Goal: Information Seeking & Learning: Learn about a topic

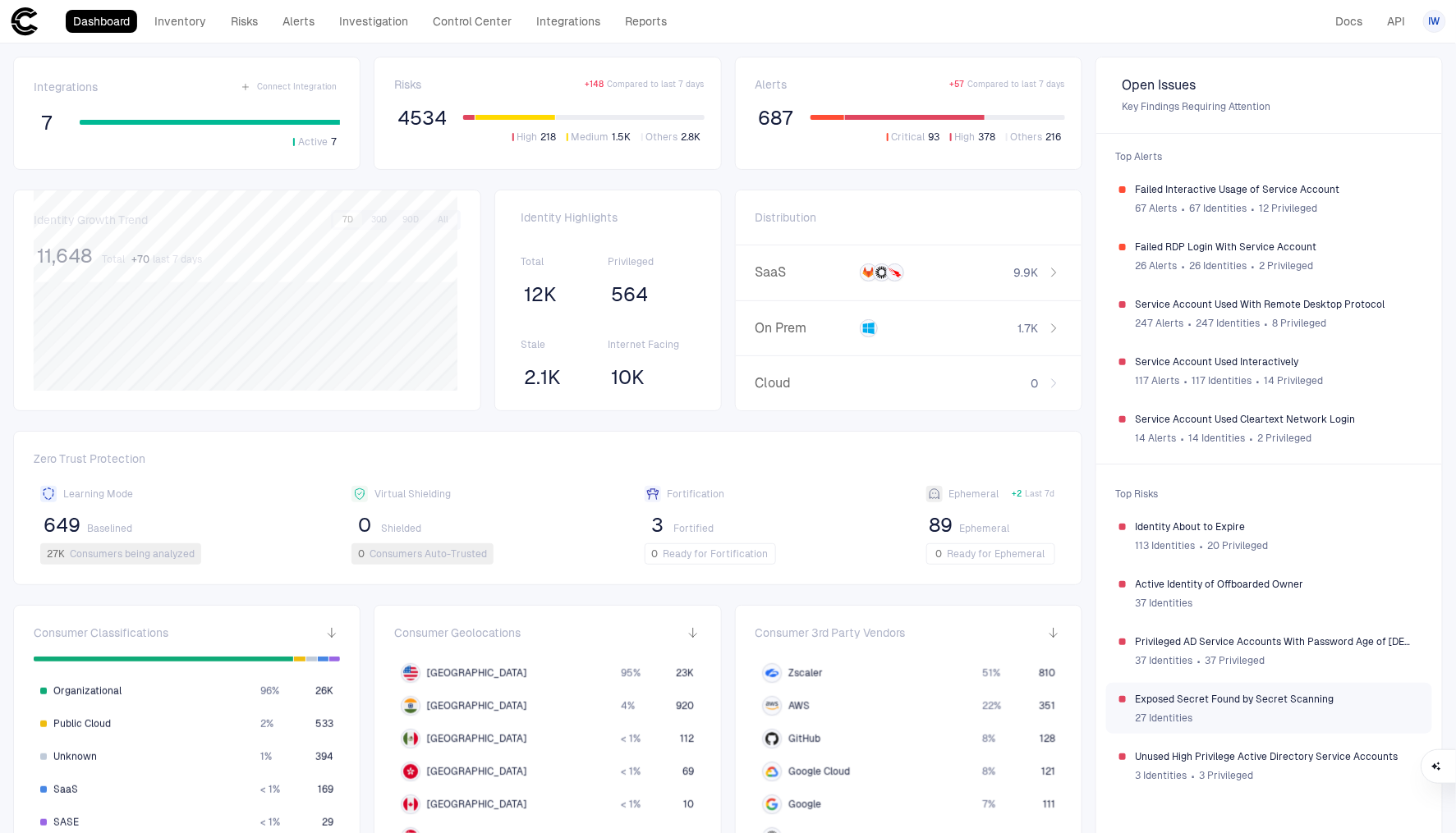
click at [1238, 700] on span "Exposed Secret Found by Secret Scanning" at bounding box center [1277, 699] width 284 height 13
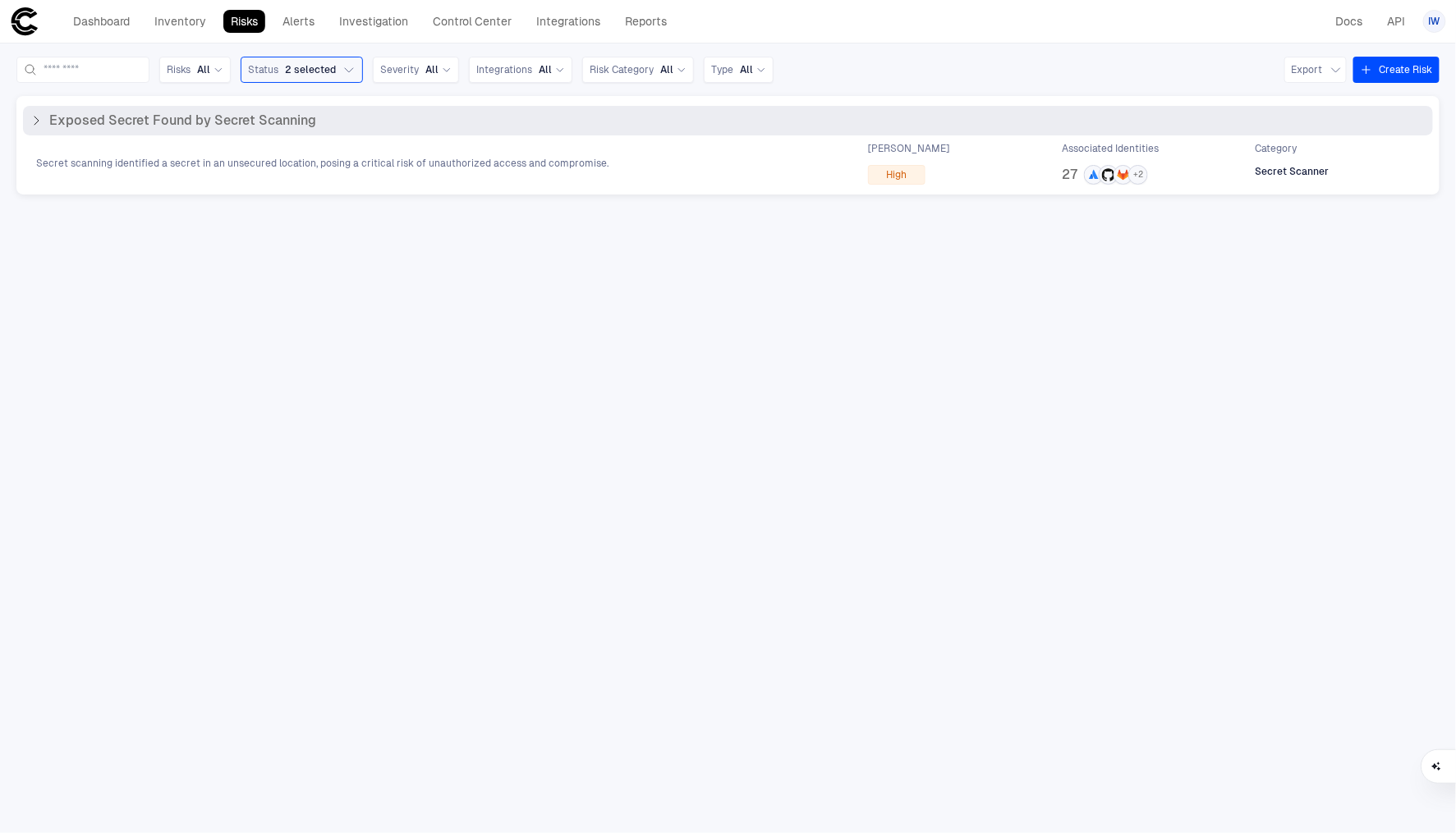
click at [159, 131] on div "Exposed Secret Found by Secret Scanning" at bounding box center [728, 120] width 1410 height 30
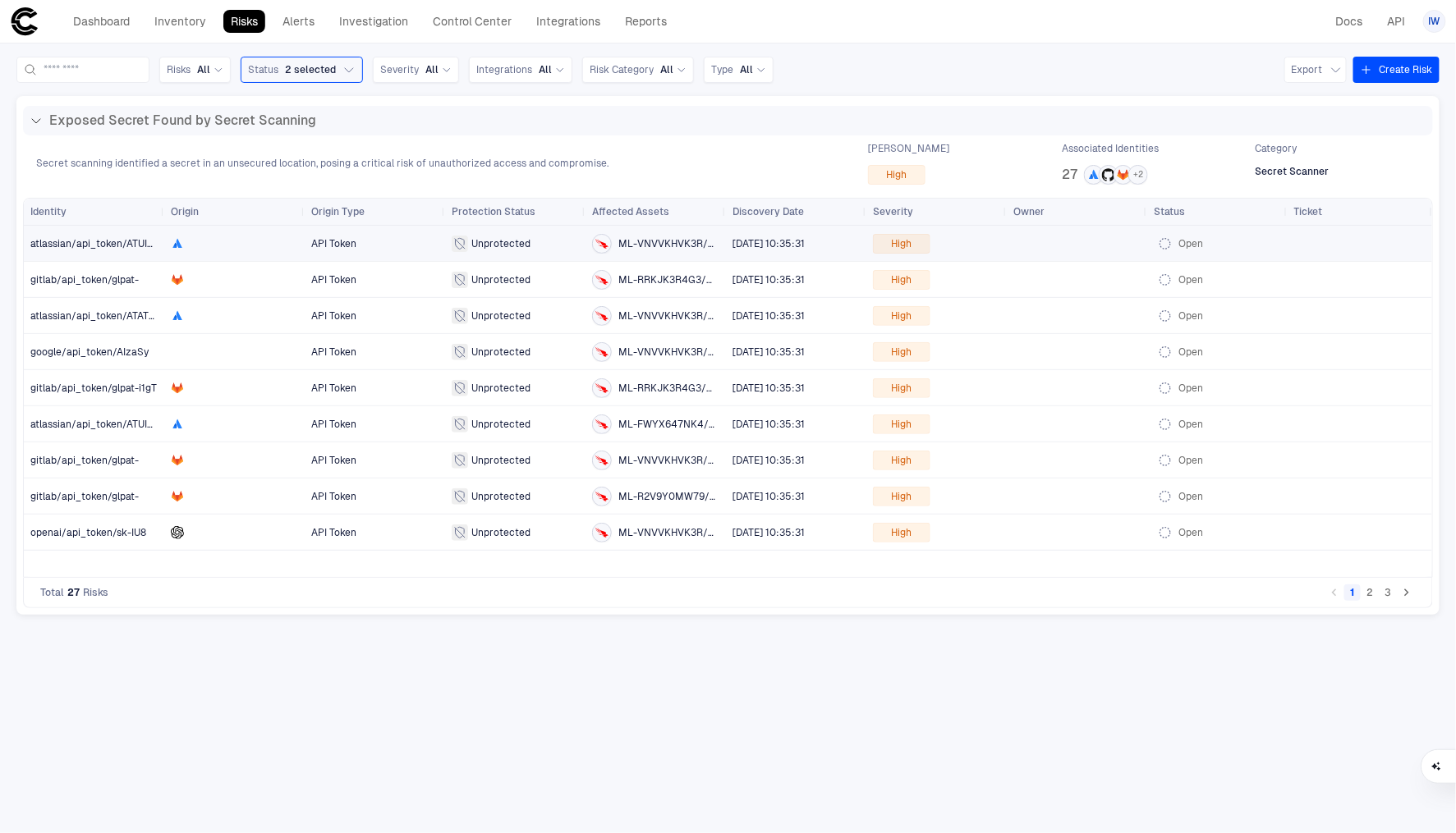
click at [101, 242] on span "atlassian/api_token/ATUIN_" at bounding box center [95, 244] width 129 height 11
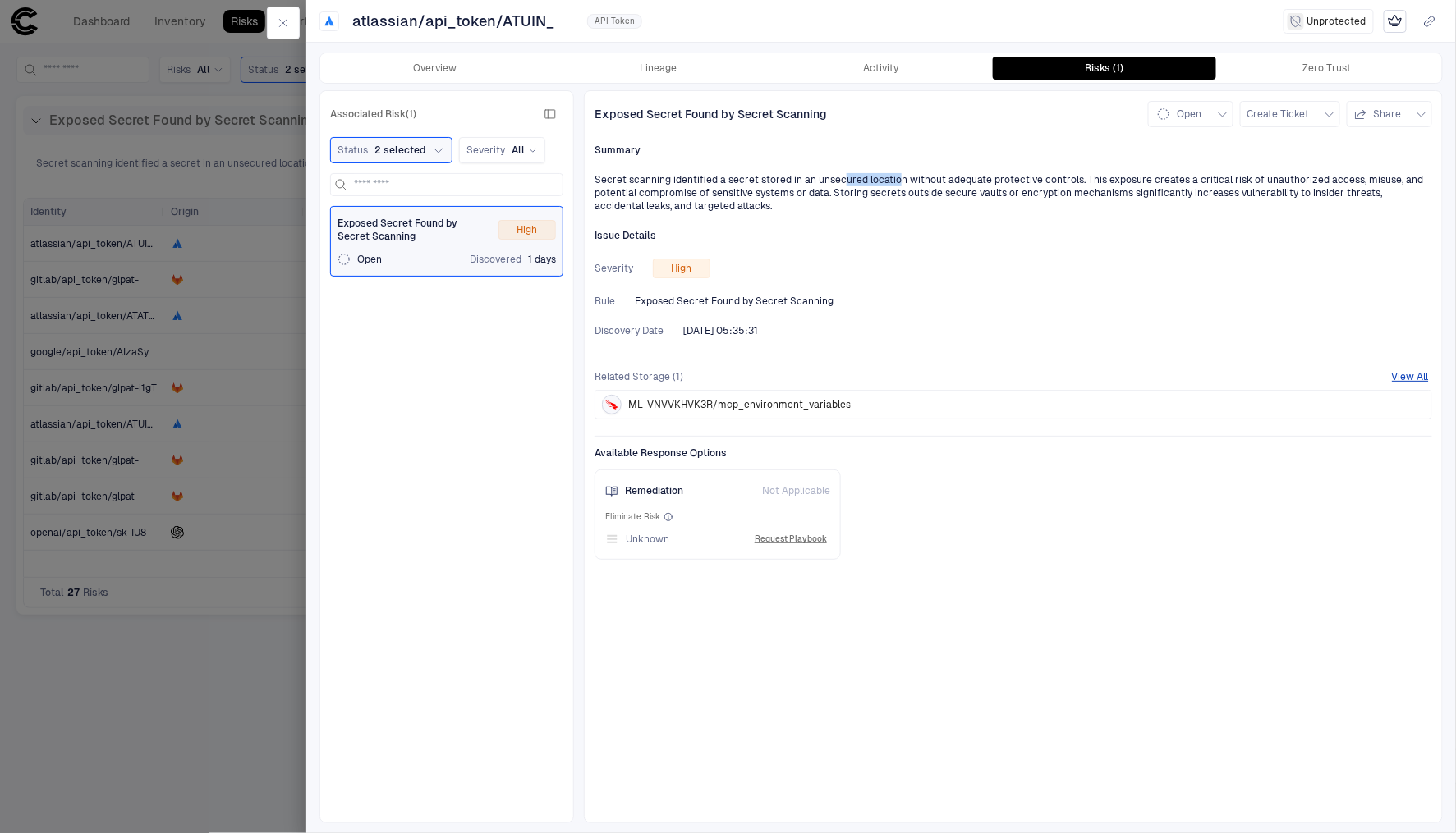
drag, startPoint x: 843, startPoint y: 185, endPoint x: 895, endPoint y: 182, distance: 52.1
click at [895, 182] on div "Secret scanning identified a secret stored in an unsecured location without ade…" at bounding box center [1013, 192] width 837 height 39
click at [665, 60] on button "Lineage" at bounding box center [659, 68] width 223 height 23
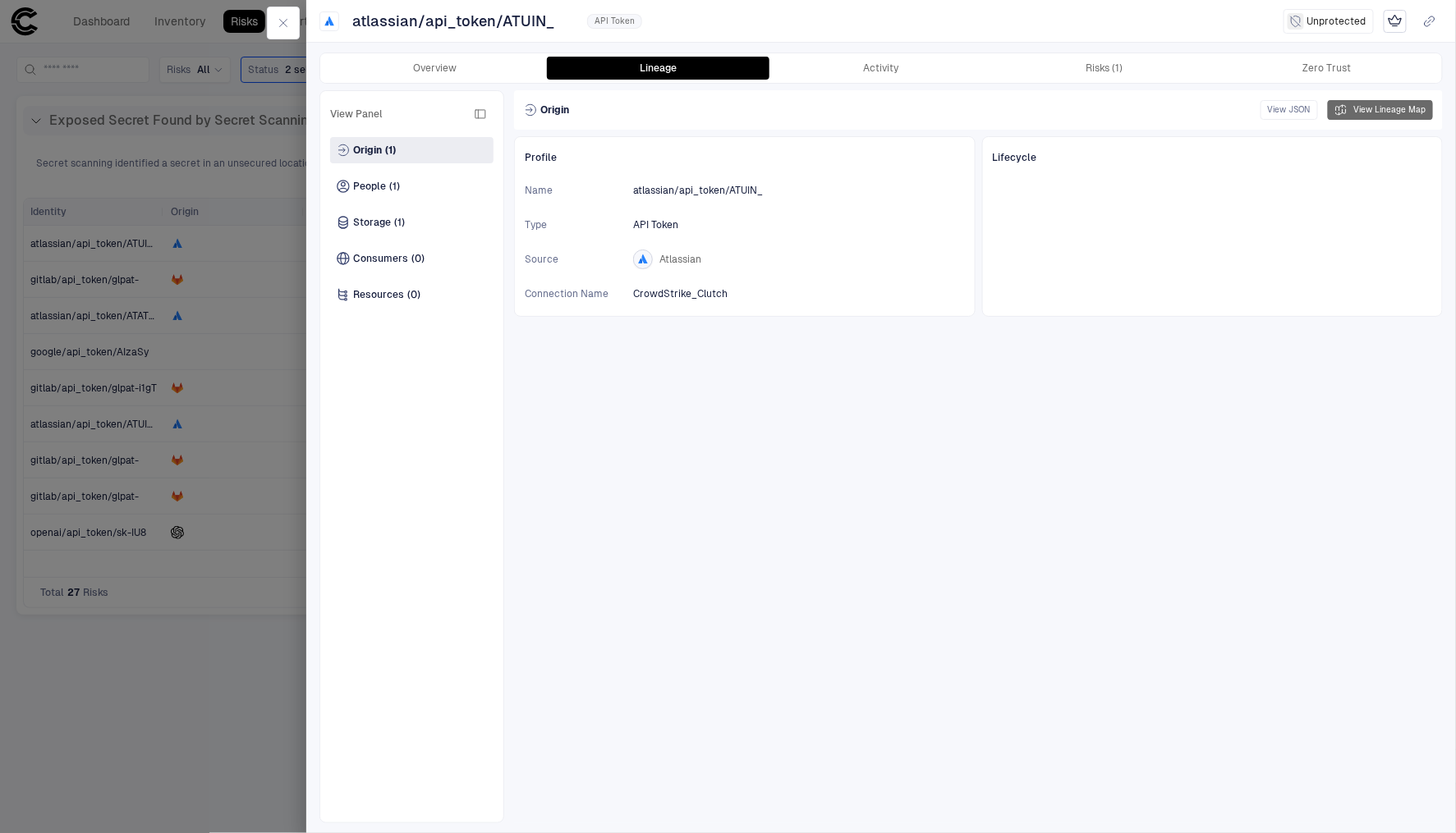
click at [1404, 110] on button "View Lineage Map" at bounding box center [1380, 110] width 105 height 20
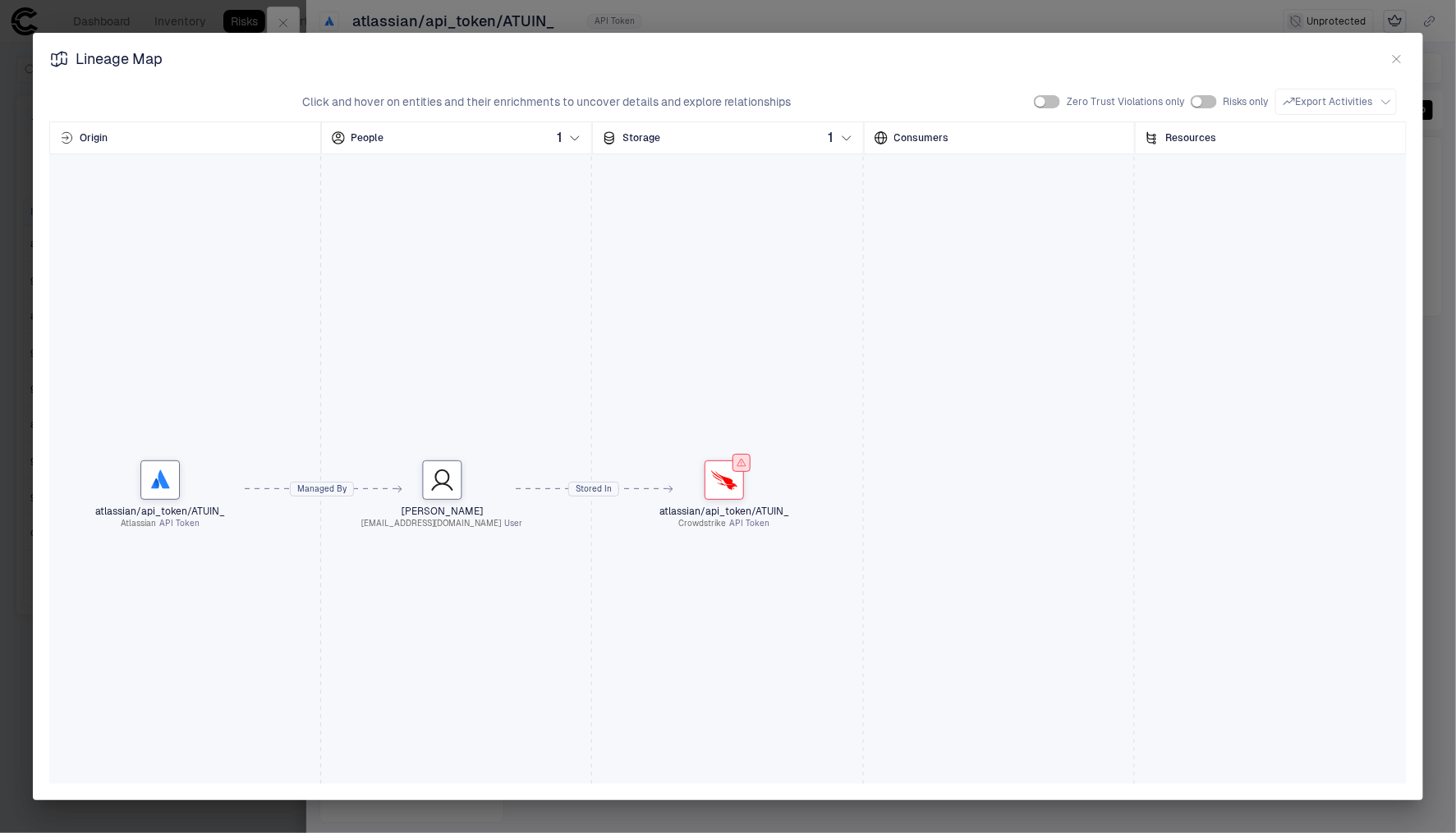
click at [1393, 64] on icon "button" at bounding box center [1396, 59] width 13 height 13
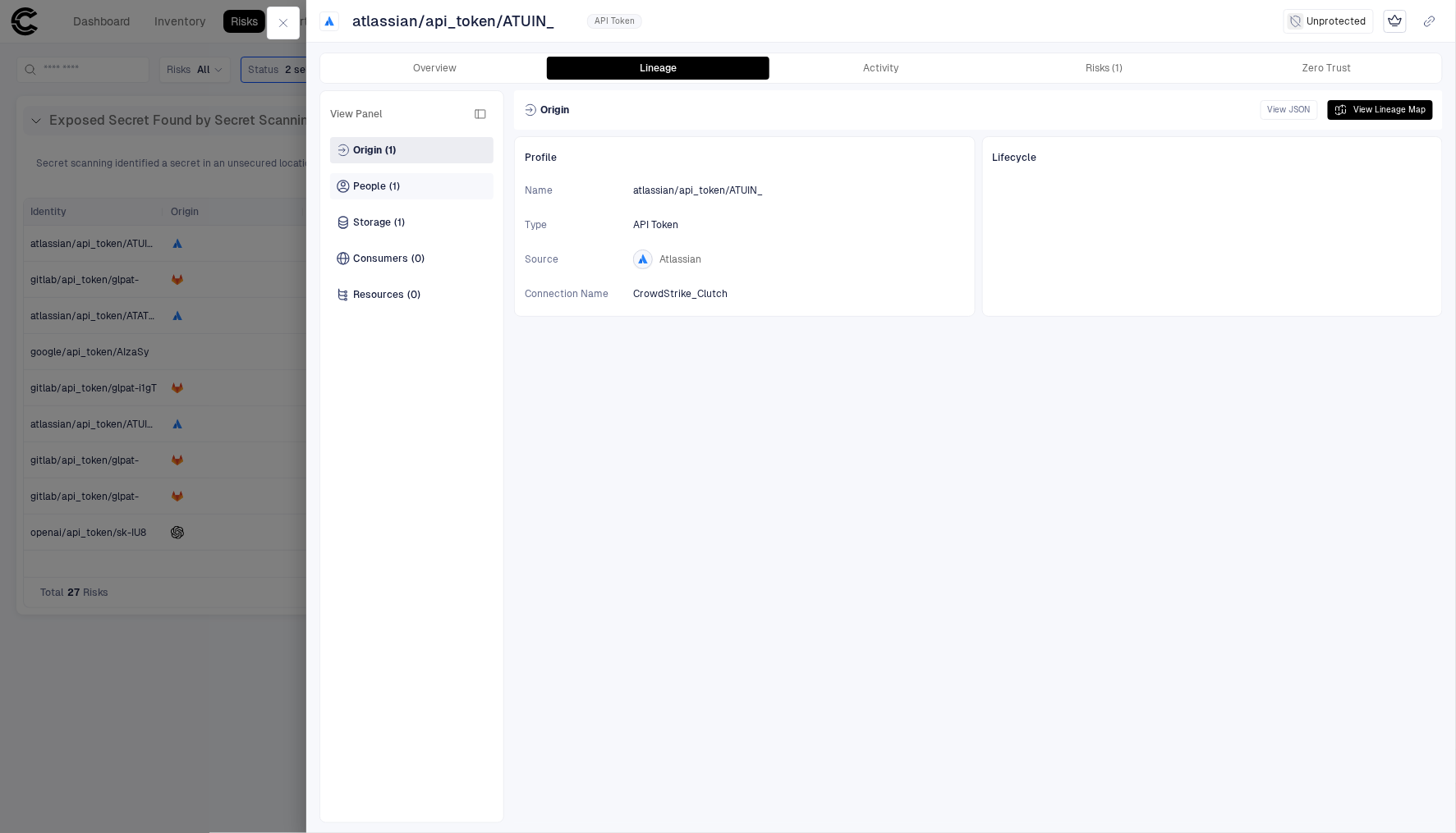
click at [365, 187] on span "People" at bounding box center [370, 186] width 33 height 13
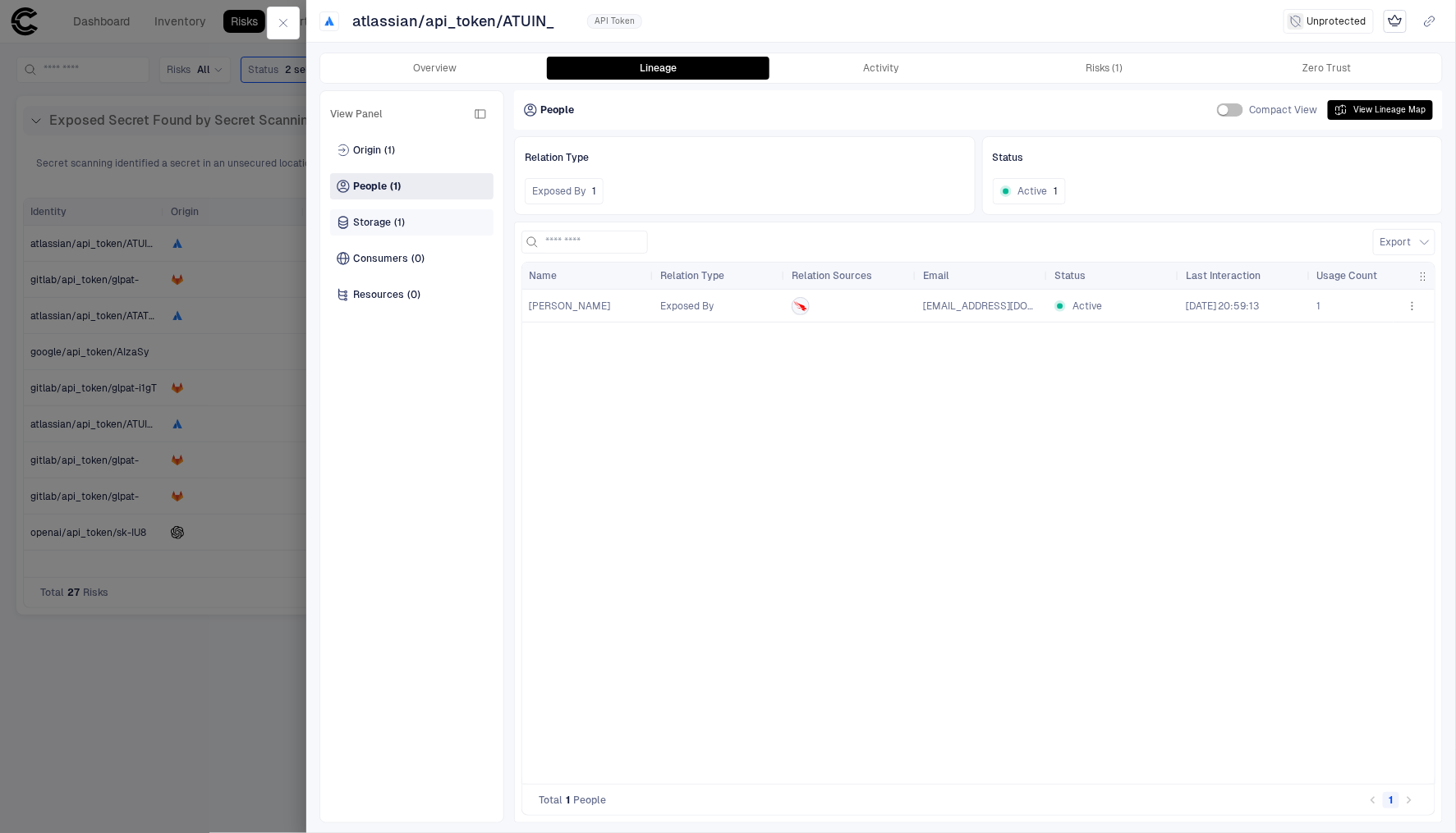
click at [373, 221] on span "Storage" at bounding box center [372, 222] width 37 height 13
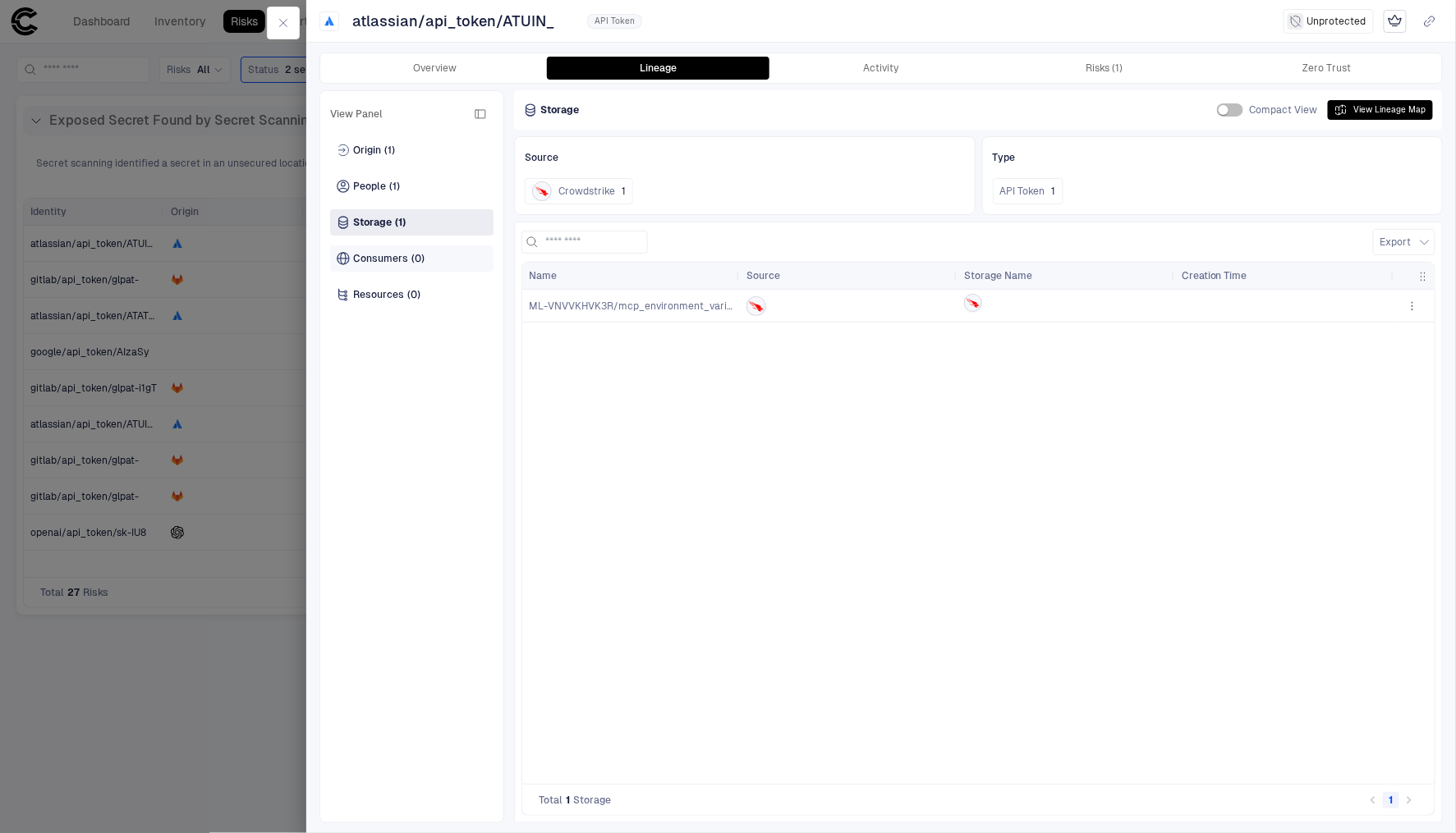
click at [385, 262] on span "Consumers" at bounding box center [381, 258] width 55 height 13
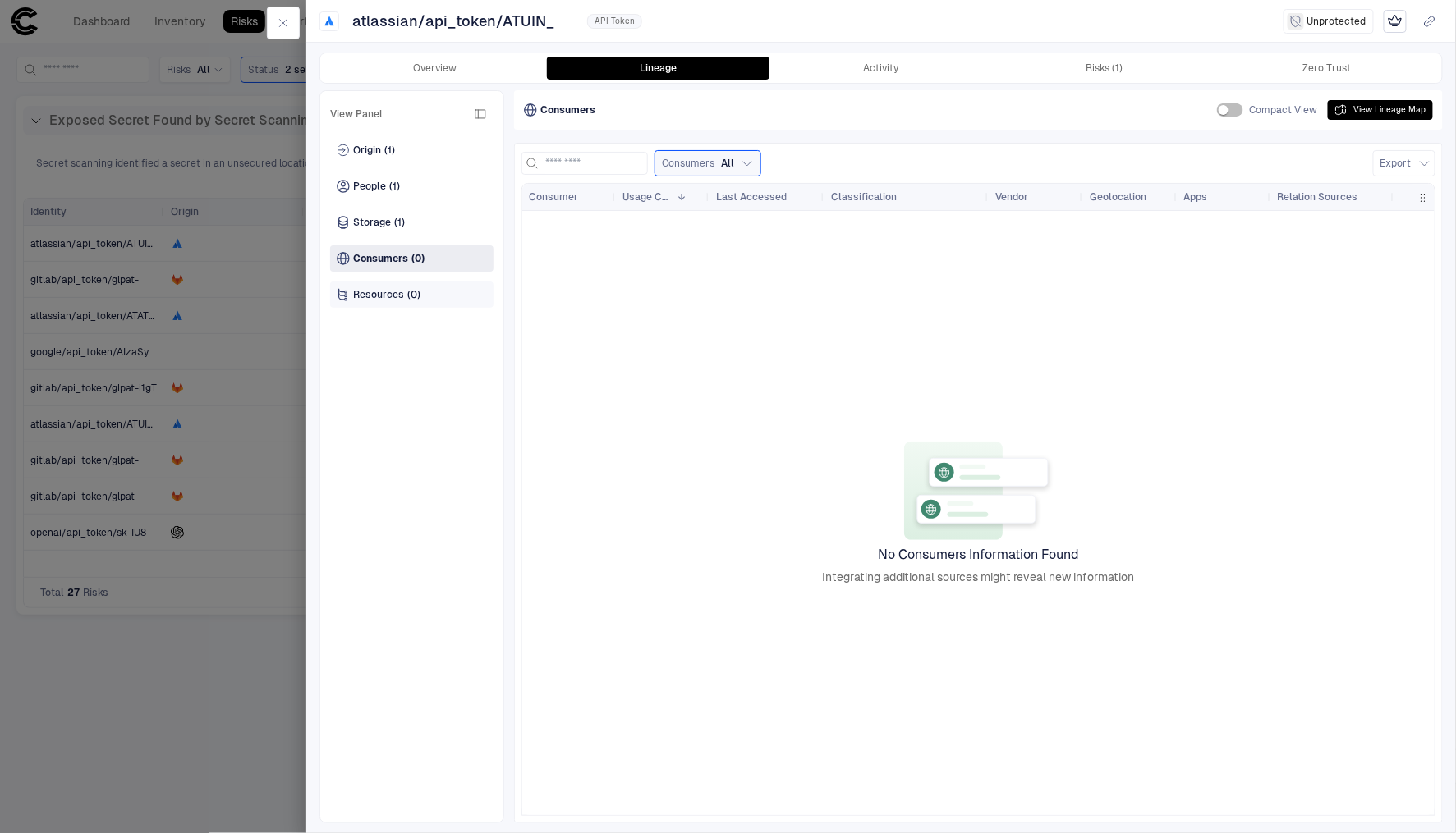
click at [398, 301] on span "Resources" at bounding box center [379, 294] width 51 height 13
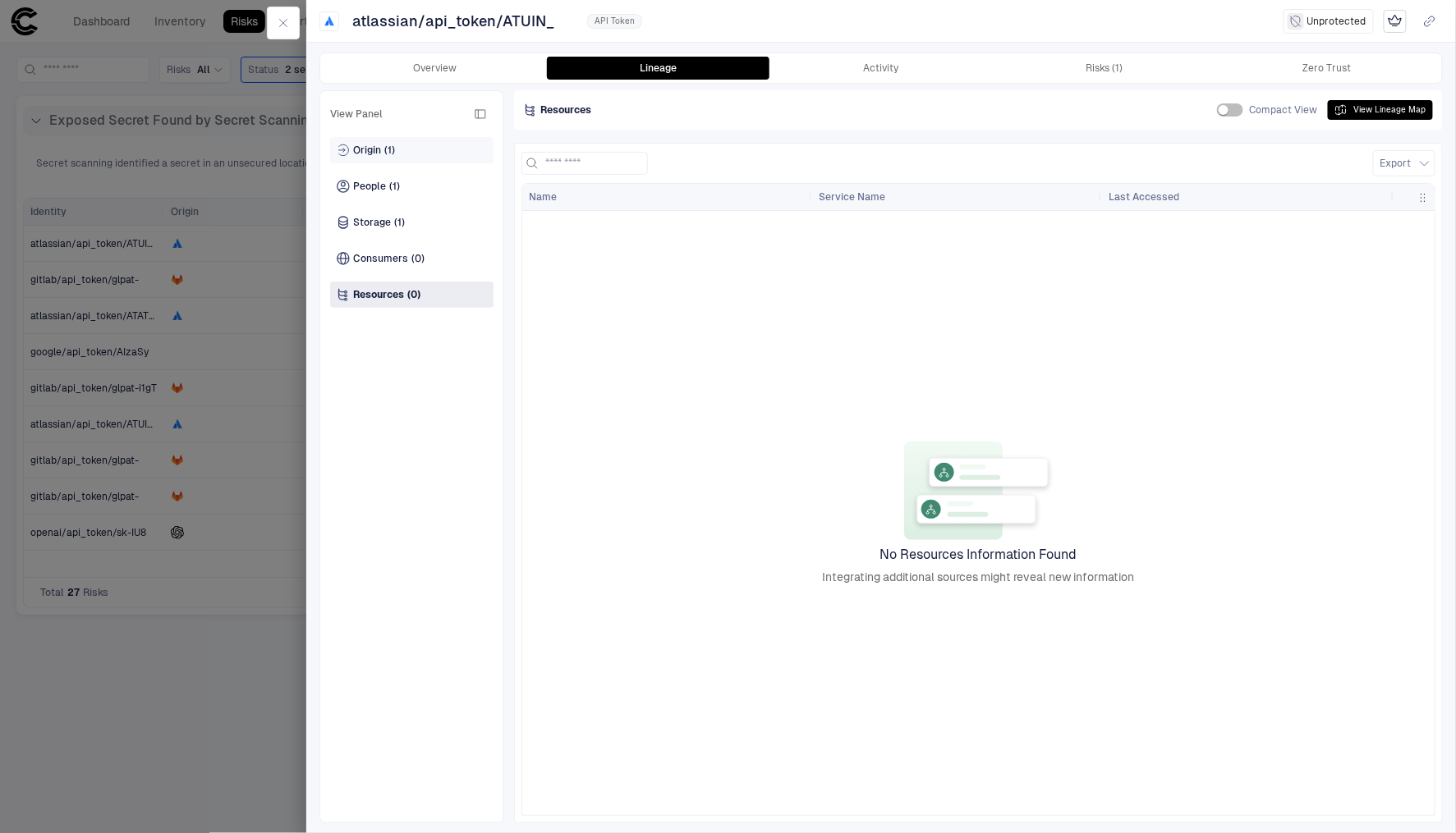
click at [382, 157] on div "Origin (1)" at bounding box center [412, 150] width 164 height 26
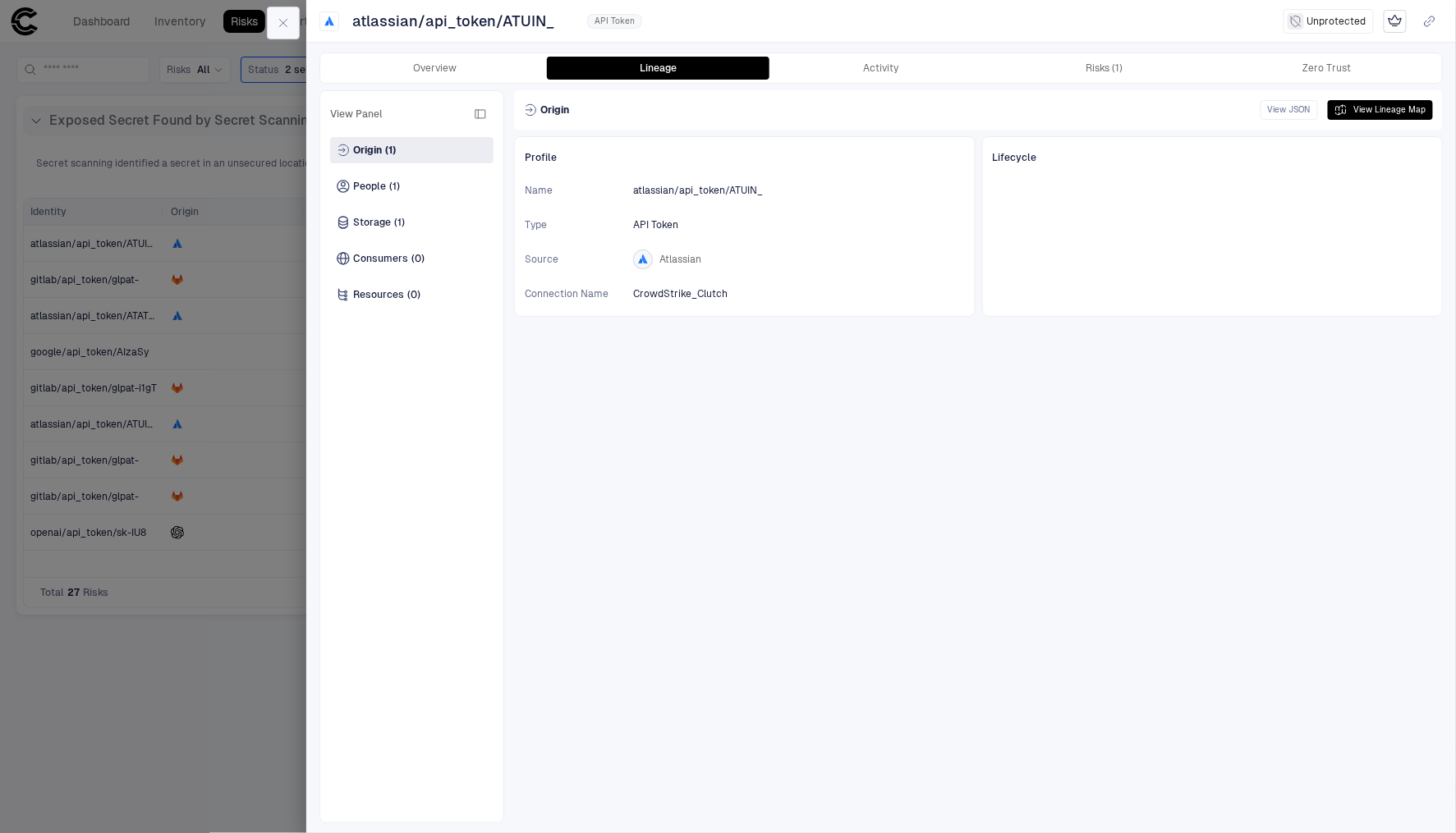
click at [288, 23] on icon "button" at bounding box center [283, 22] width 13 height 13
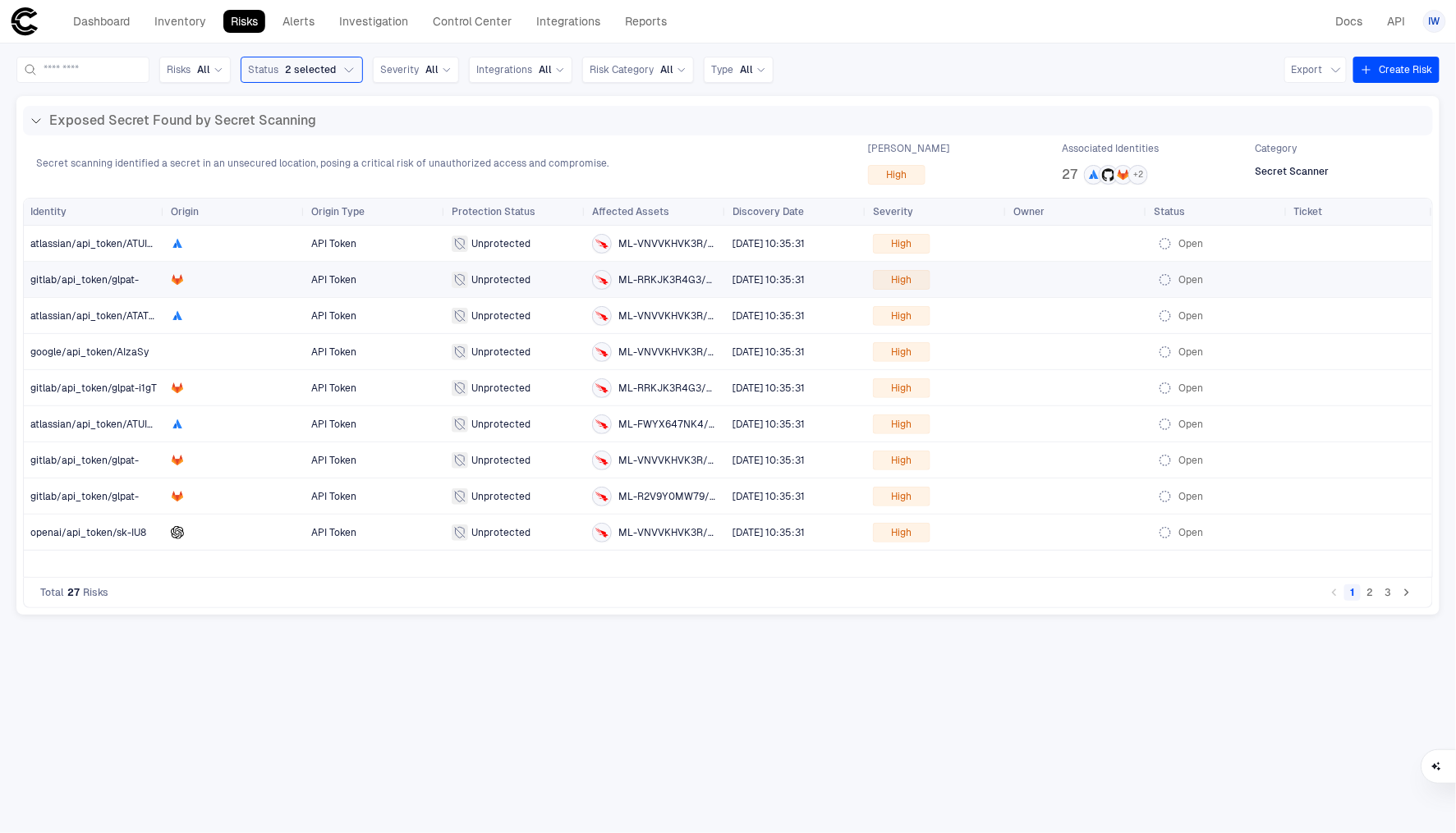
click at [91, 284] on span "gitlab/api_token/glpat-" at bounding box center [84, 279] width 108 height 11
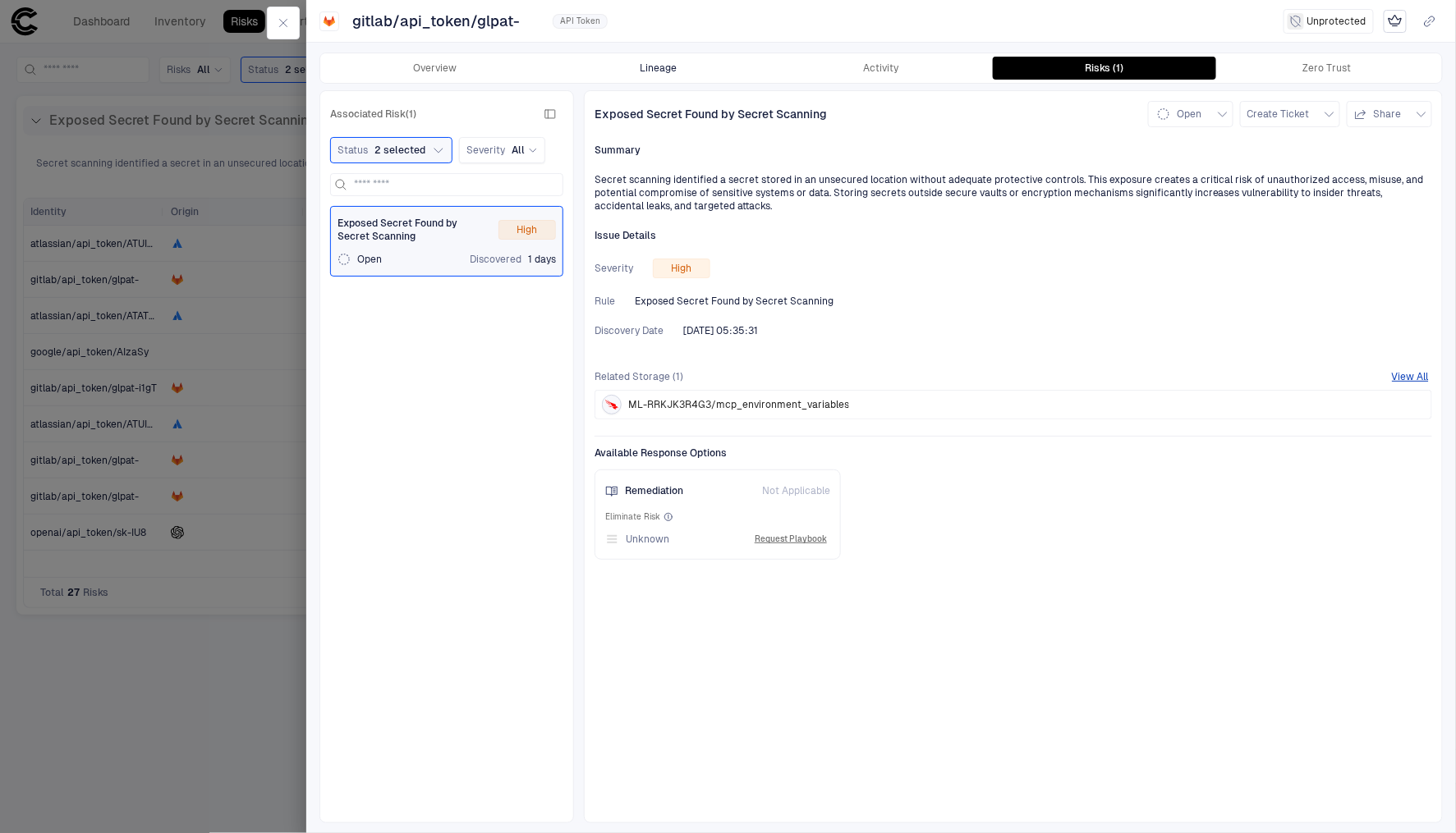
click at [652, 78] on button "Lineage" at bounding box center [659, 68] width 223 height 23
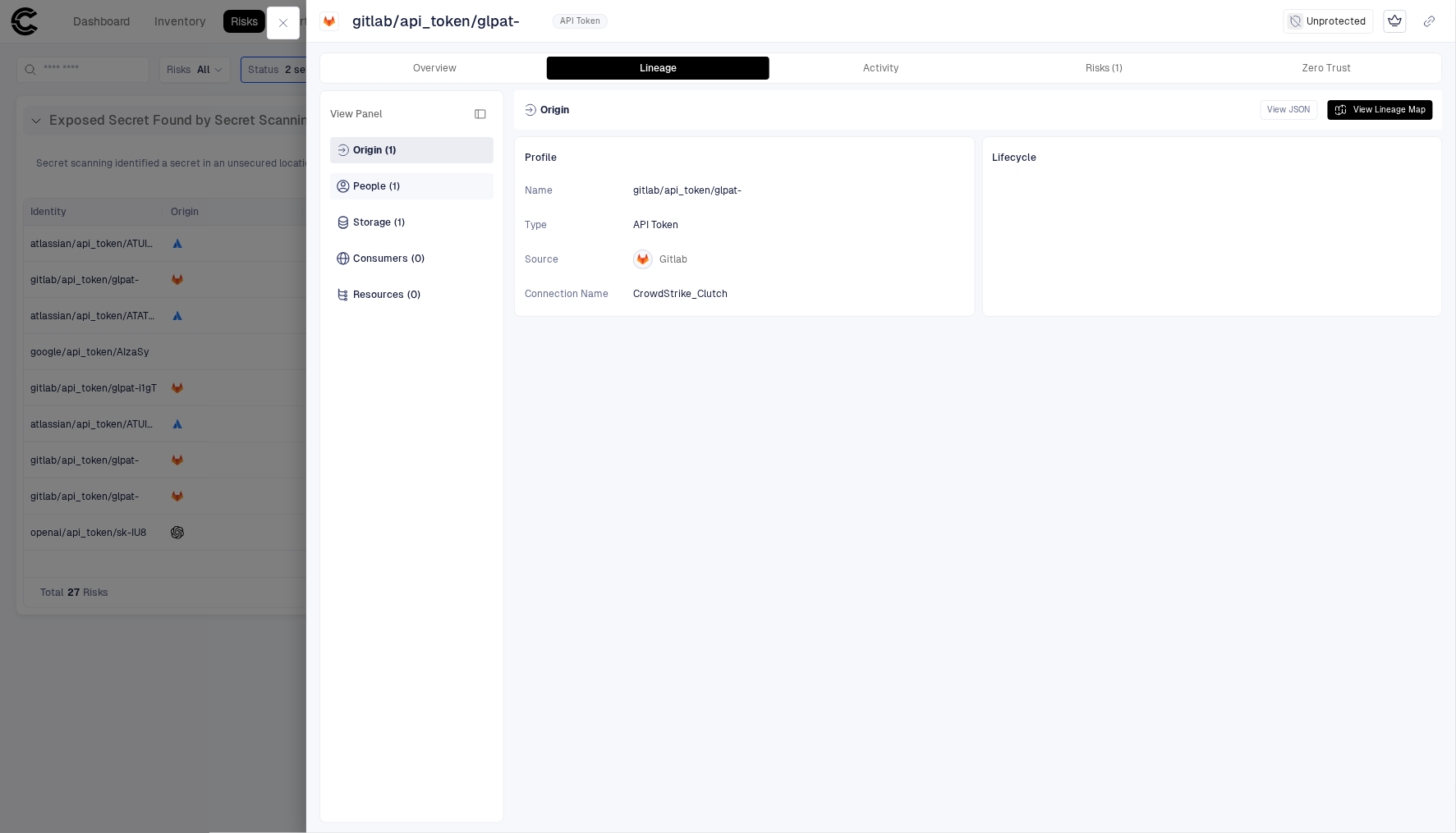
click at [362, 186] on span "People" at bounding box center [370, 186] width 33 height 13
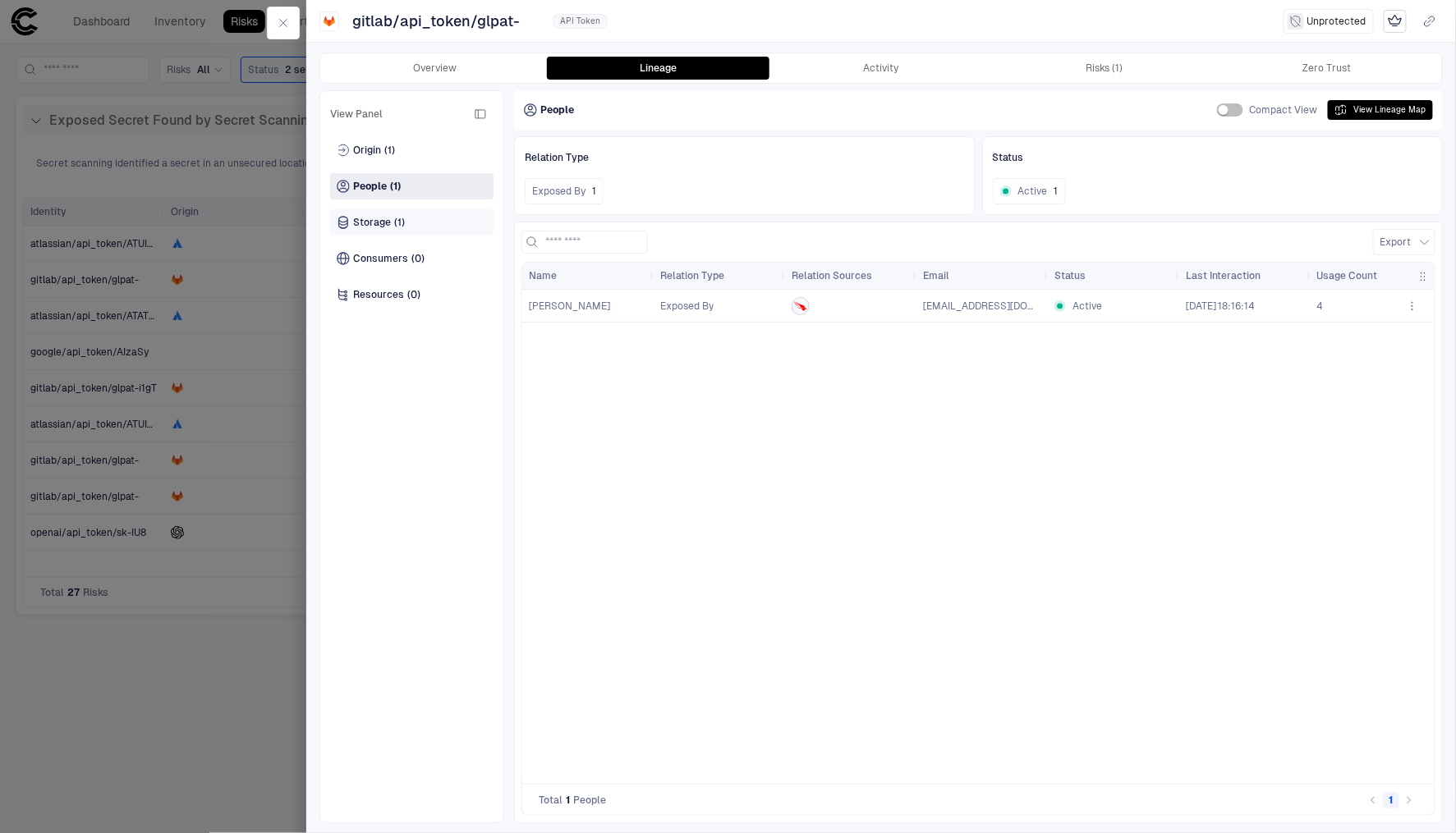
click at [376, 221] on span "Storage" at bounding box center [372, 222] width 37 height 13
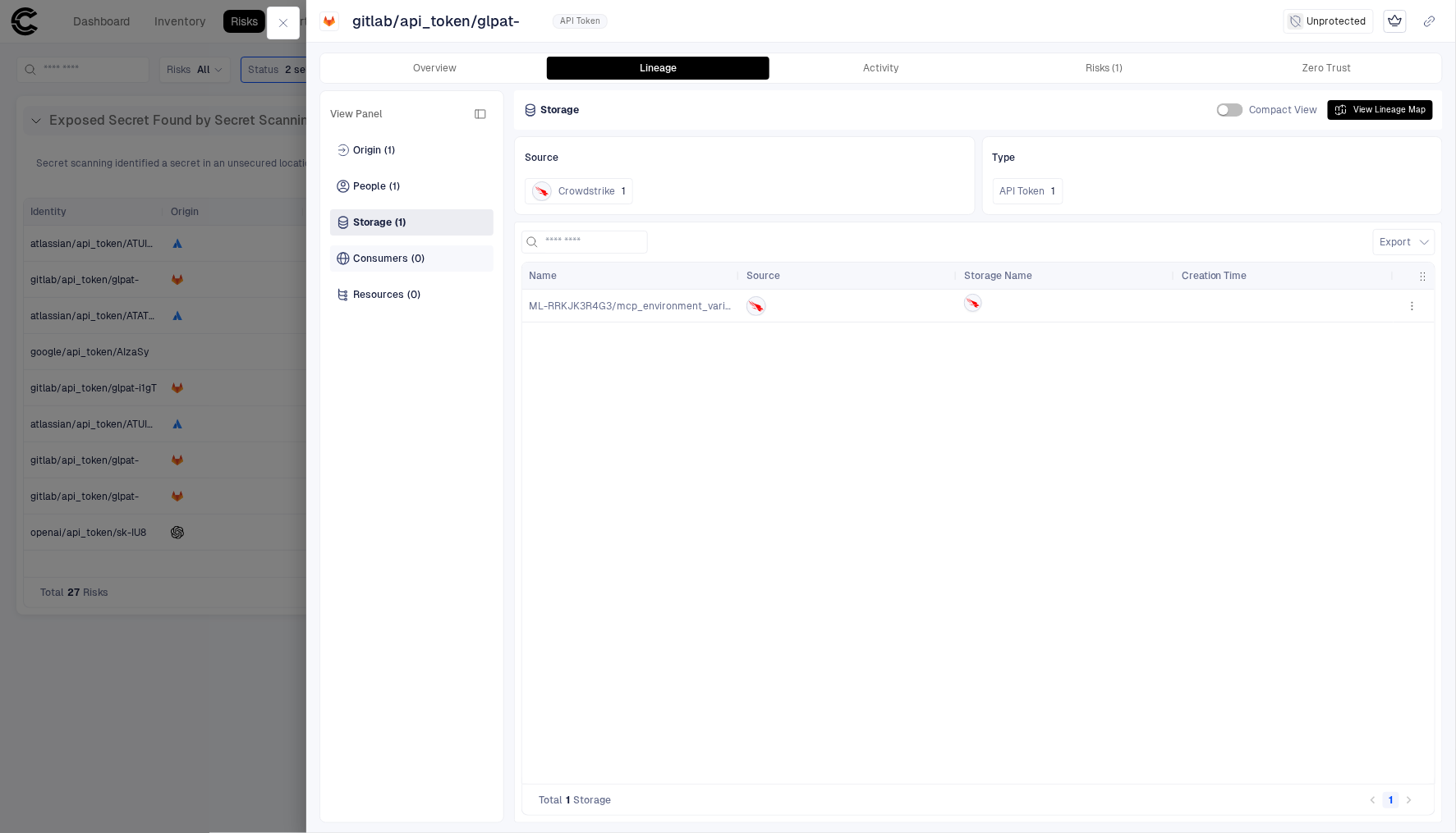
click at [374, 259] on span "Consumers" at bounding box center [381, 258] width 55 height 13
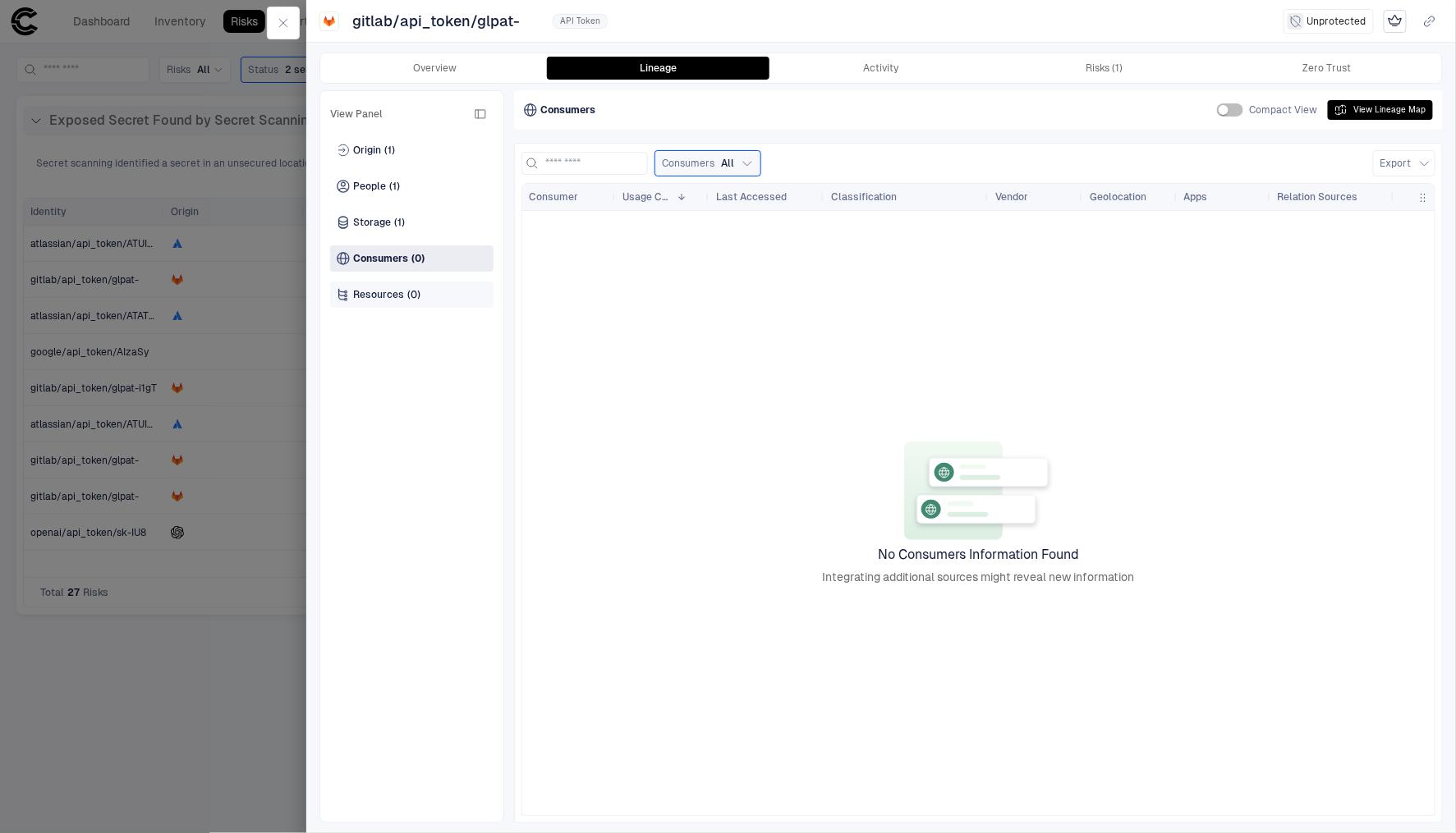
click at [383, 293] on span "Resources" at bounding box center [379, 294] width 51 height 13
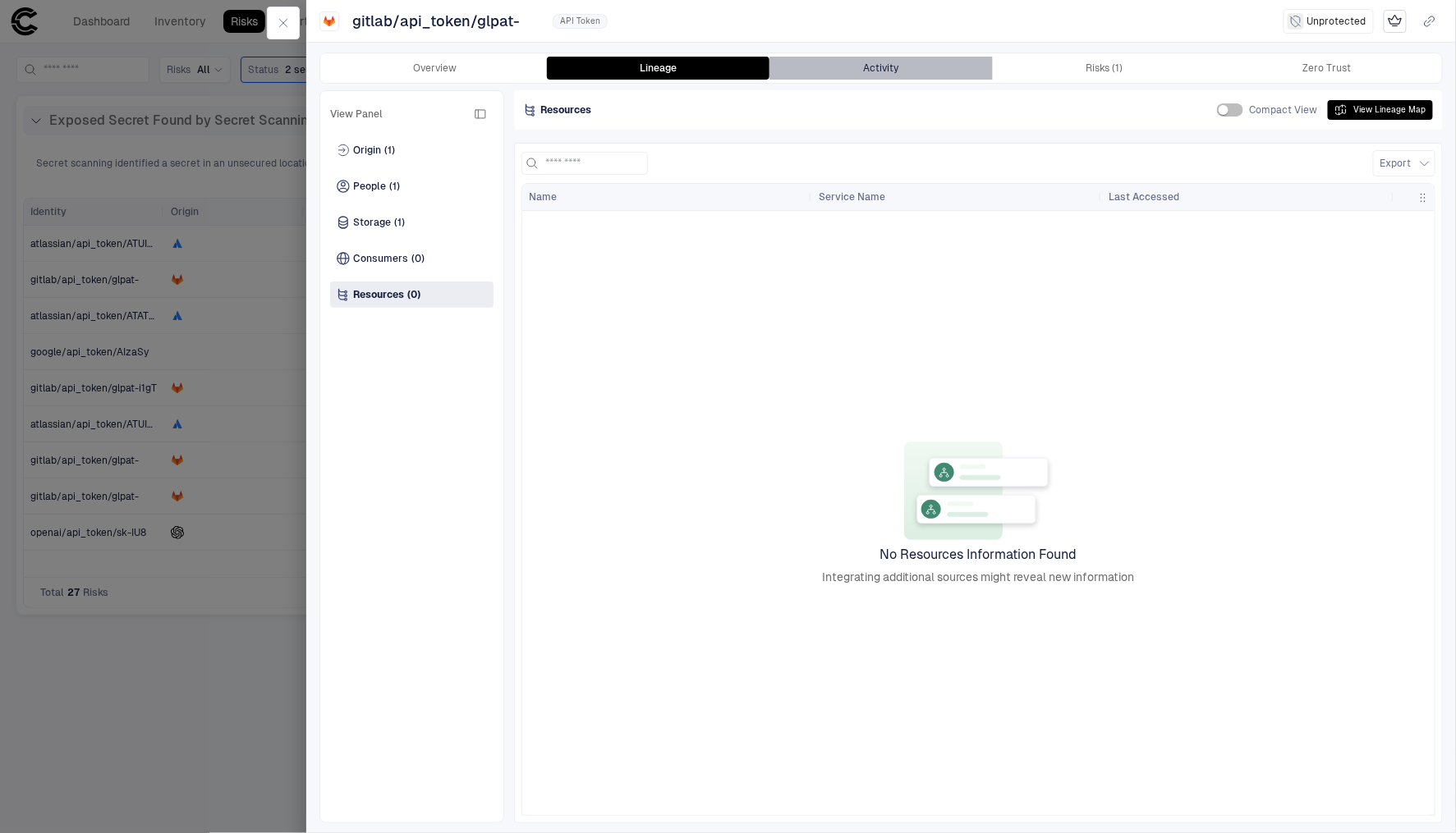
click at [843, 79] on button "Activity" at bounding box center [881, 68] width 223 height 23
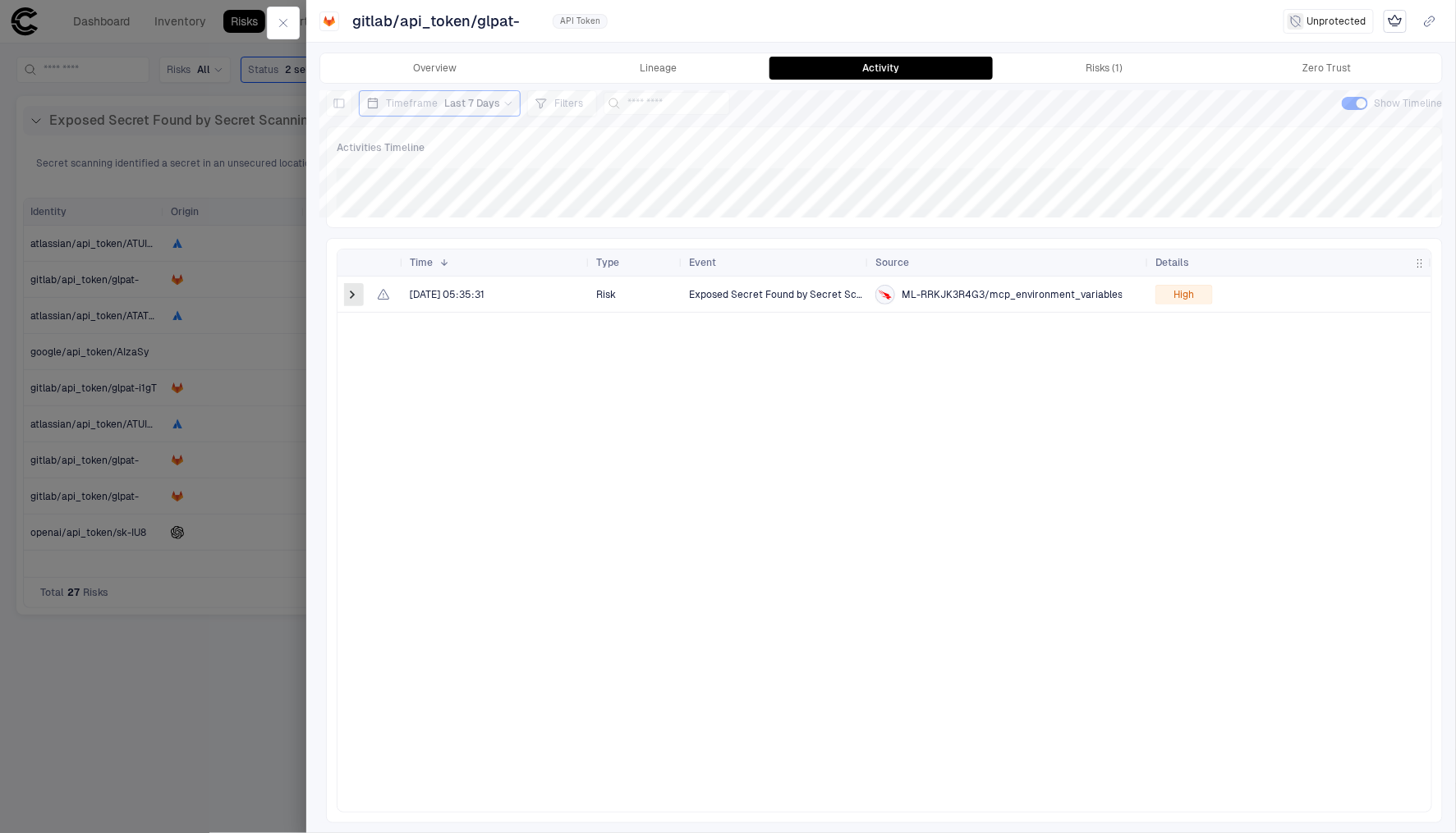
click at [355, 296] on span at bounding box center [352, 294] width 16 height 16
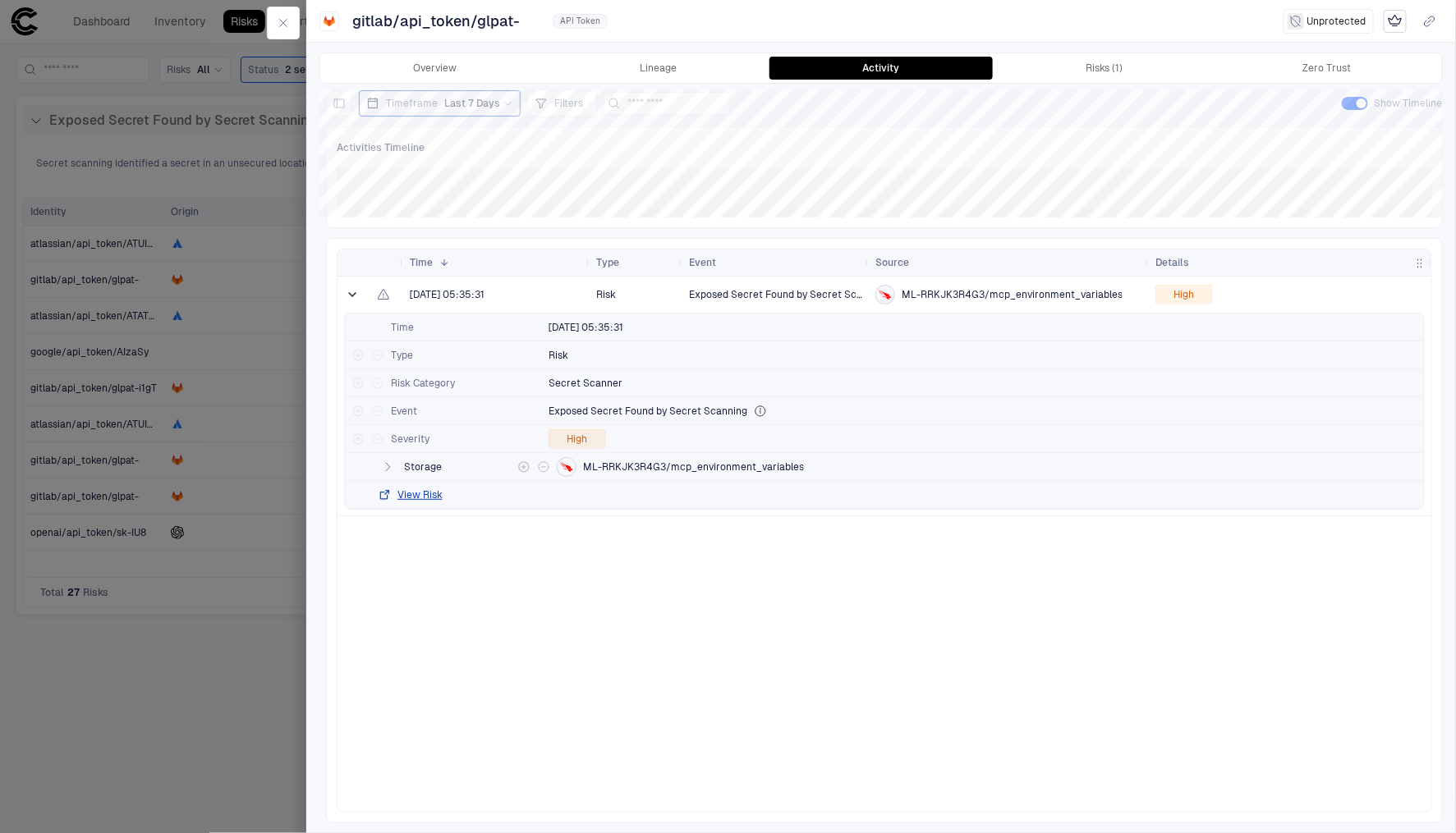
click at [392, 469] on icon "button" at bounding box center [387, 467] width 13 height 13
click at [354, 299] on span at bounding box center [352, 294] width 16 height 16
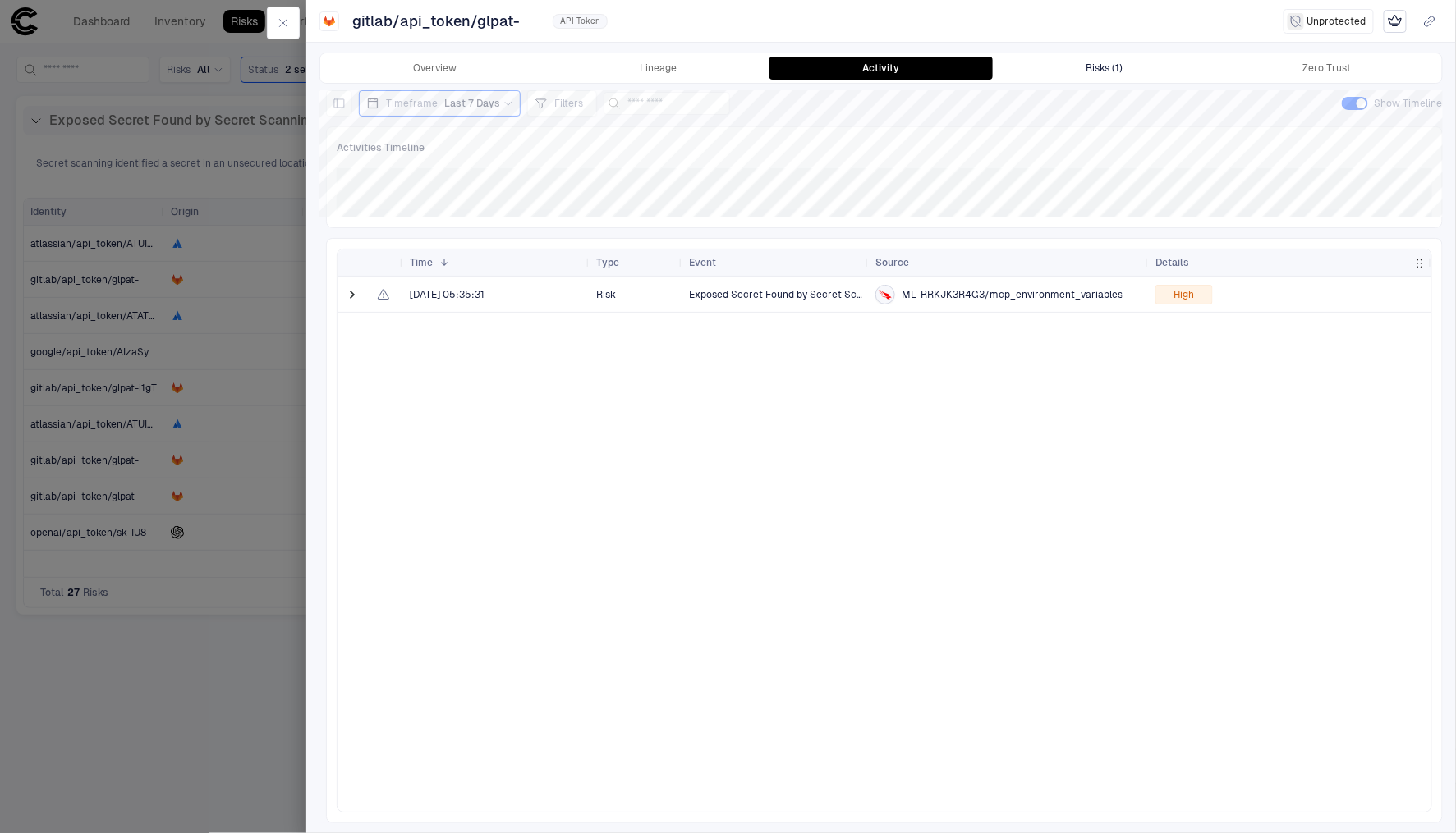
click at [1106, 69] on div "Risks (1)" at bounding box center [1103, 67] width 37 height 13
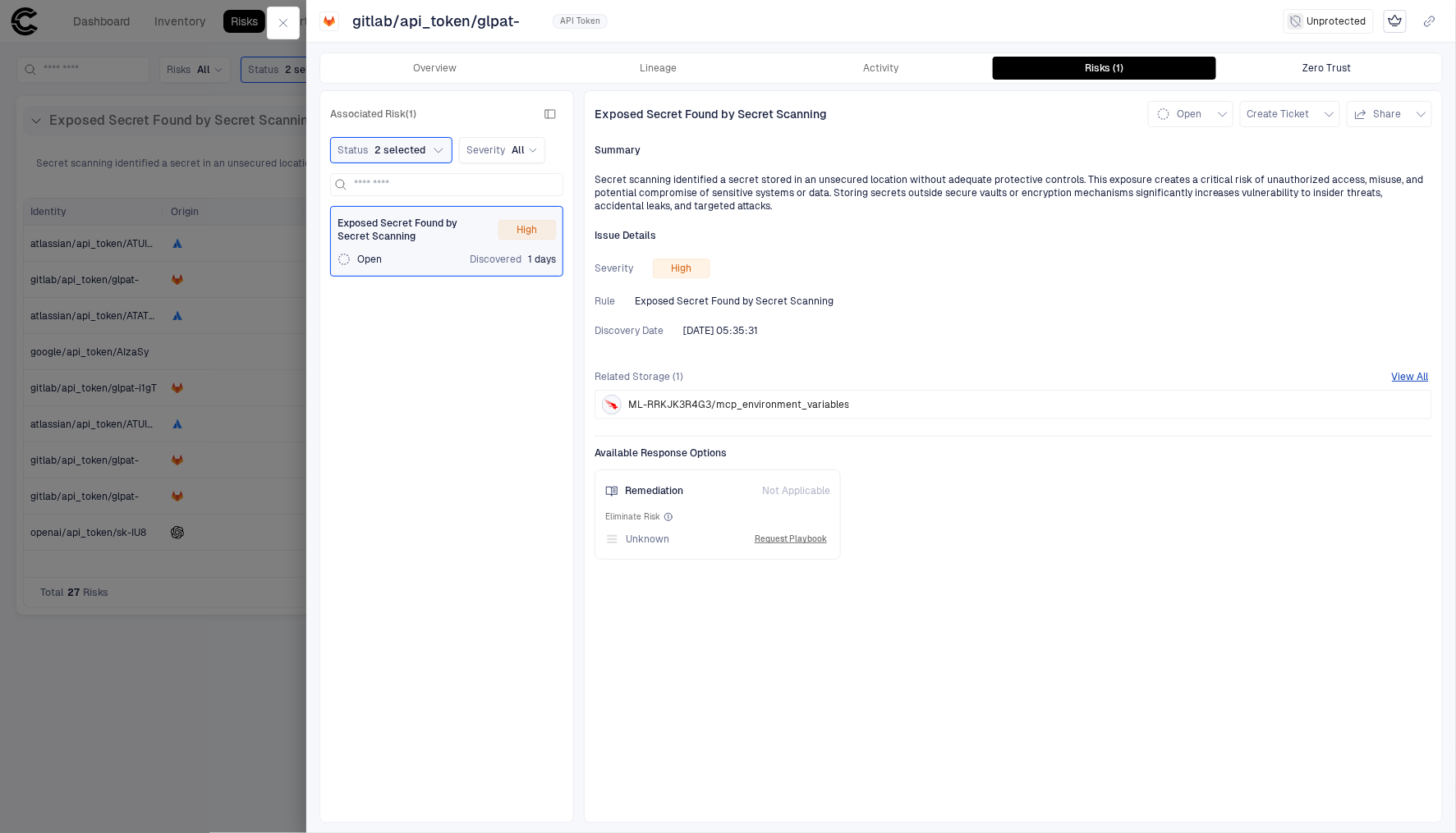
click at [1318, 58] on button "Zero Trust" at bounding box center [1327, 68] width 223 height 23
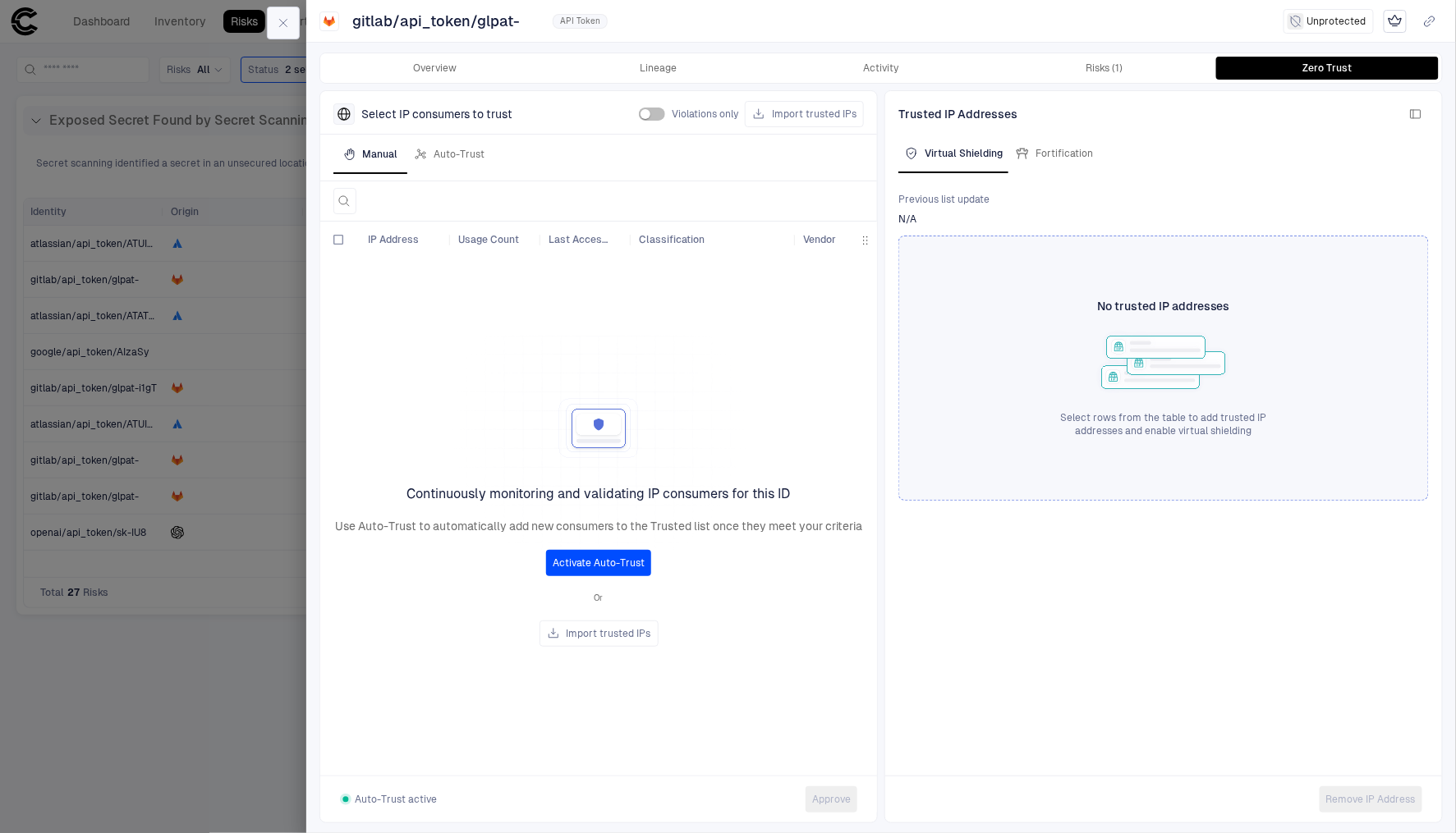
click at [287, 20] on icon "button" at bounding box center [284, 23] width 8 height 8
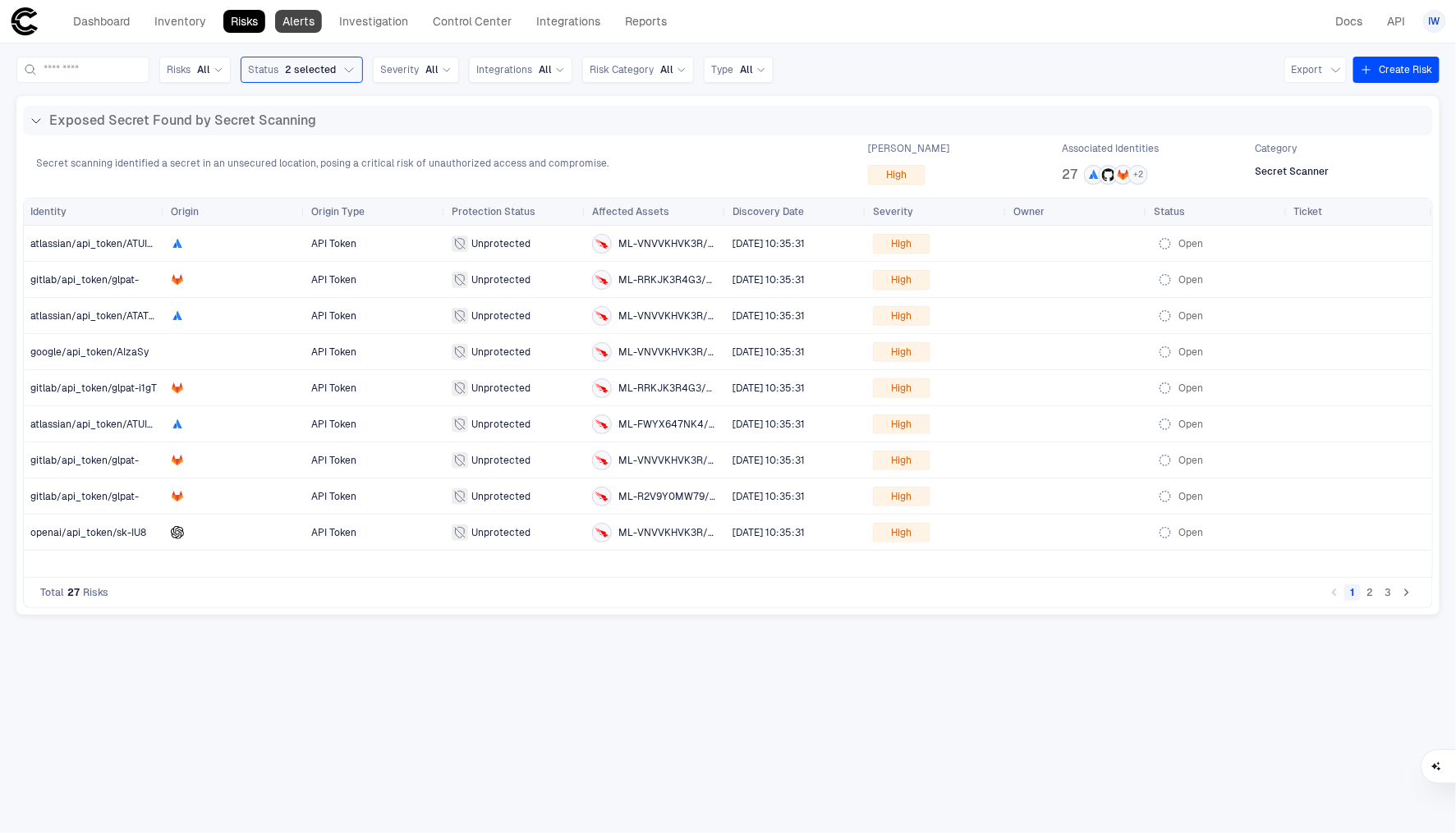
click at [304, 29] on link "Alerts" at bounding box center [298, 21] width 47 height 23
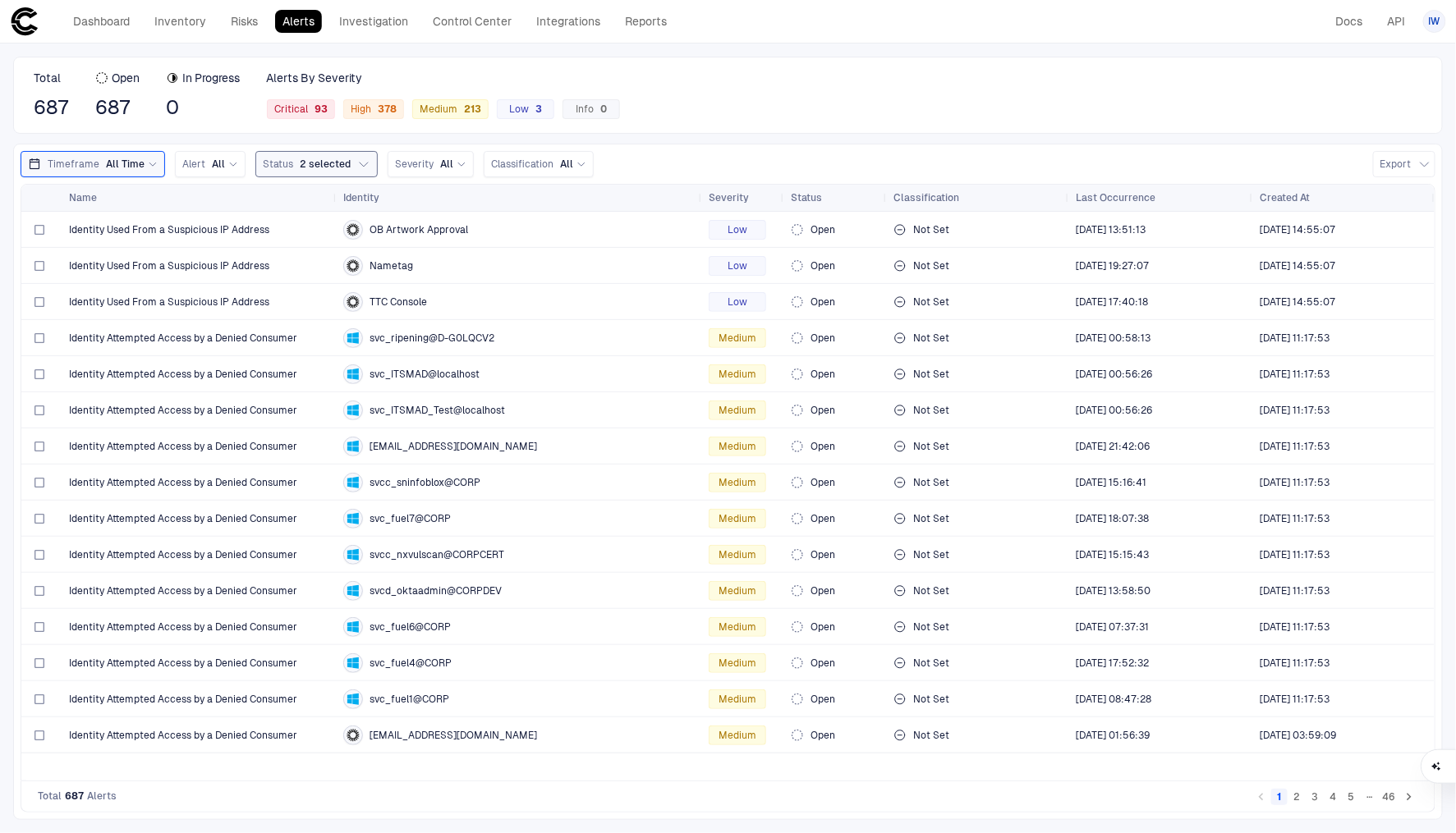
click at [300, 158] on span "2 selected" at bounding box center [325, 164] width 51 height 13
click at [449, 133] on div "Total 687 Open 687 In Progress 0 Alerts By Severity Critical 93 High 378 Medium…" at bounding box center [728, 438] width 1456 height 790
click at [533, 161] on span "Classification" at bounding box center [521, 164] width 62 height 13
click at [543, 227] on div "True Positive" at bounding box center [561, 233] width 126 height 13
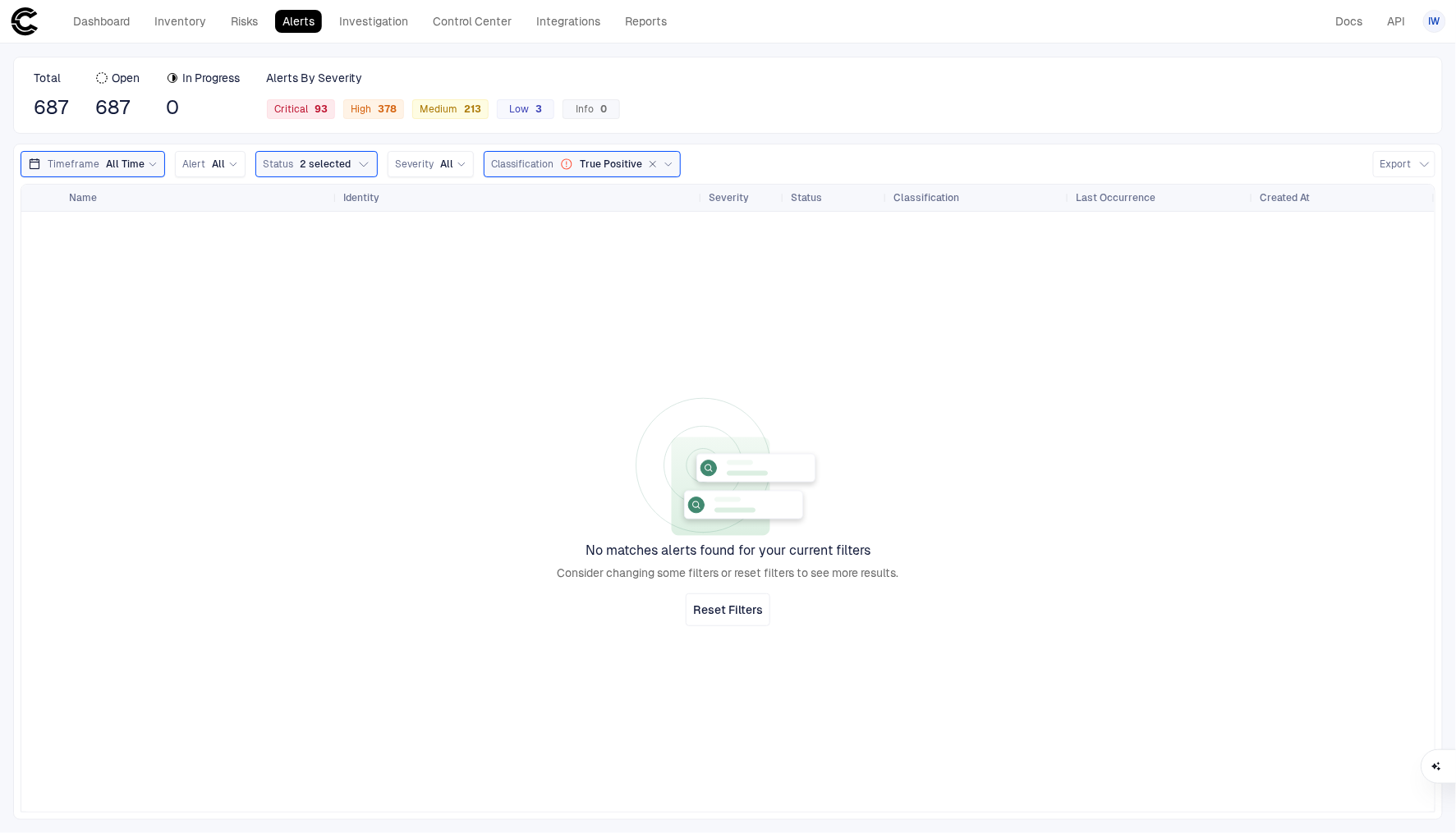
click at [602, 159] on div "True Positive" at bounding box center [601, 164] width 82 height 13
click at [575, 191] on div "False Positive" at bounding box center [561, 202] width 141 height 28
click at [611, 163] on div "False Positive" at bounding box center [603, 164] width 87 height 13
click at [556, 285] on div "Not Set" at bounding box center [561, 296] width 141 height 28
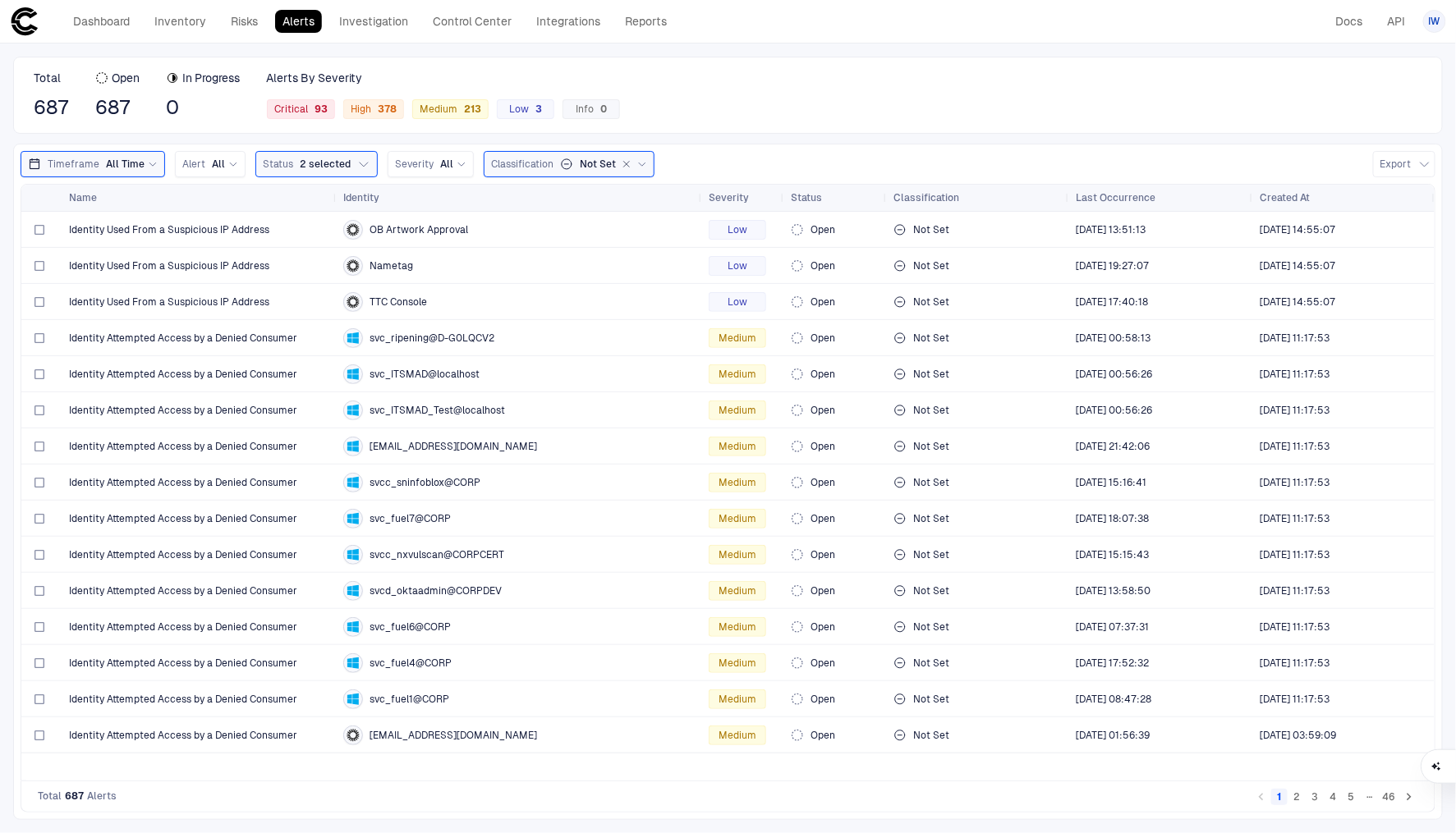
click at [584, 166] on div "Not Set" at bounding box center [588, 164] width 56 height 13
click at [559, 285] on div "Not Set" at bounding box center [561, 296] width 141 height 28
click at [622, 167] on icon "button" at bounding box center [627, 164] width 10 height 10
click at [322, 108] on div "93" at bounding box center [317, 108] width 20 height 11
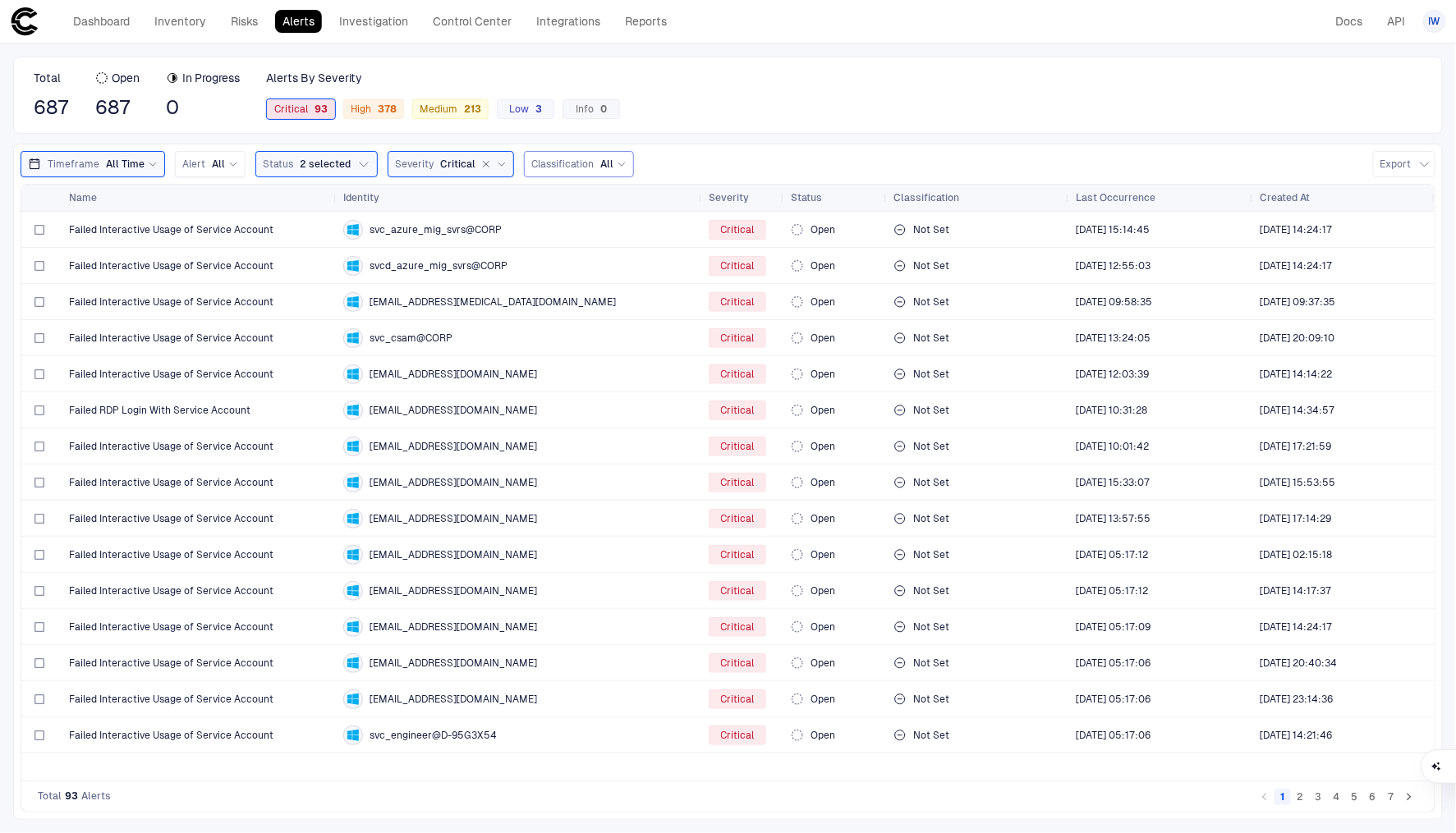
click at [1299, 798] on button "2" at bounding box center [1300, 796] width 16 height 16
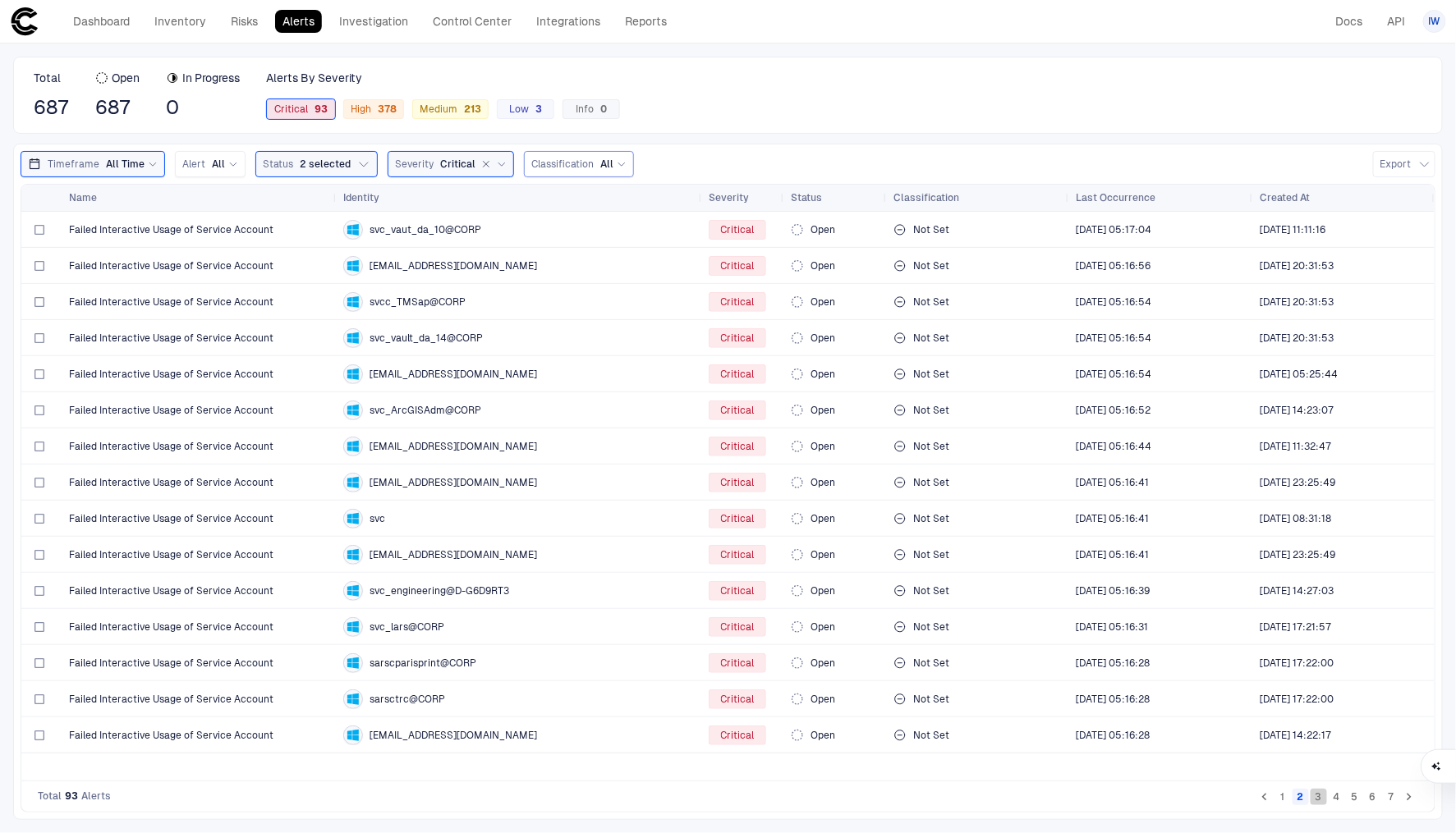
click at [1319, 797] on button "3" at bounding box center [1318, 796] width 16 height 16
click at [1343, 795] on button "4" at bounding box center [1337, 796] width 16 height 16
click at [1351, 796] on button "5" at bounding box center [1355, 796] width 16 height 16
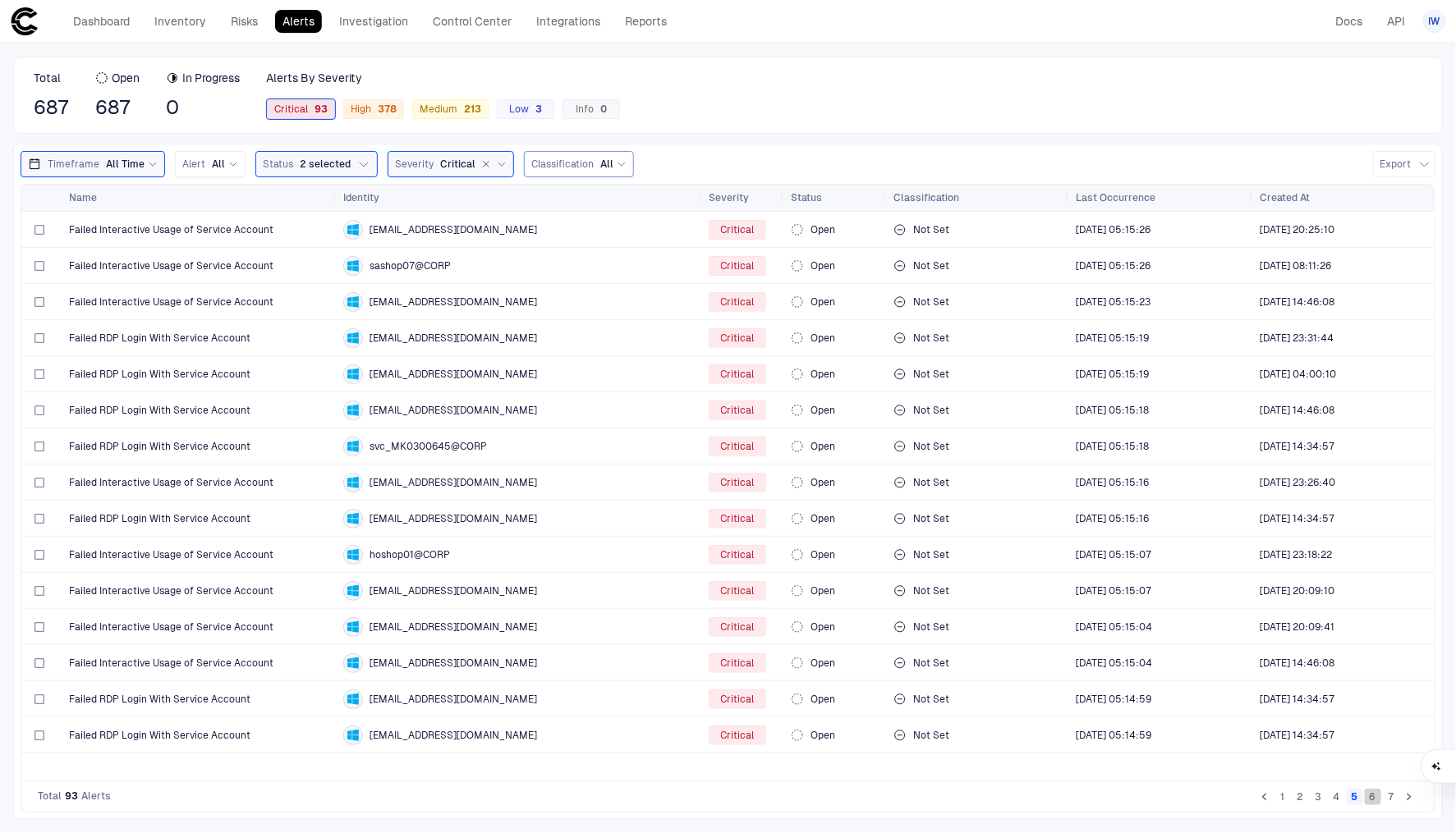
click at [1373, 796] on button "6" at bounding box center [1373, 796] width 16 height 16
click at [1389, 797] on button "7" at bounding box center [1390, 796] width 16 height 16
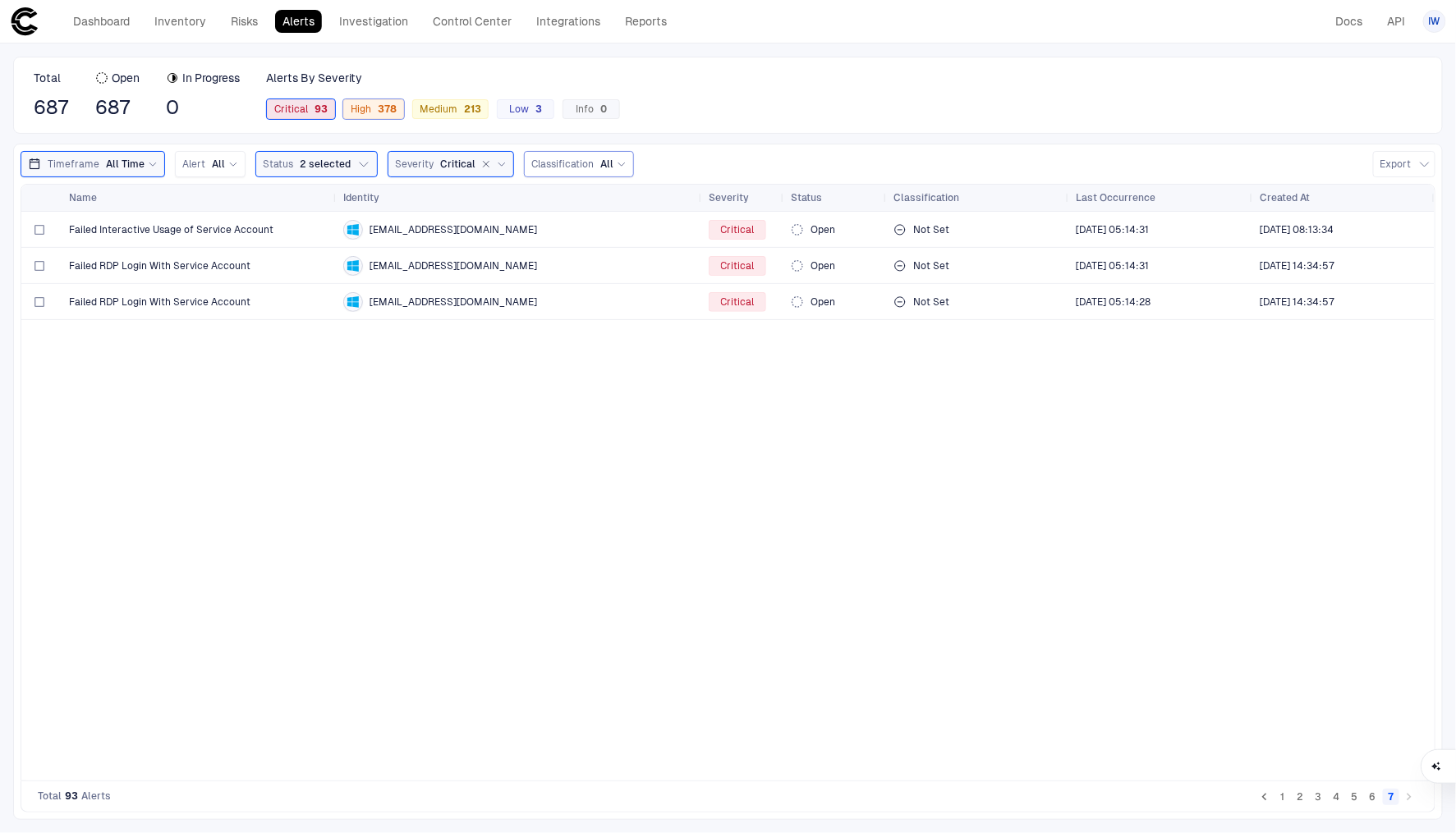
click at [376, 116] on div "High 378" at bounding box center [373, 109] width 60 height 20
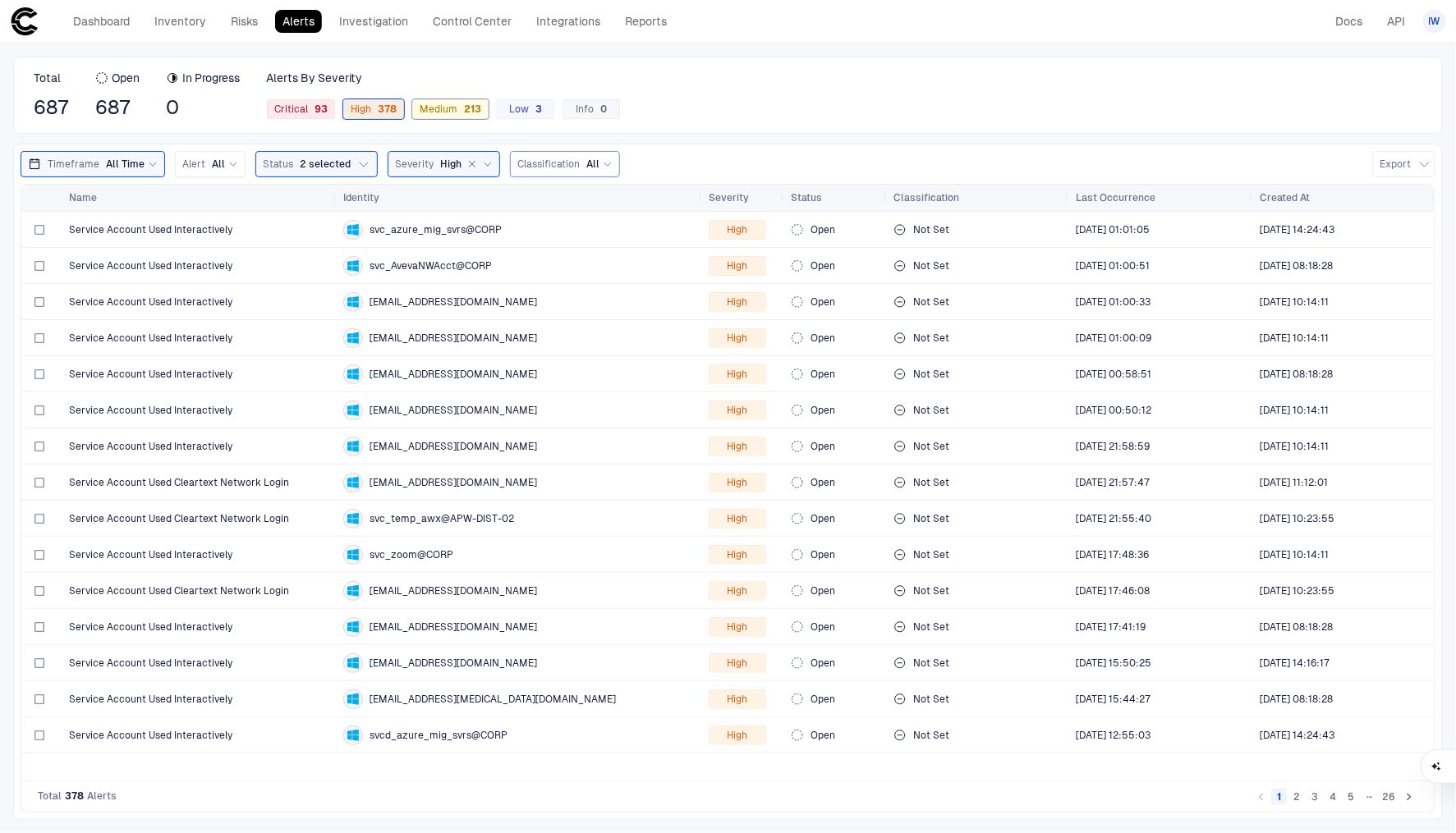
click at [423, 110] on span "Medium 213" at bounding box center [451, 108] width 61 height 13
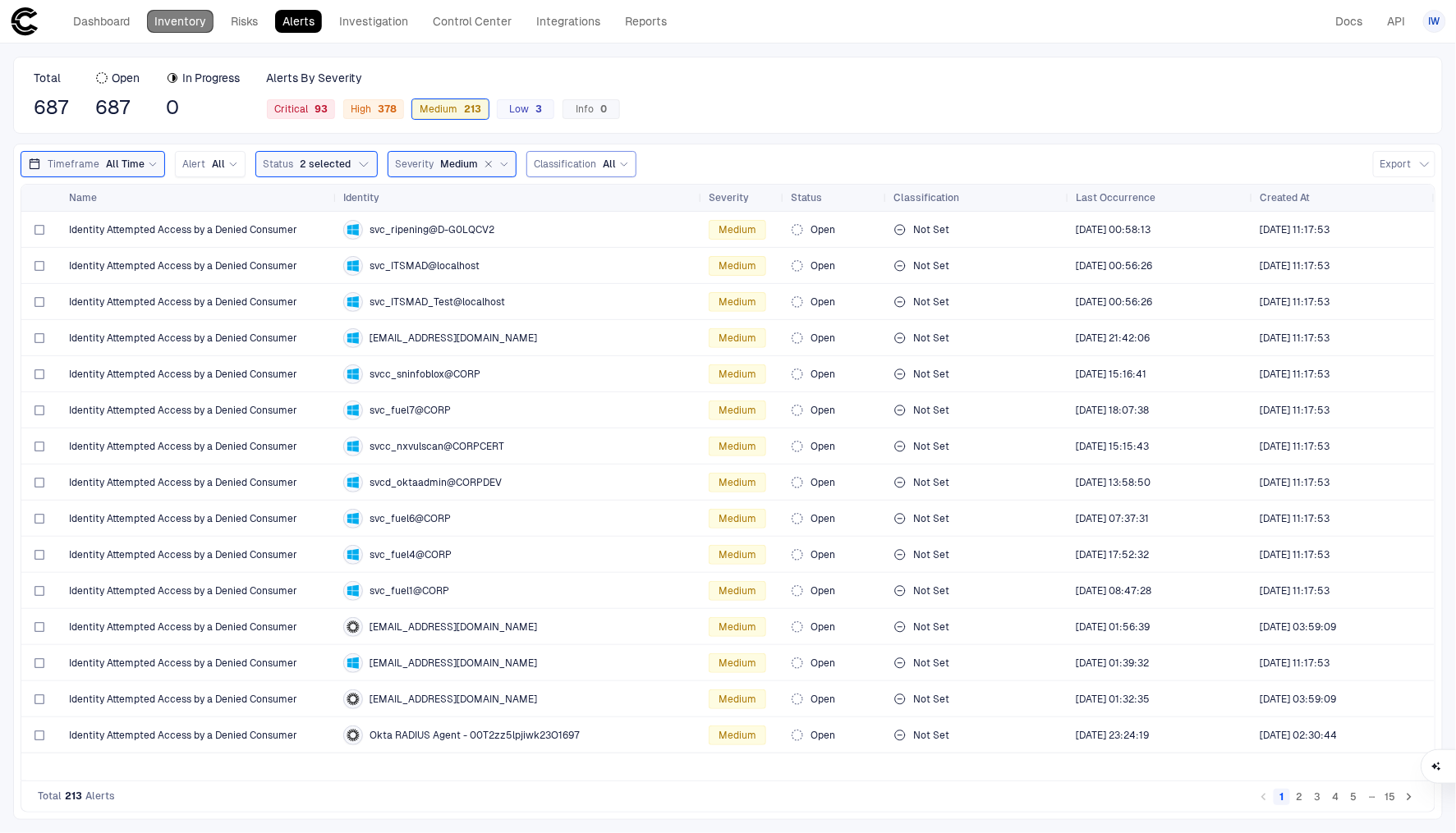
click at [195, 24] on link "Inventory" at bounding box center [181, 21] width 66 height 23
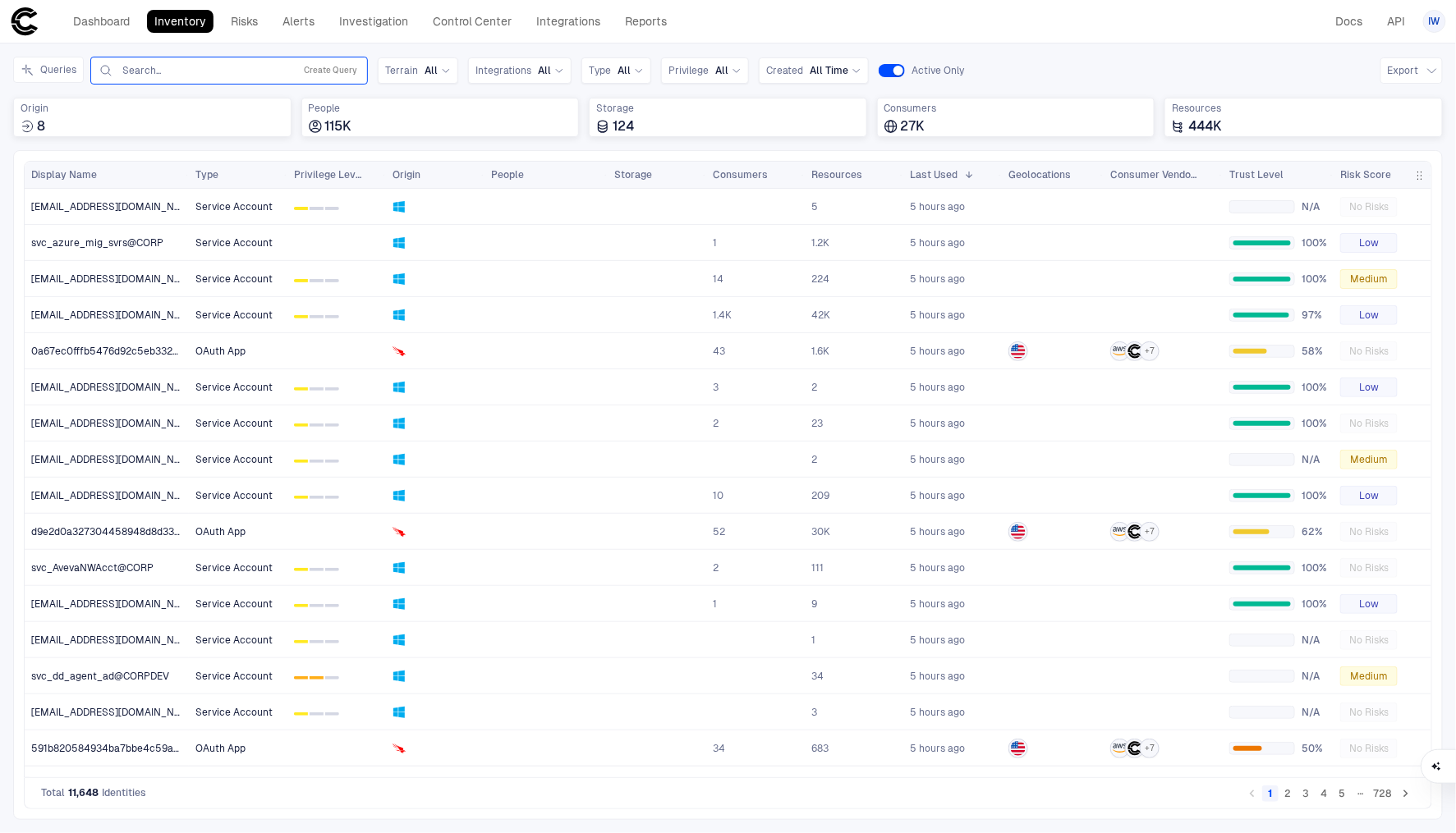
click at [182, 67] on input "text" at bounding box center [204, 70] width 167 height 13
type input "******"
click at [467, 15] on link "Control Center" at bounding box center [472, 21] width 94 height 23
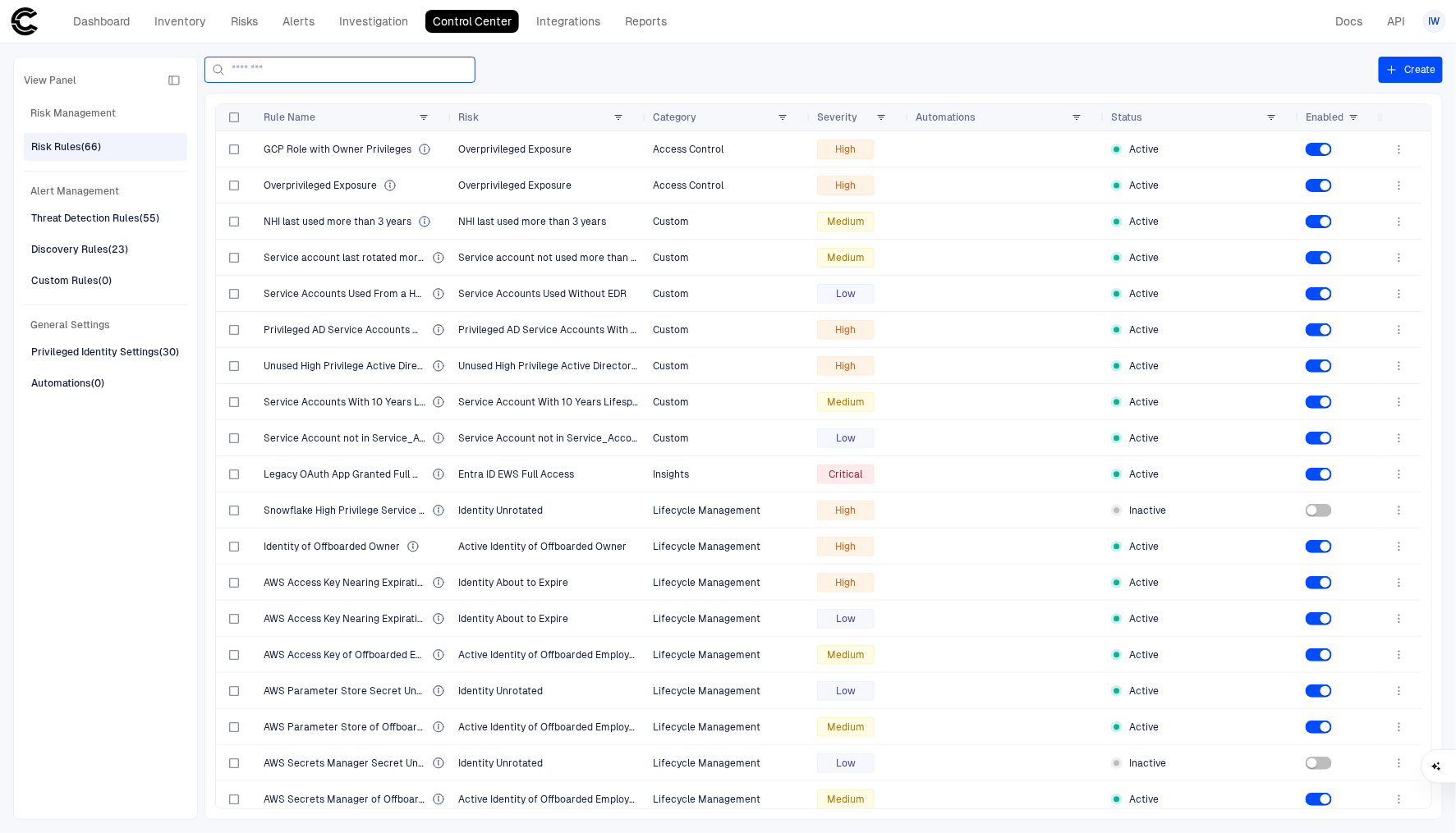
click at [274, 61] on input at bounding box center [350, 69] width 237 height 25
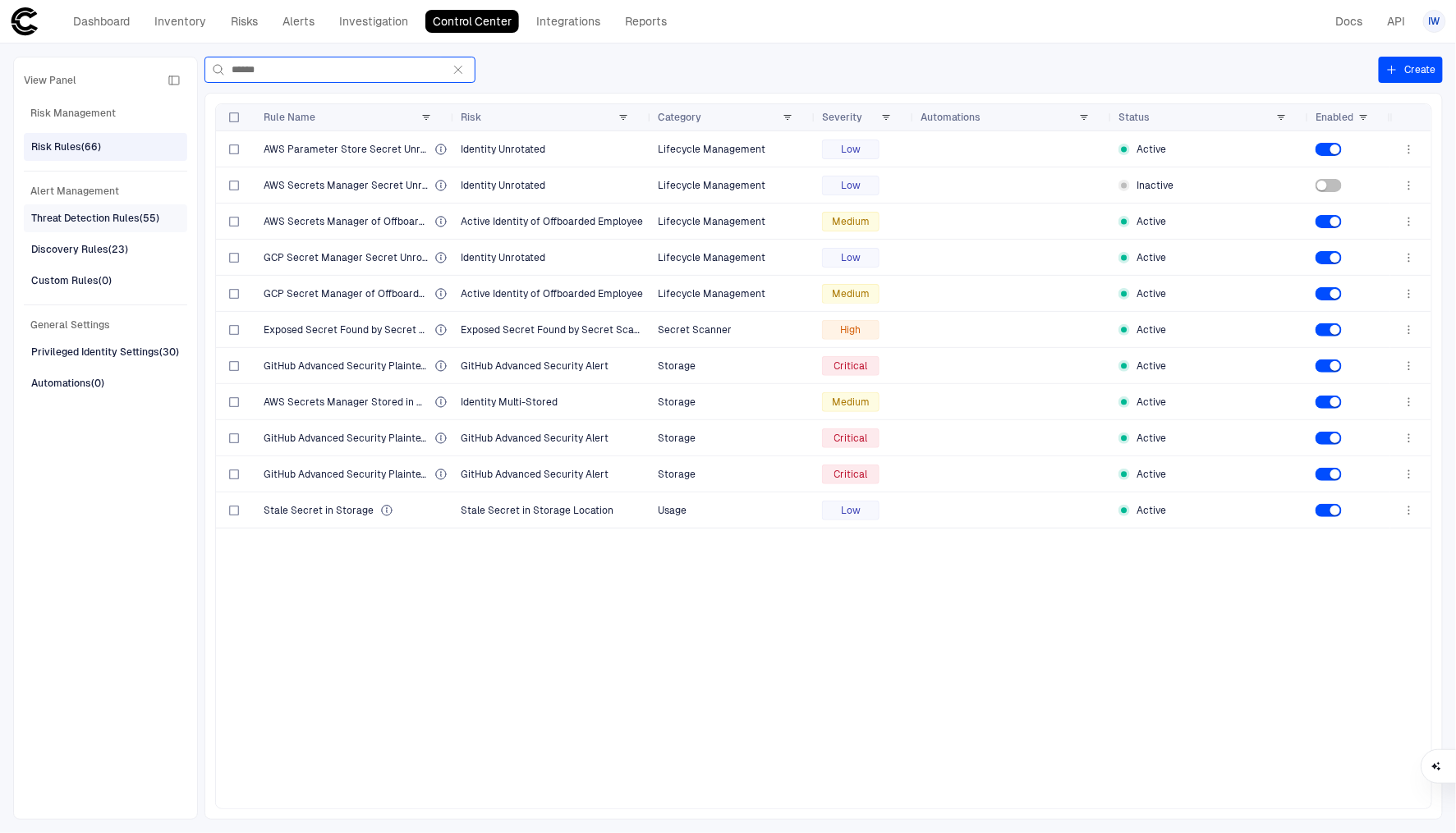
type input "******"
click at [109, 224] on div "Threat Detection Rules (55)" at bounding box center [95, 218] width 128 height 14
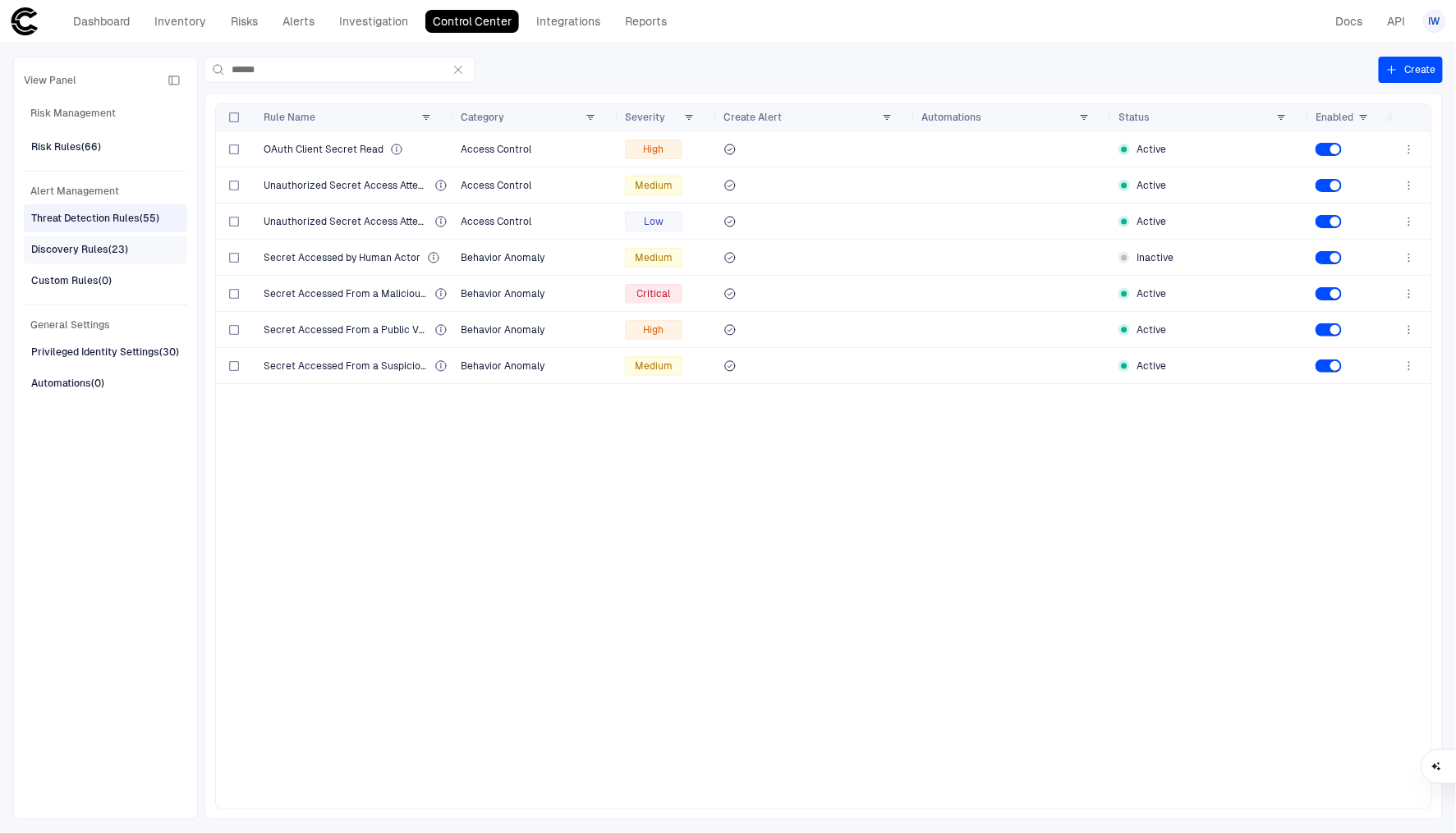
click at [111, 244] on div "Discovery Rules (23)" at bounding box center [80, 249] width 97 height 14
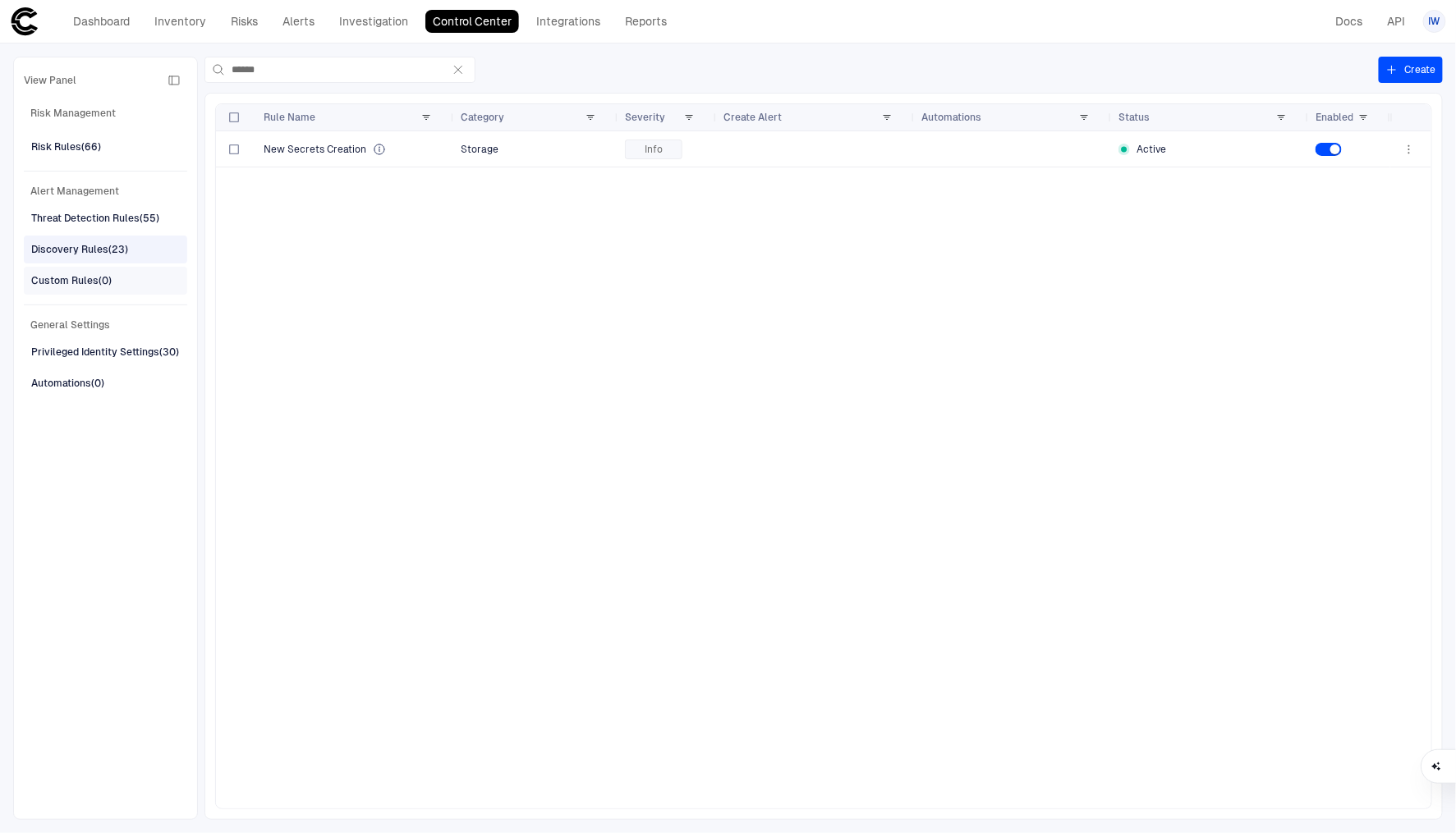
click at [142, 280] on div "Custom Rules (0)" at bounding box center [107, 280] width 152 height 26
click at [153, 257] on div "Discovery Rules (23)" at bounding box center [107, 250] width 152 height 26
click at [454, 62] on button "******" at bounding box center [458, 69] width 20 height 14
click at [442, 62] on input "******" at bounding box center [337, 69] width 210 height 25
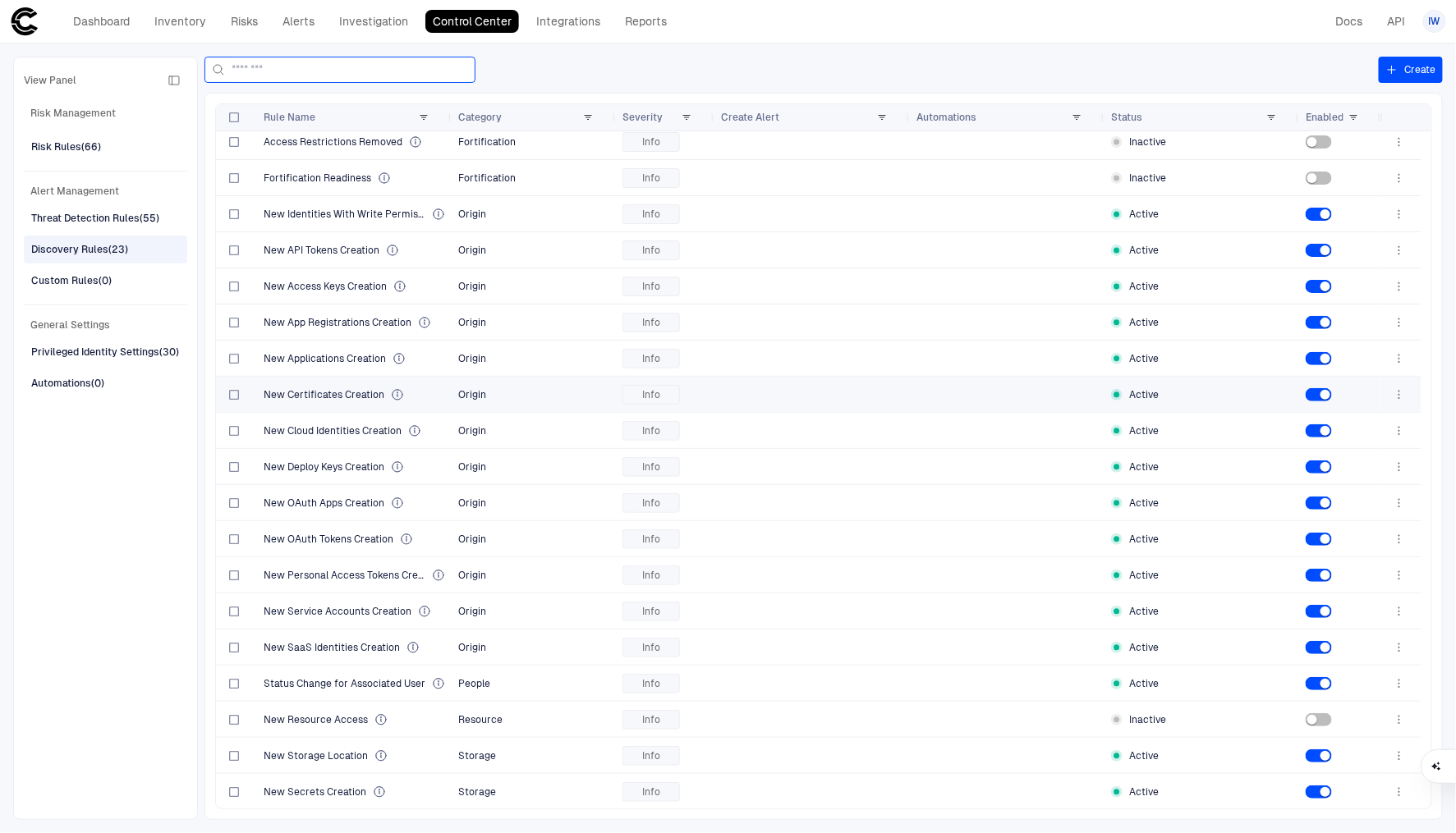
scroll to position [152, 0]
click at [170, 345] on div "Privileged Identity Settings (30)" at bounding box center [106, 352] width 148 height 14
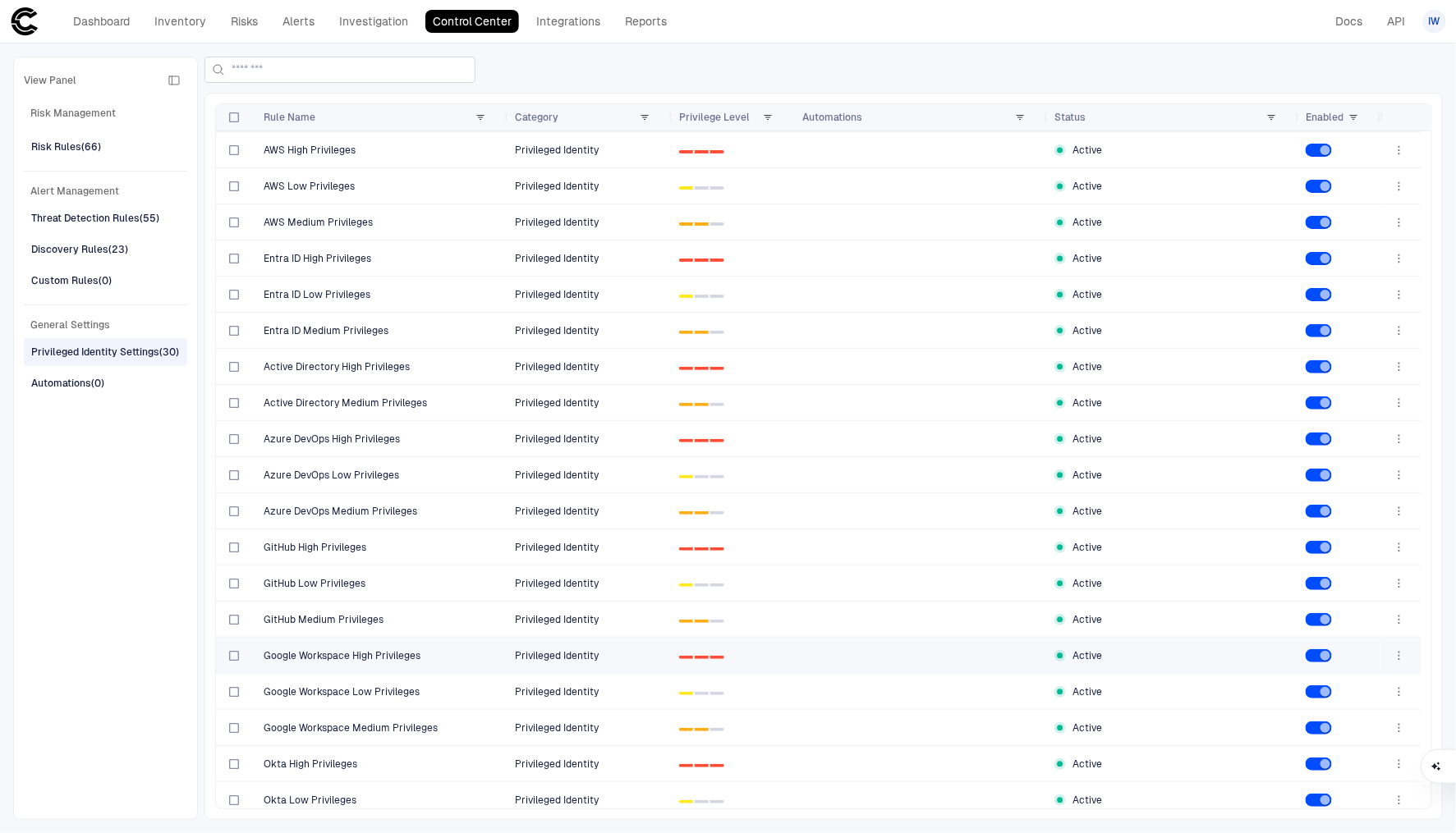
scroll to position [0, 0]
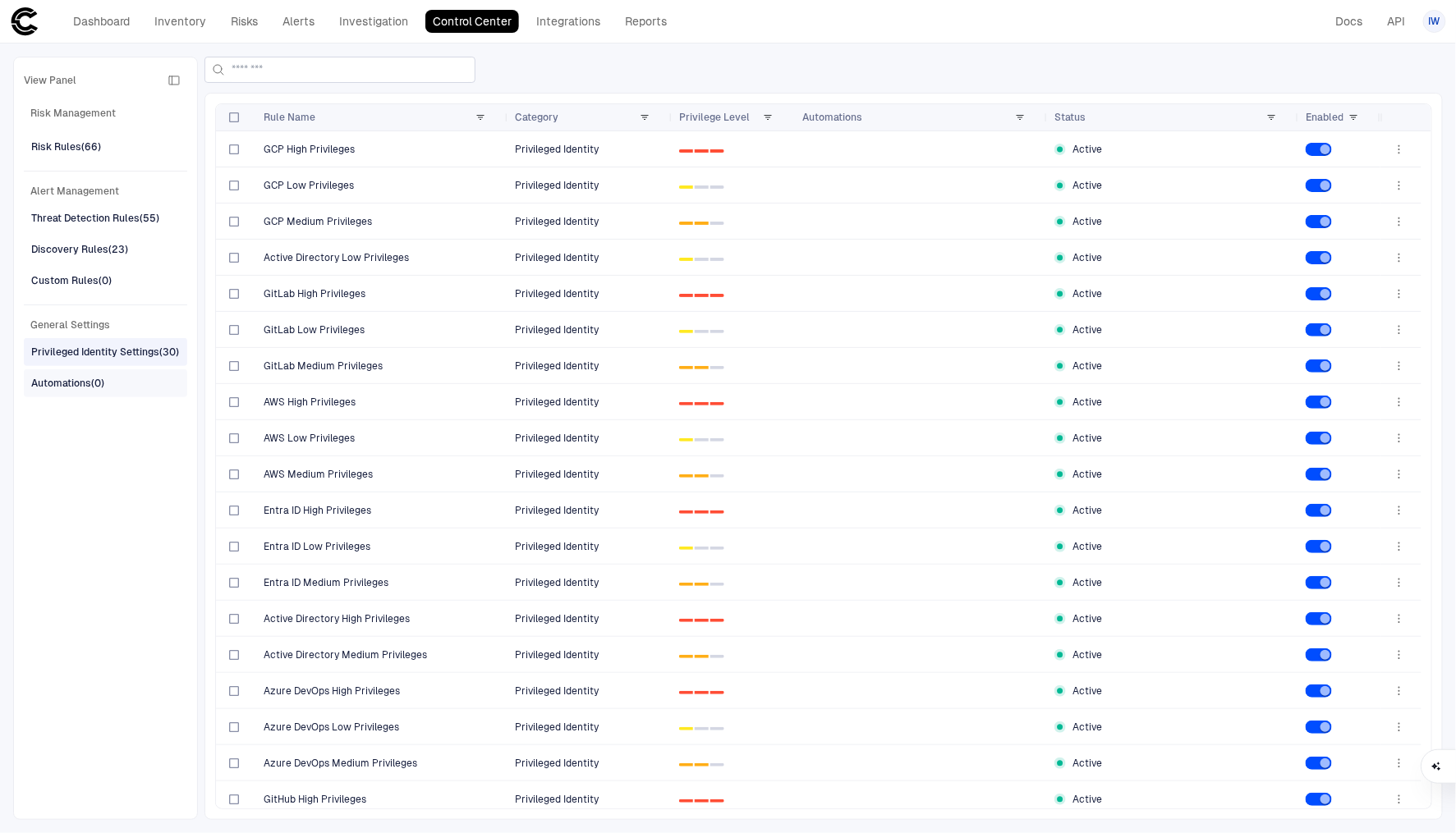
click at [102, 383] on div "Automations (0)" at bounding box center [68, 382] width 73 height 14
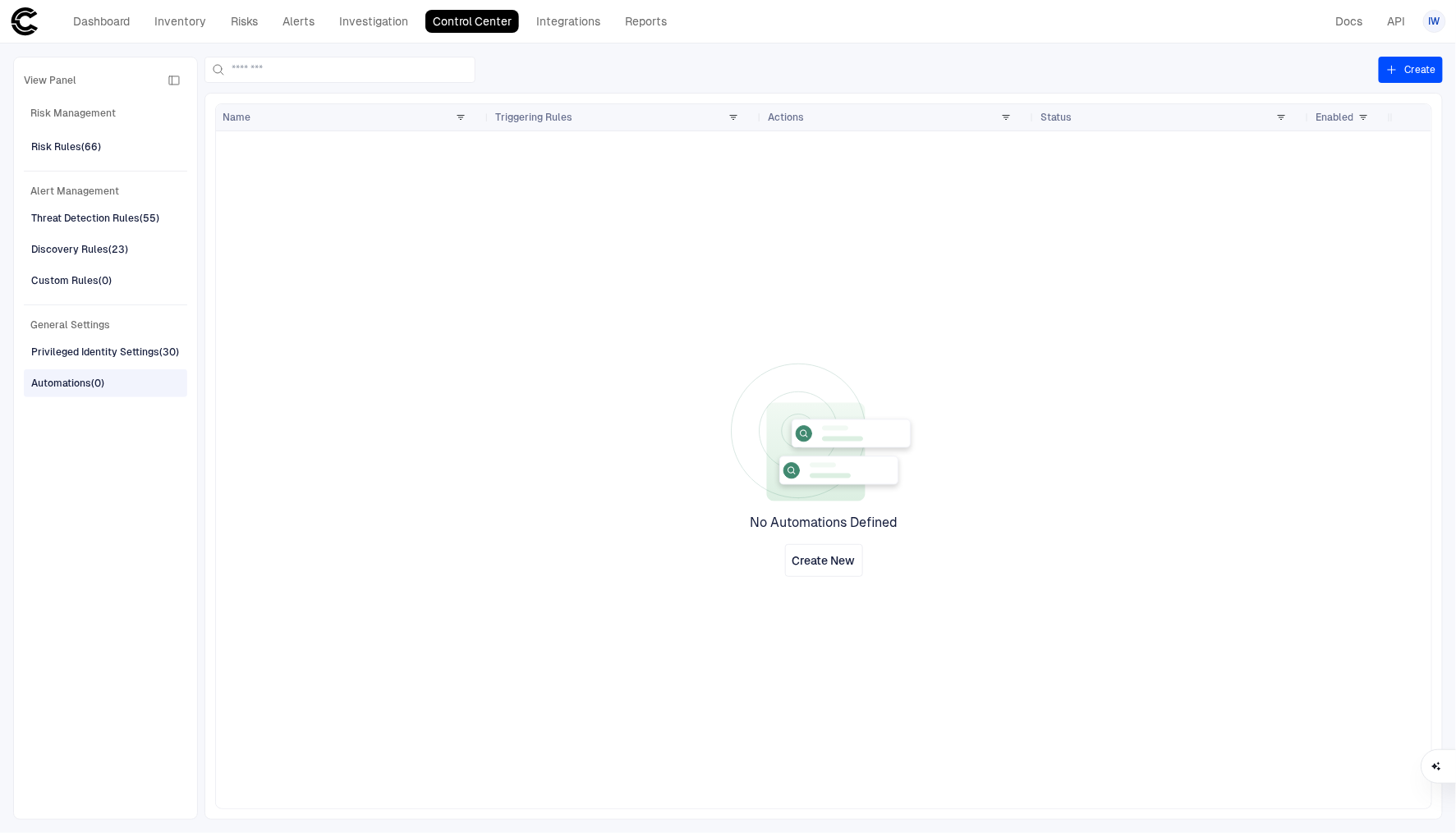
click at [96, 121] on span "Risk Management" at bounding box center [106, 112] width 164 height 20
click at [99, 113] on span "Risk Management" at bounding box center [106, 112] width 164 height 20
click at [74, 107] on span "Risk Management" at bounding box center [106, 112] width 164 height 20
click at [75, 134] on div "Risk Rules (66)" at bounding box center [107, 146] width 152 height 26
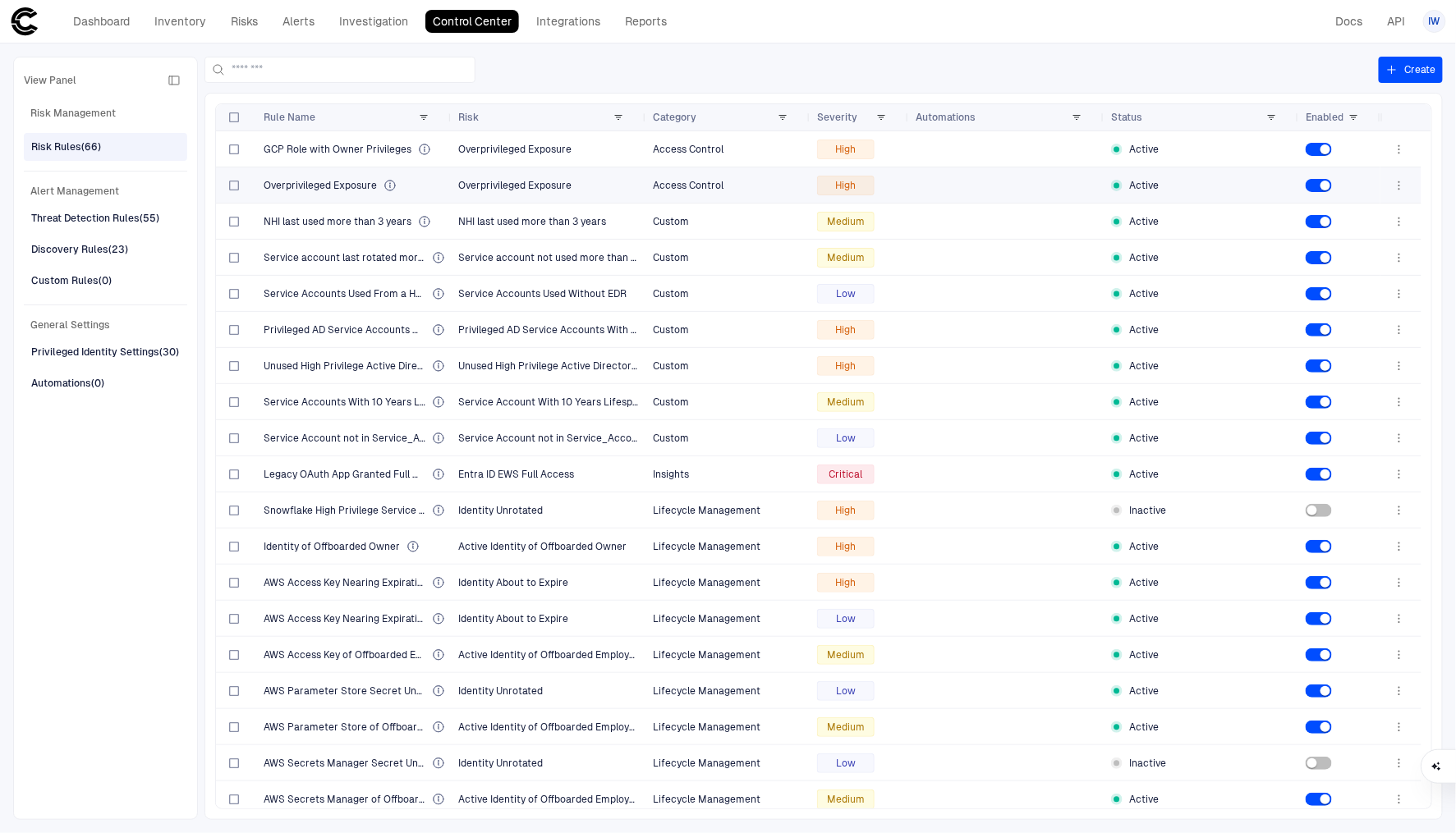
click at [316, 173] on div "Overprivileged Exposure" at bounding box center [354, 186] width 181 height 34
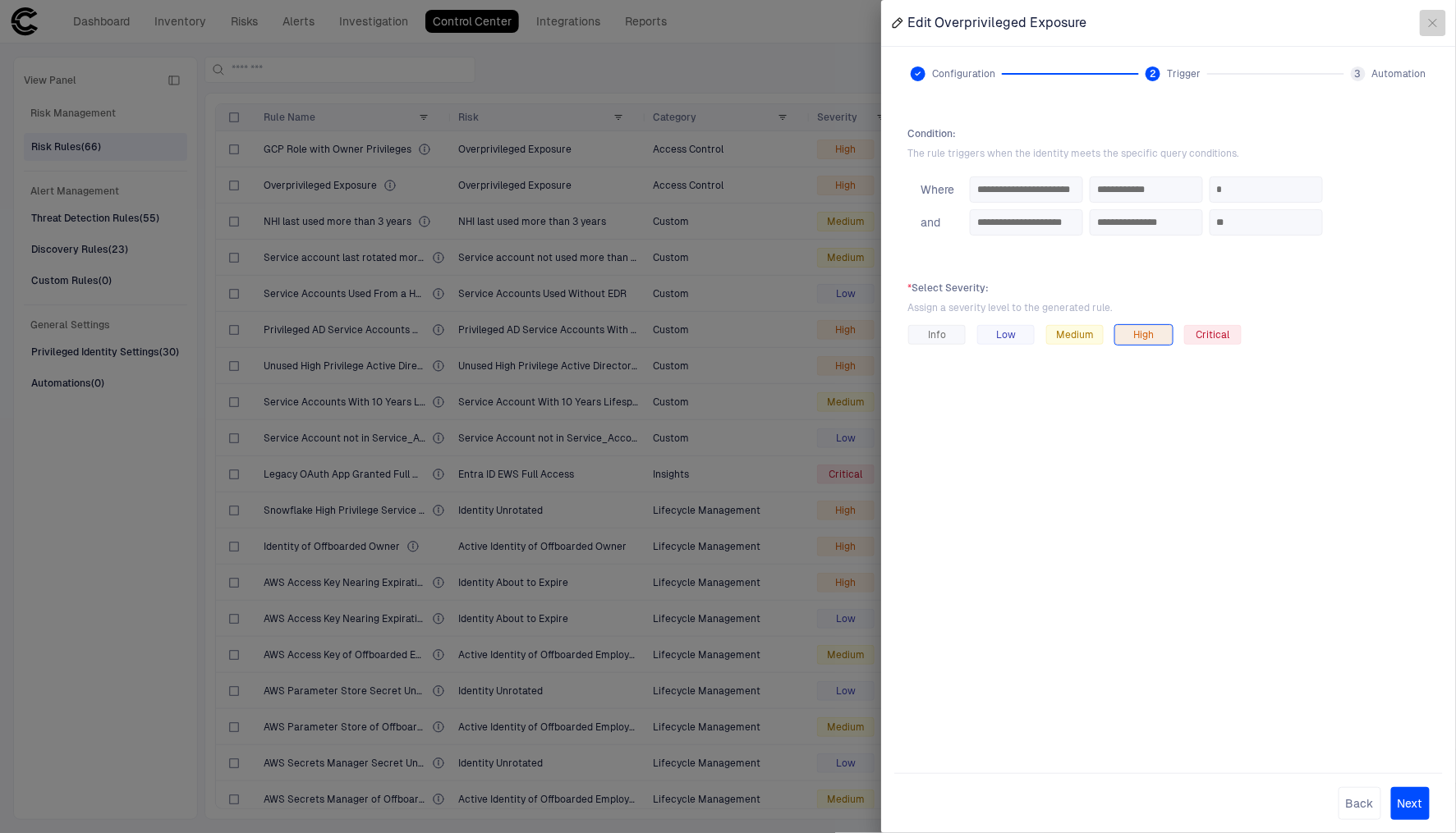
click at [1430, 20] on icon "button" at bounding box center [1433, 23] width 8 height 8
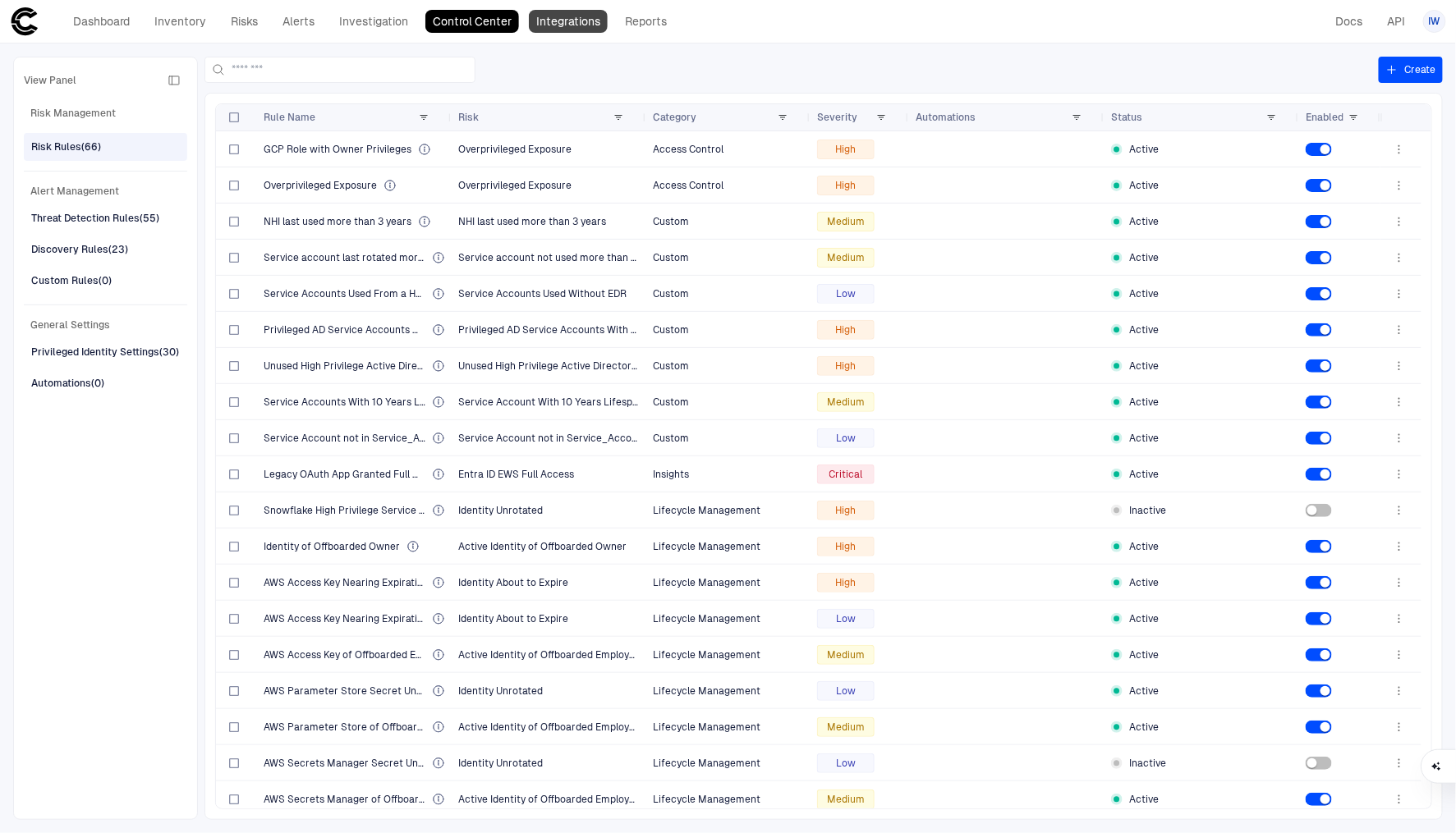
click at [570, 20] on link "Integrations" at bounding box center [568, 21] width 79 height 23
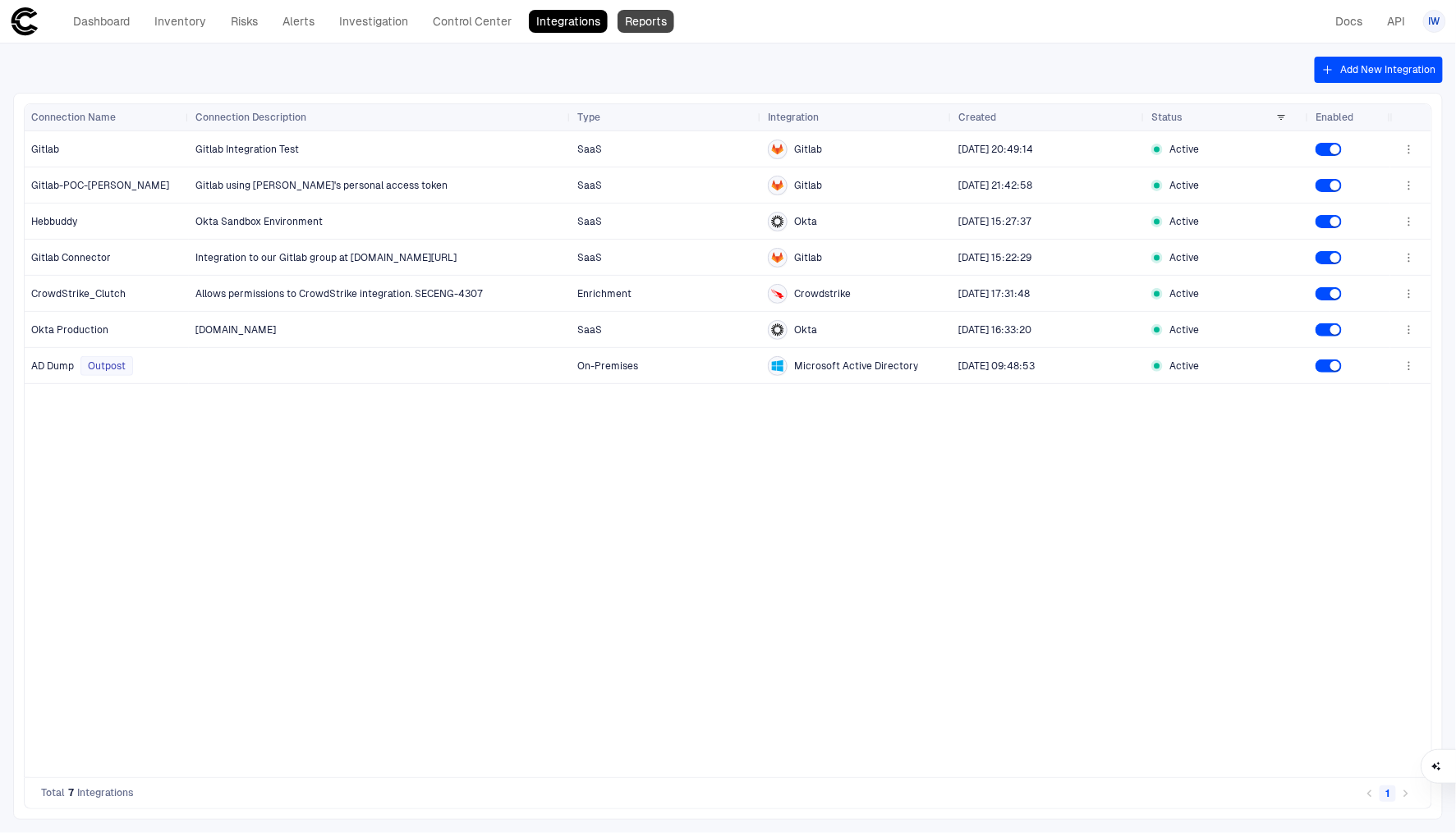
click at [623, 25] on link "Reports" at bounding box center [646, 21] width 57 height 23
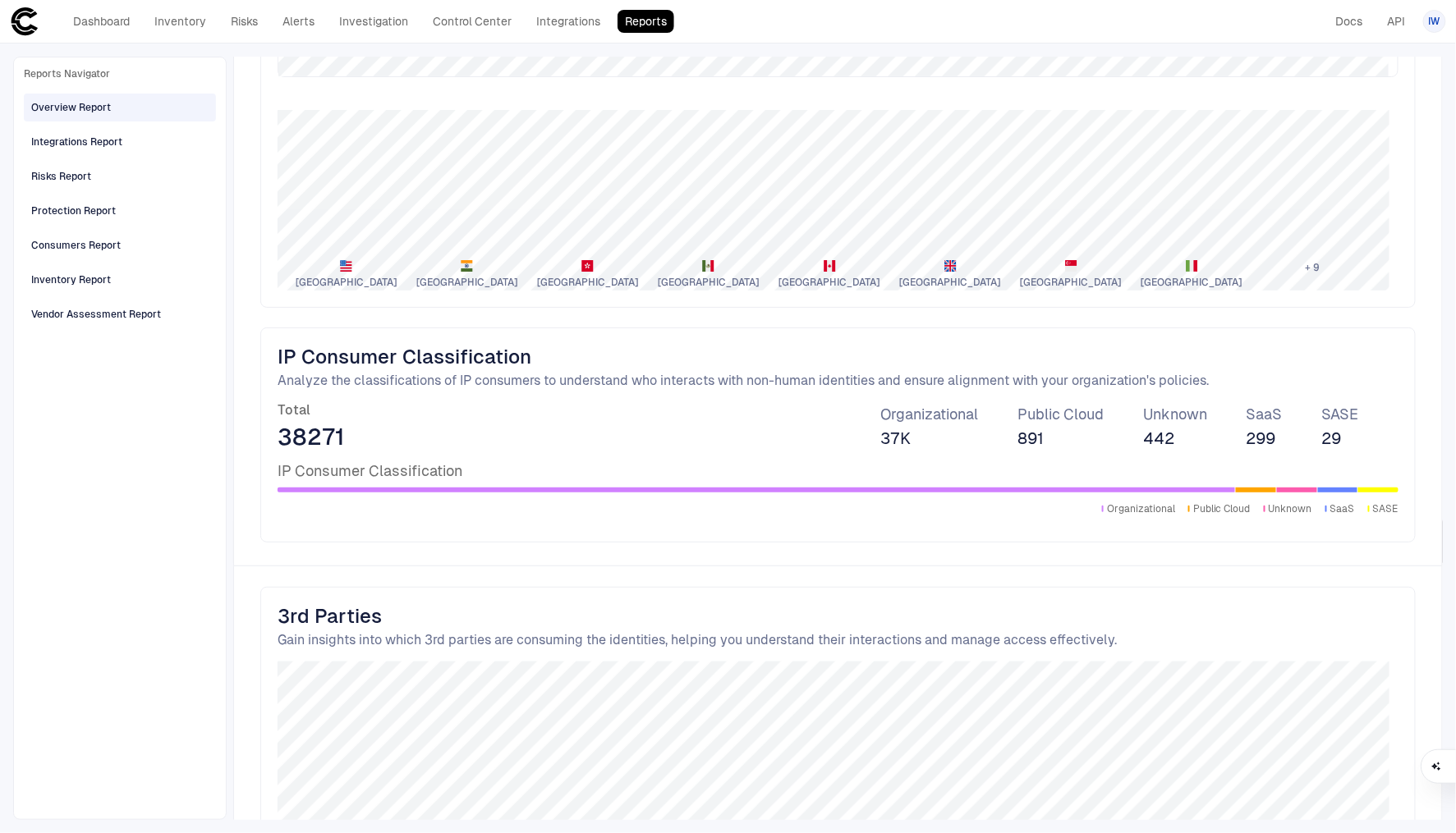
scroll to position [2195, 0]
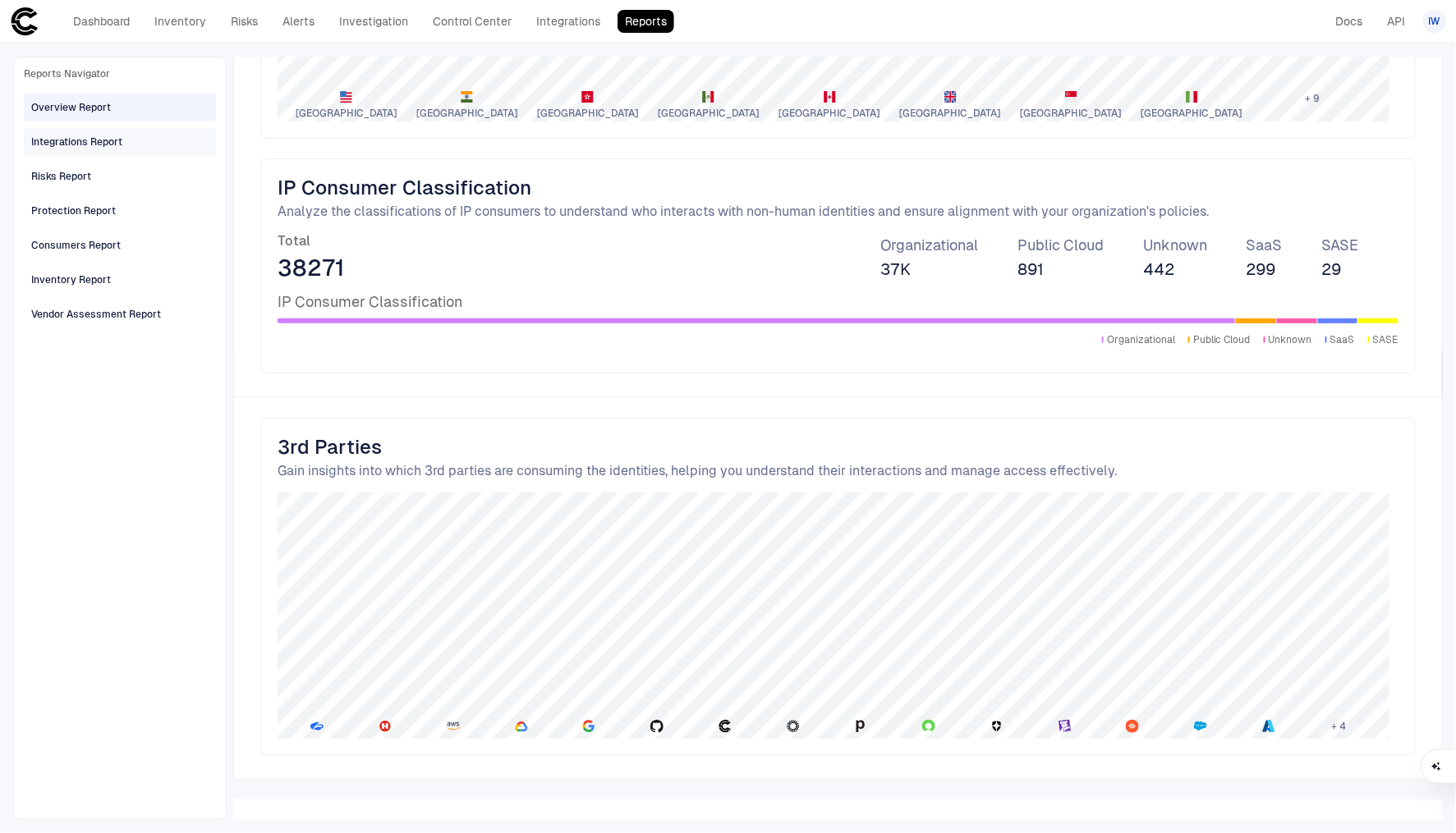
click at [118, 146] on div "Integrations Report" at bounding box center [77, 141] width 91 height 14
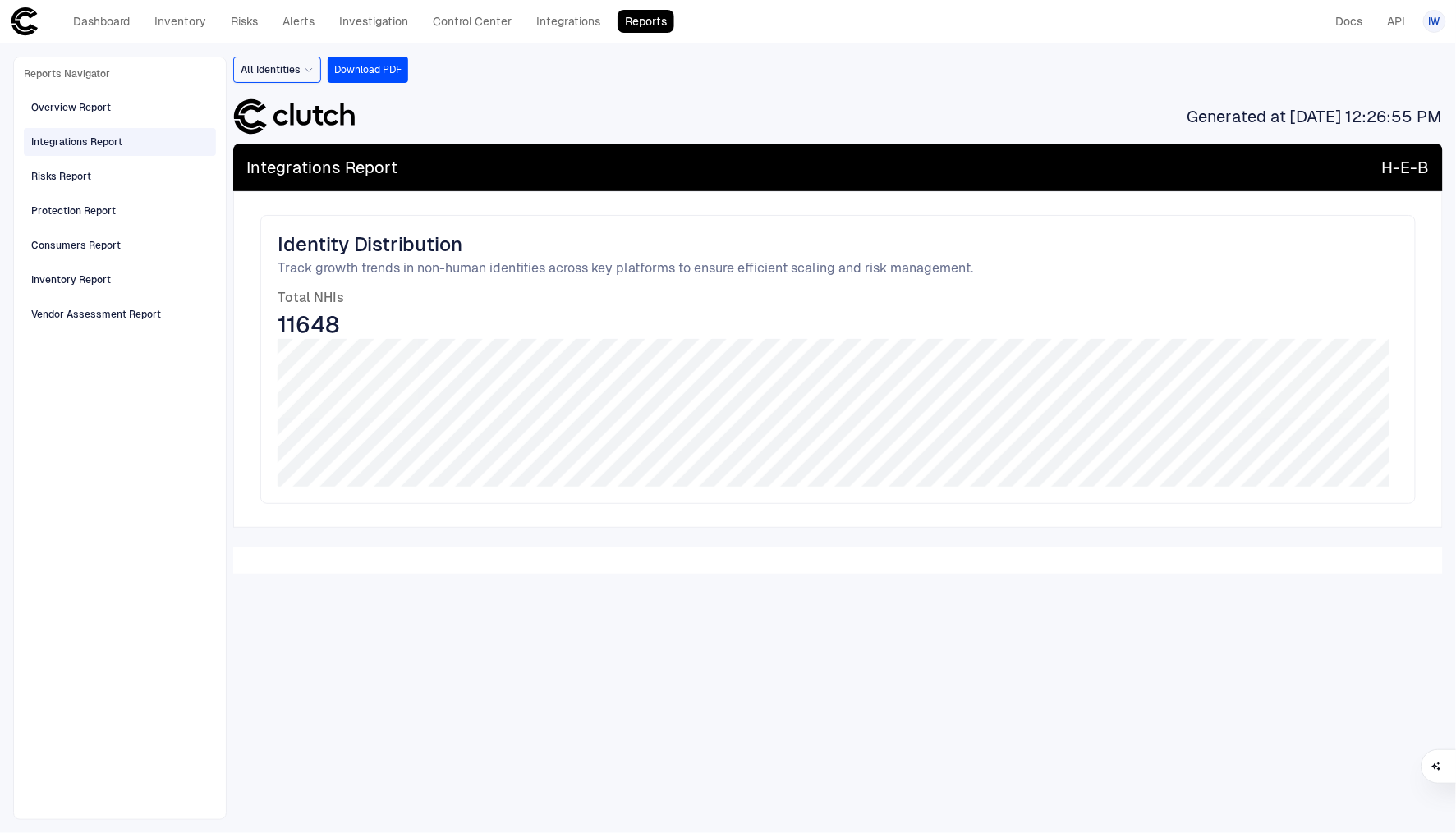
scroll to position [0, 0]
click at [105, 182] on div "Risks Report" at bounding box center [122, 176] width 181 height 26
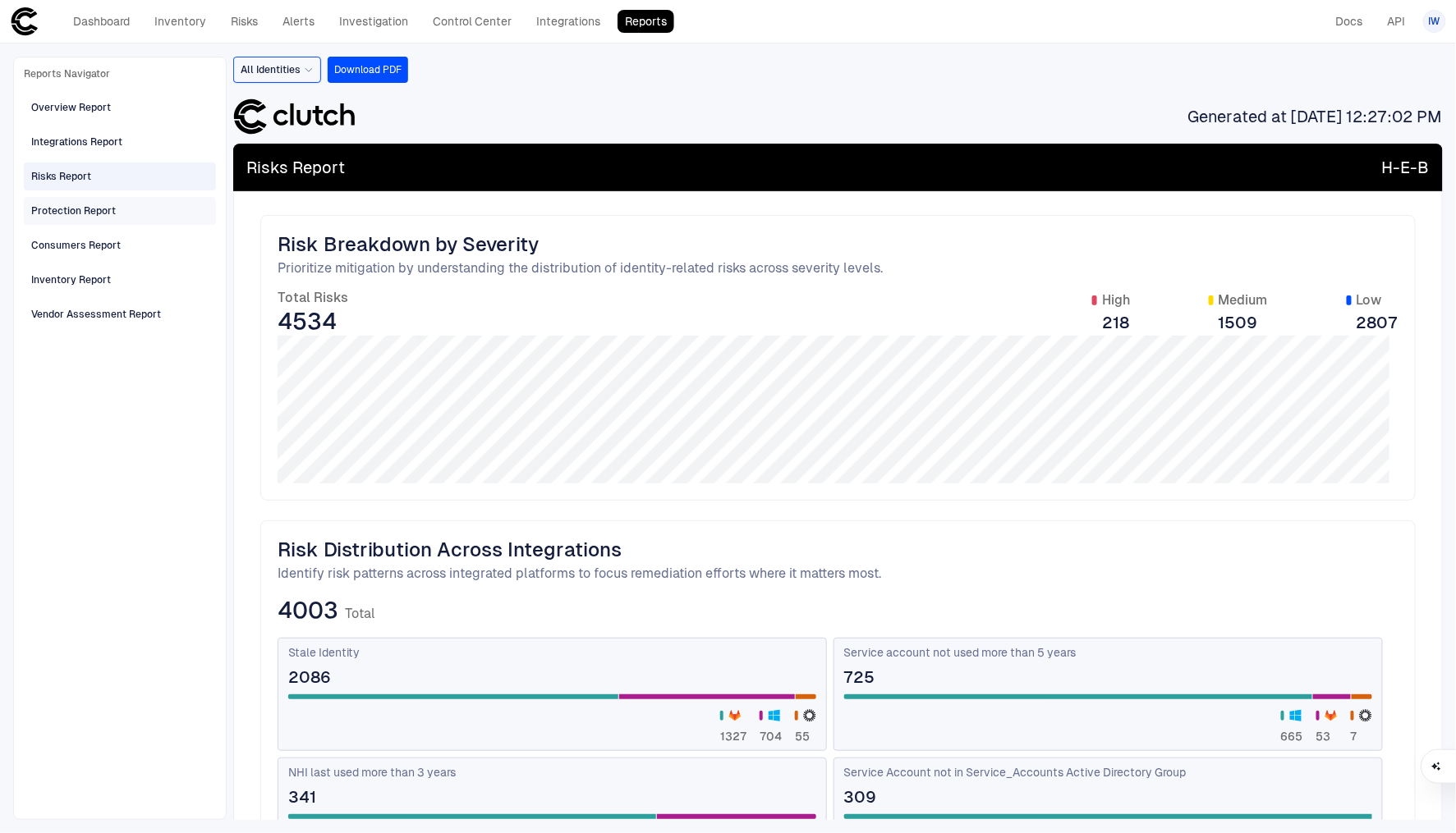
click at [104, 213] on div "Protection Report" at bounding box center [73, 210] width 84 height 14
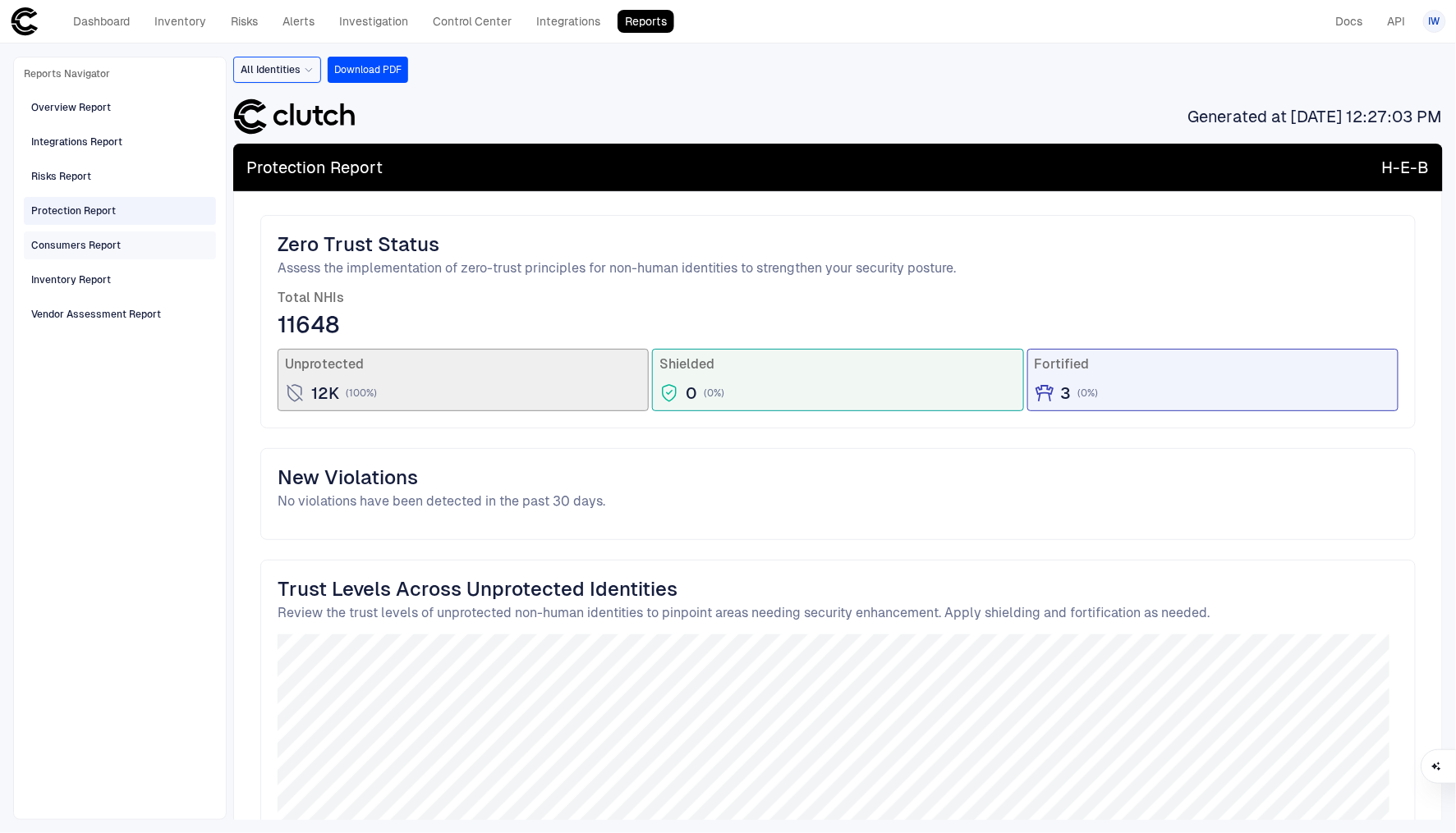
click at [108, 242] on div "Consumers Report" at bounding box center [76, 245] width 89 height 14
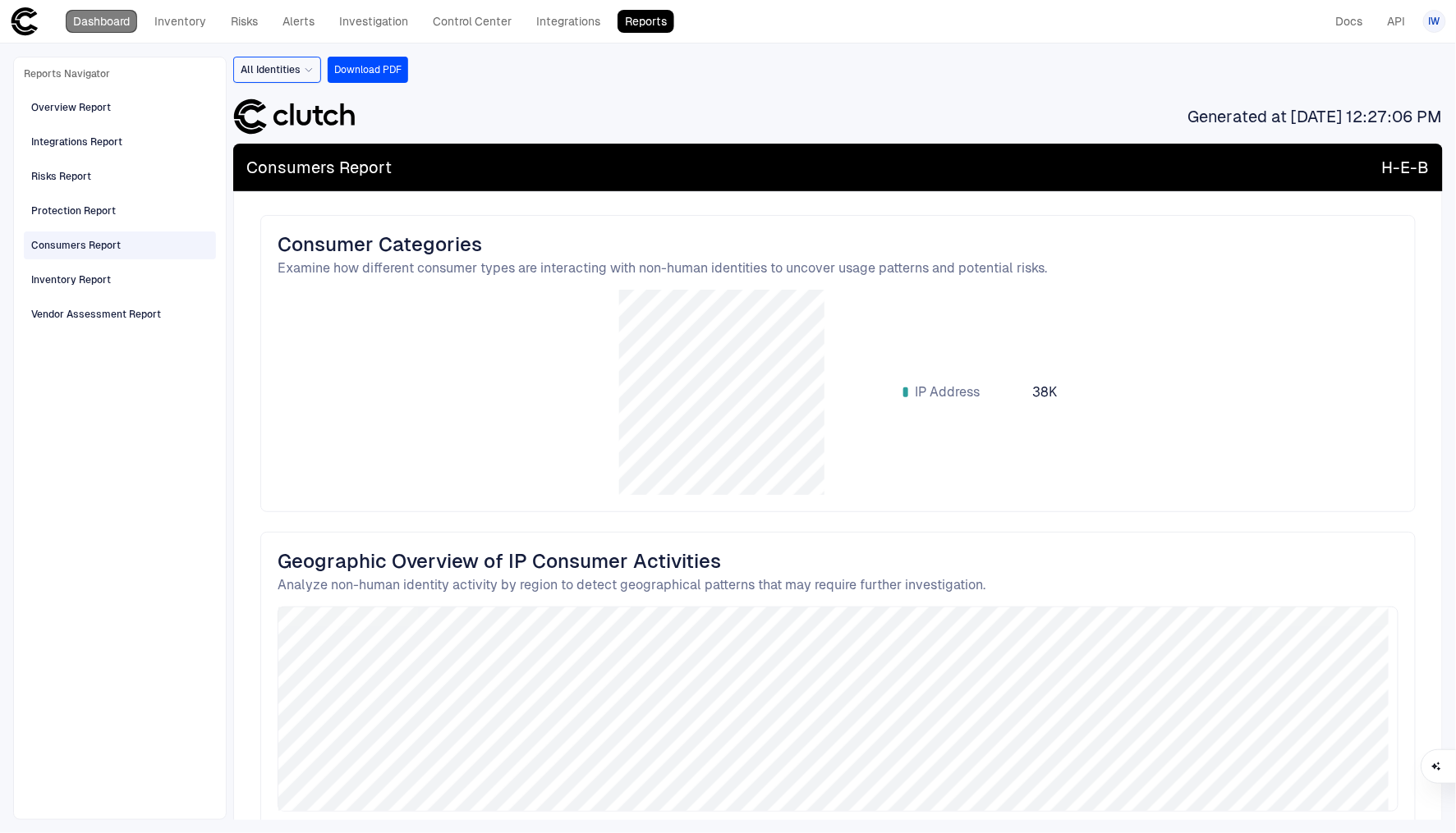
click at [115, 28] on link "Dashboard" at bounding box center [101, 21] width 72 height 23
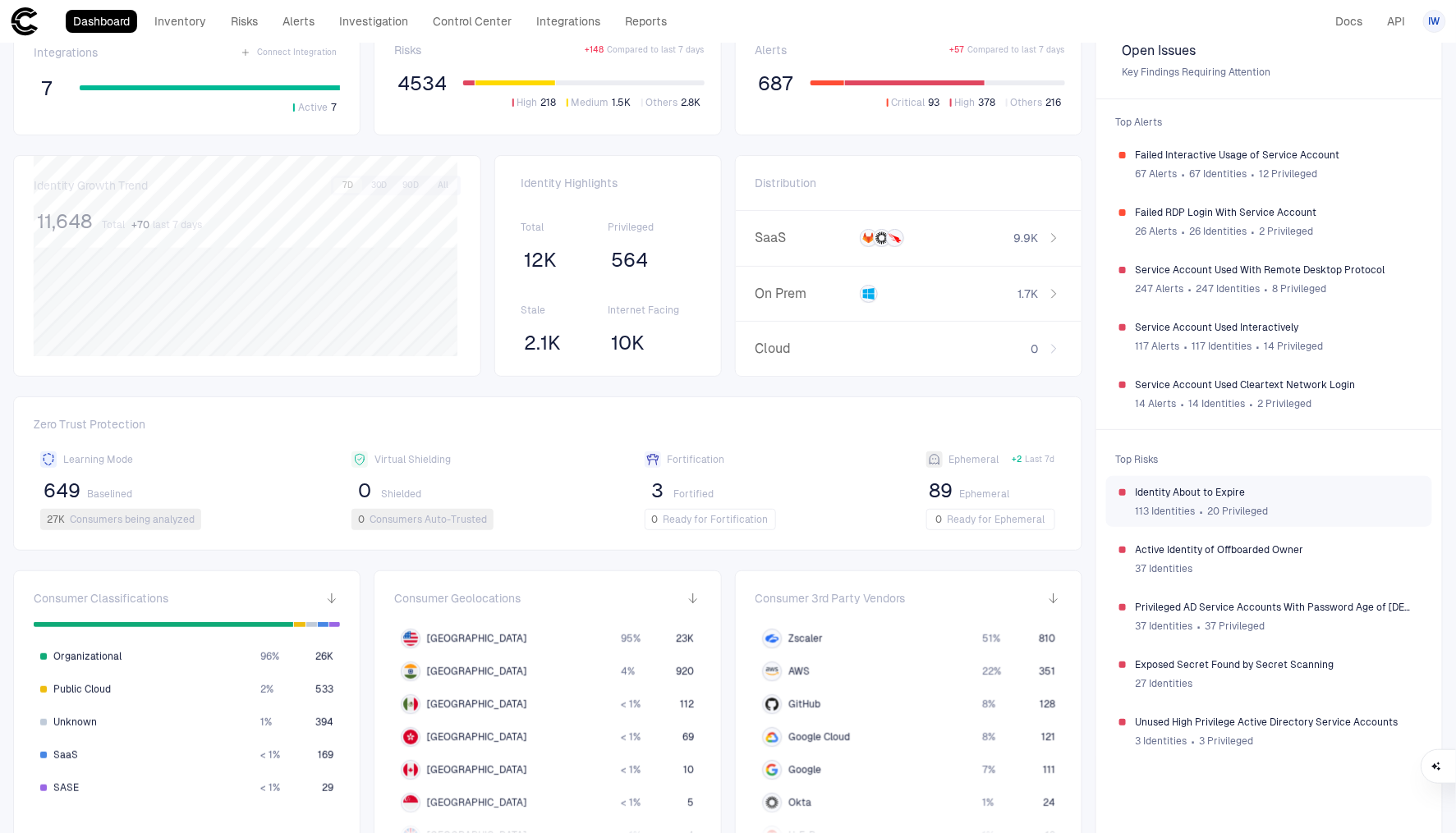
scroll to position [94, 0]
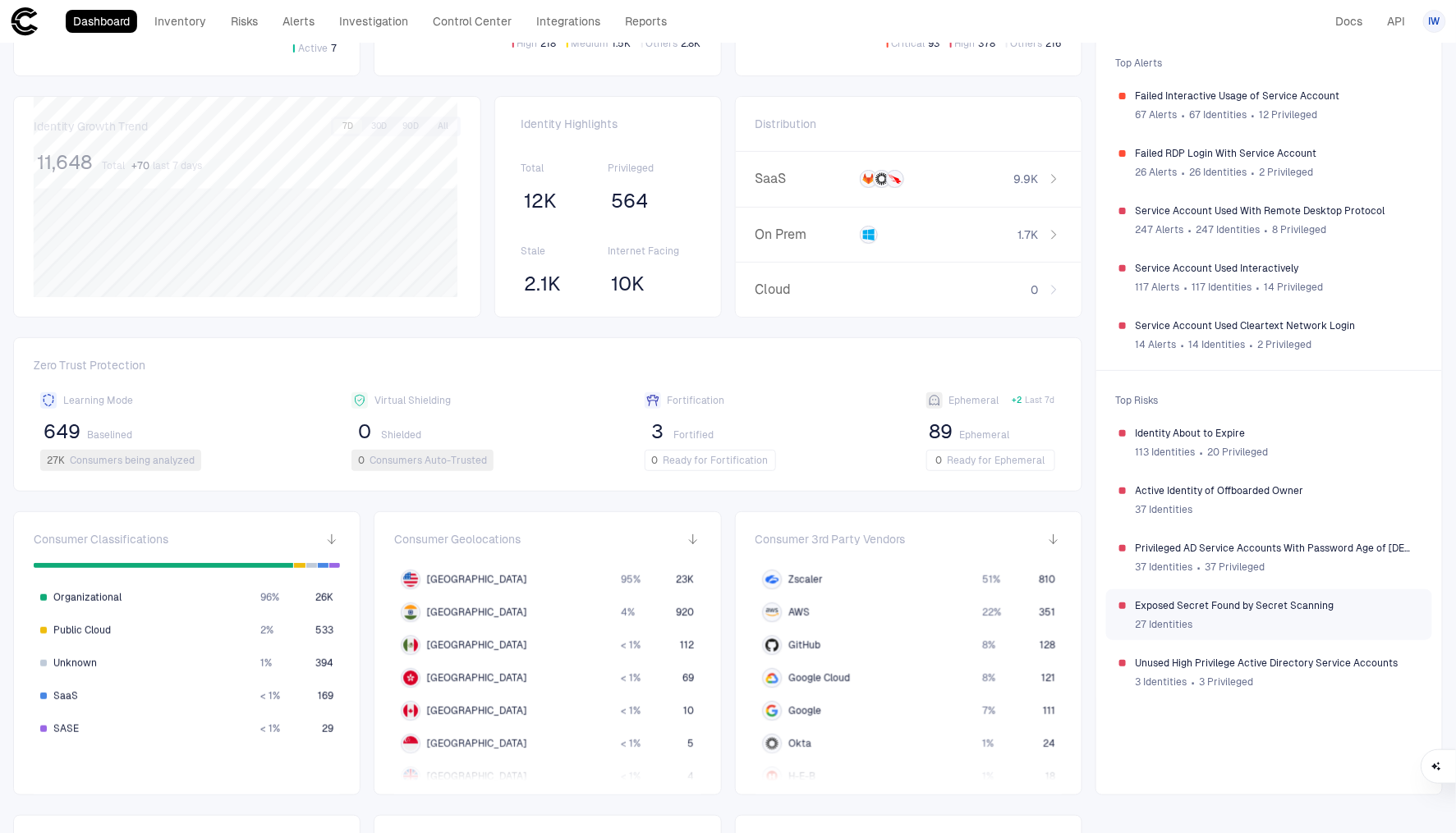
click at [1355, 608] on span "Exposed Secret Found by Secret Scanning" at bounding box center [1277, 606] width 284 height 13
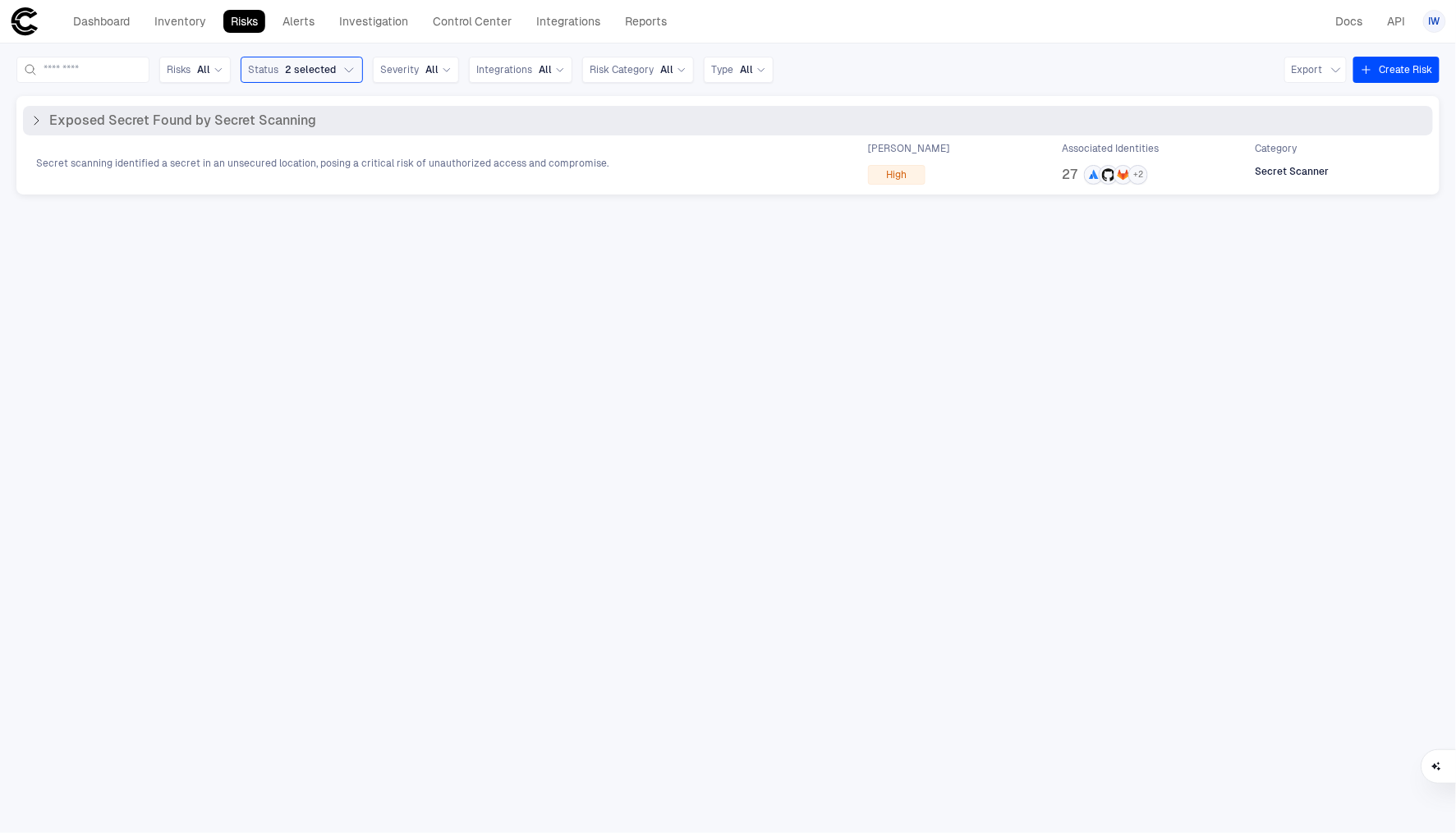
click at [434, 135] on div "Exposed Secret Found by Secret Scanning" at bounding box center [728, 120] width 1410 height 30
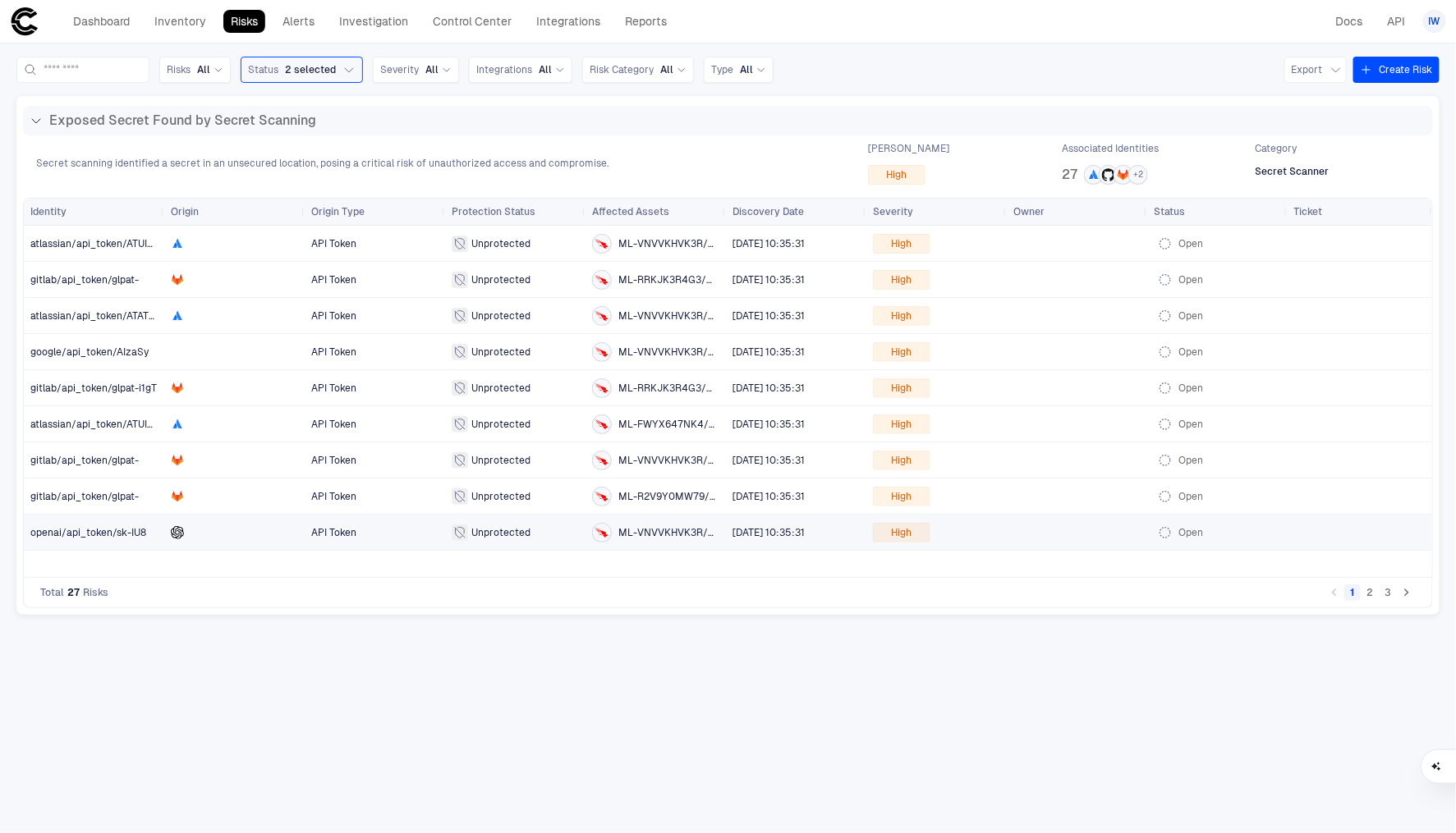
click at [616, 531] on div "ML-VNVVKHVK3R/mcp_environment_variables" at bounding box center [655, 532] width 127 height 20
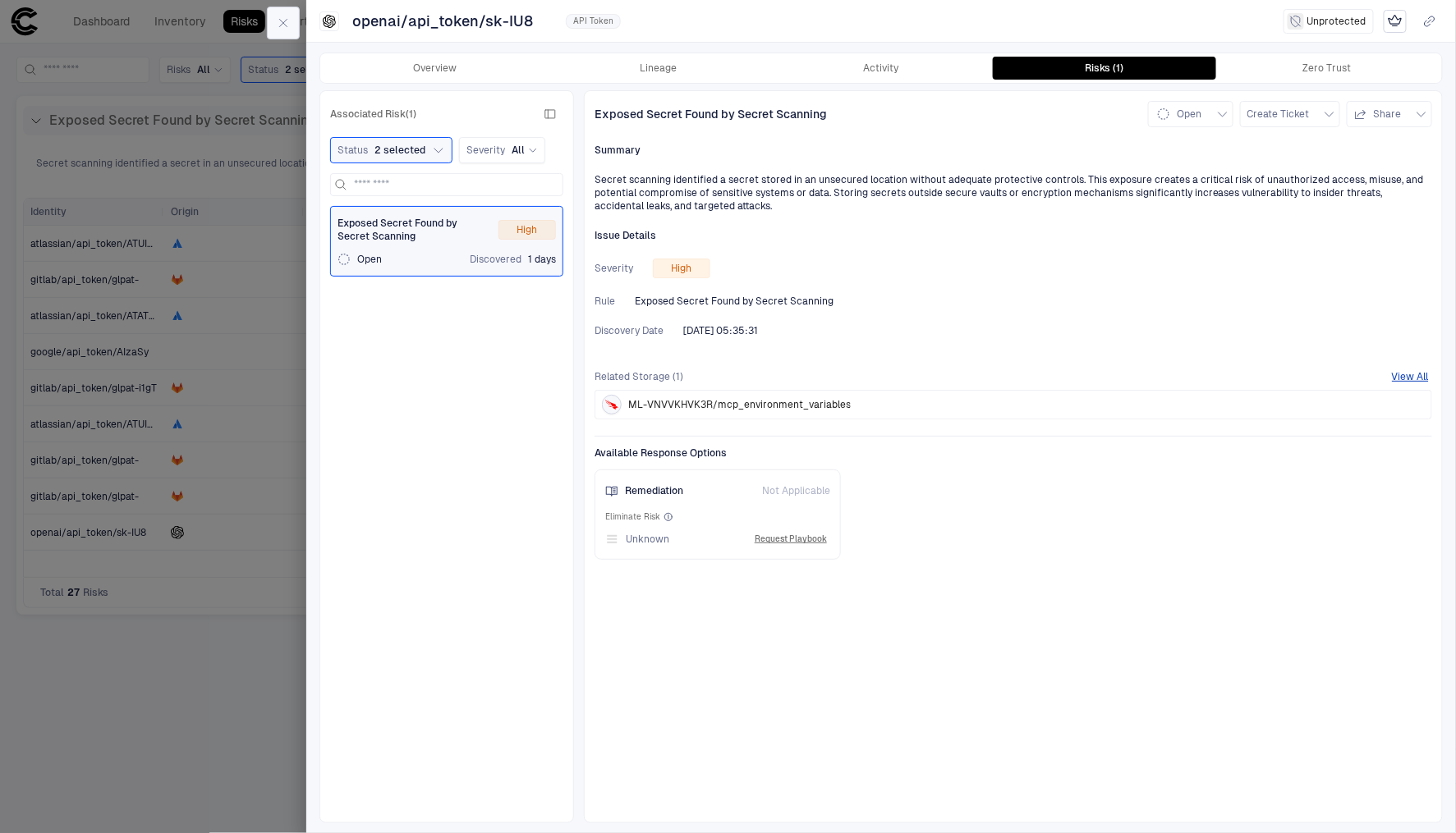
click at [290, 33] on button "button" at bounding box center [283, 23] width 33 height 33
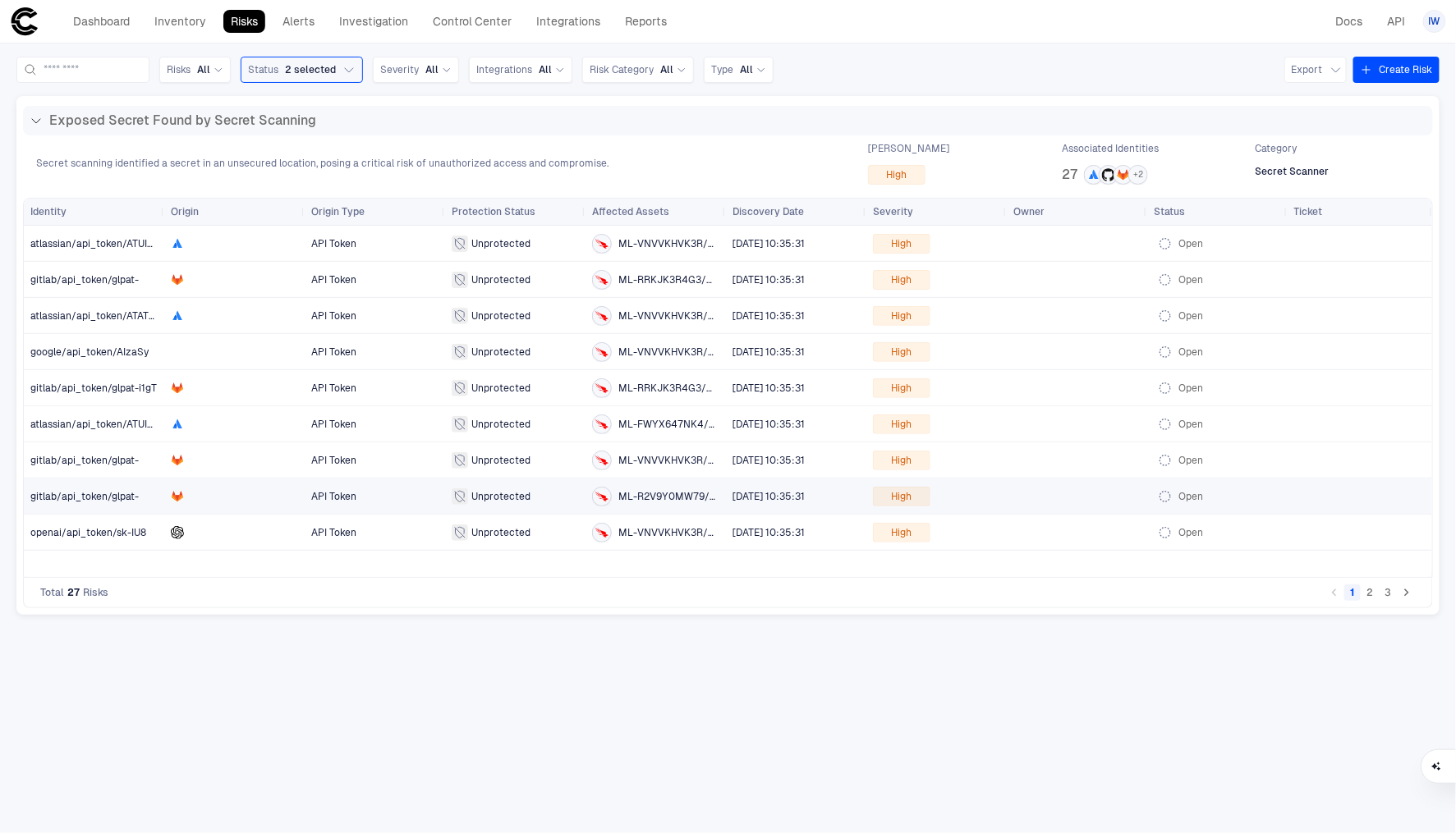
click at [87, 499] on span "gitlab/api_token/glpat-" at bounding box center [84, 496] width 108 height 11
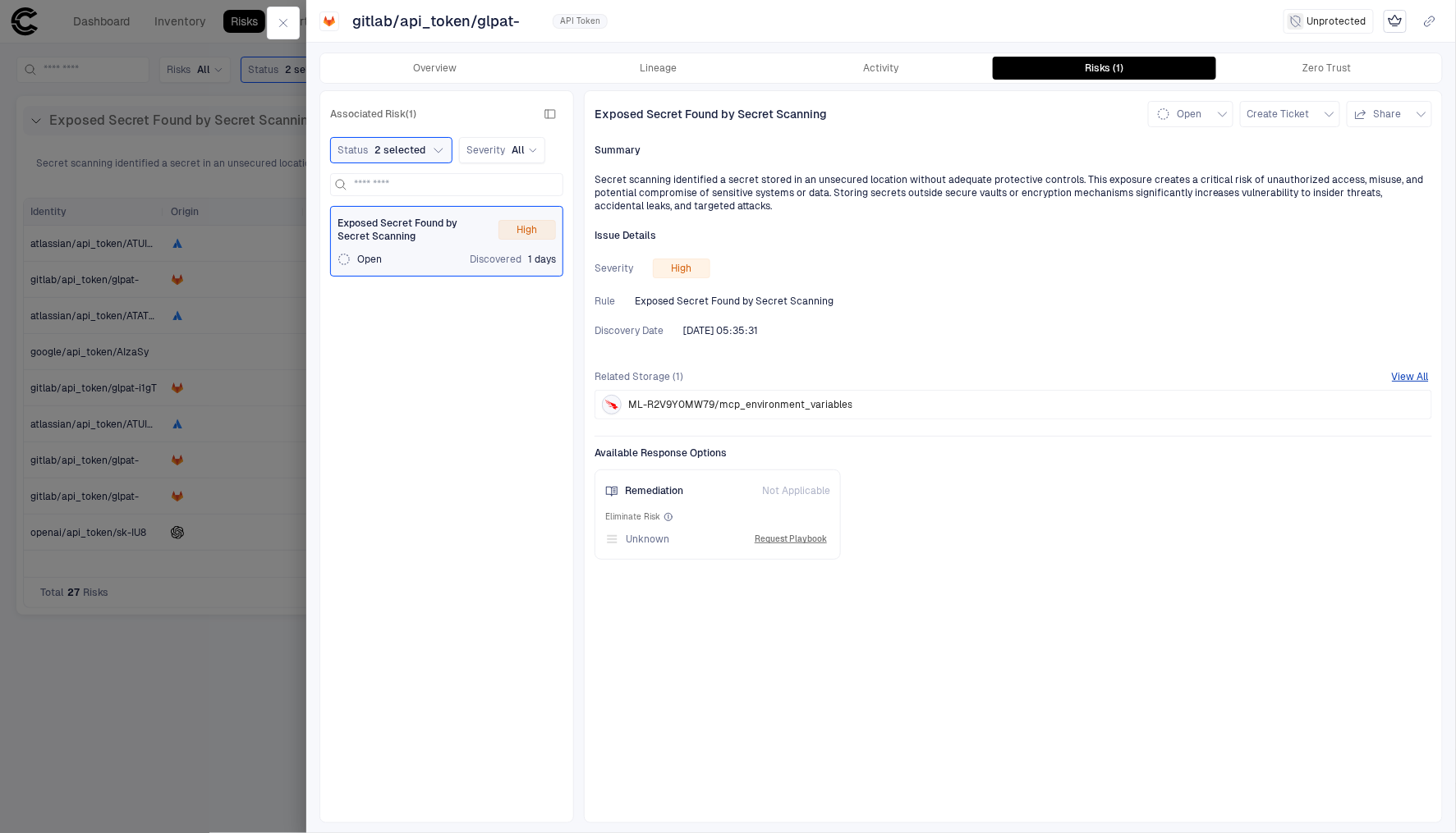
click at [95, 458] on div at bounding box center [728, 416] width 1456 height 833
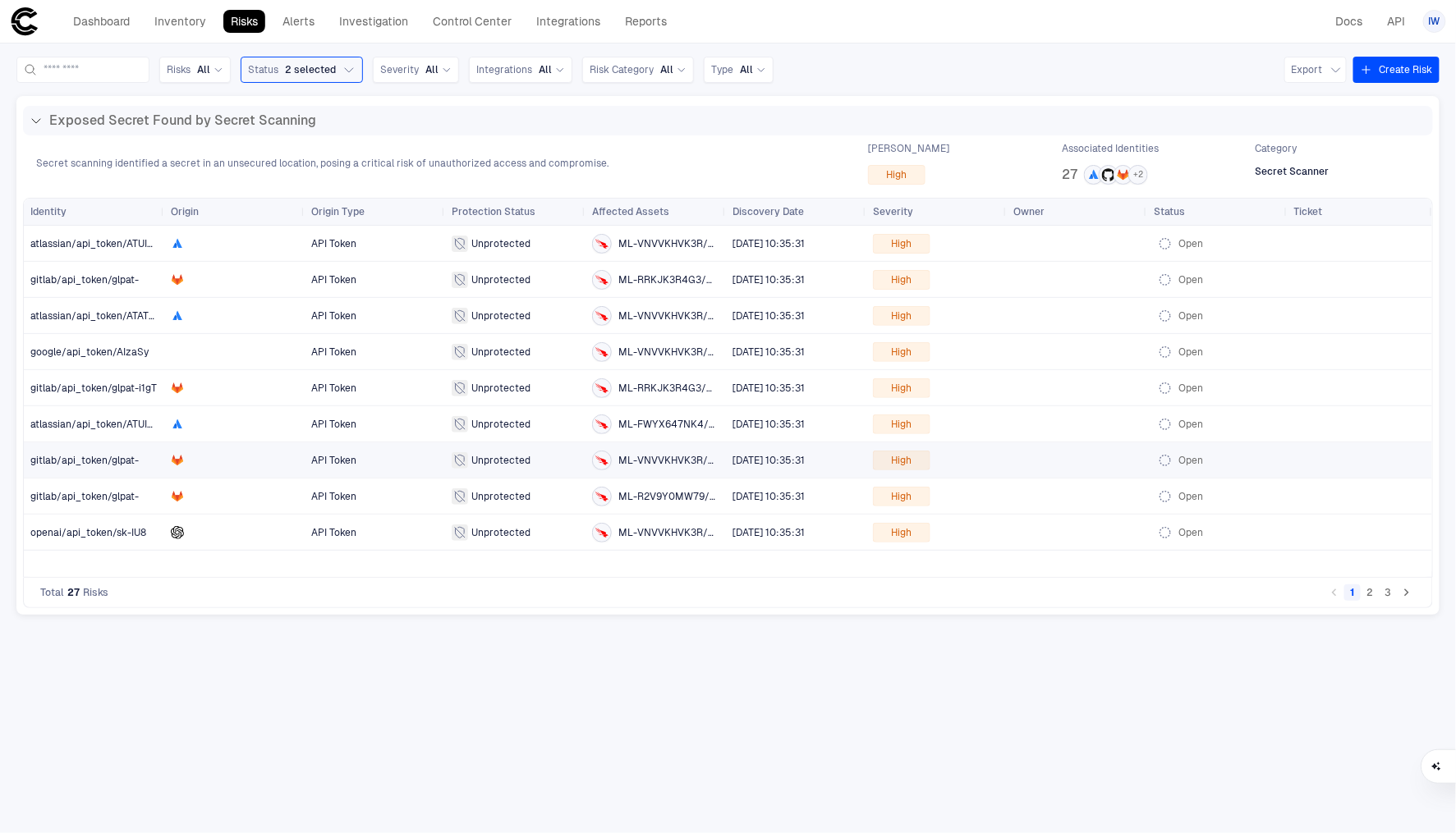
click at [96, 460] on span "gitlab/api_token/glpat-" at bounding box center [84, 460] width 108 height 11
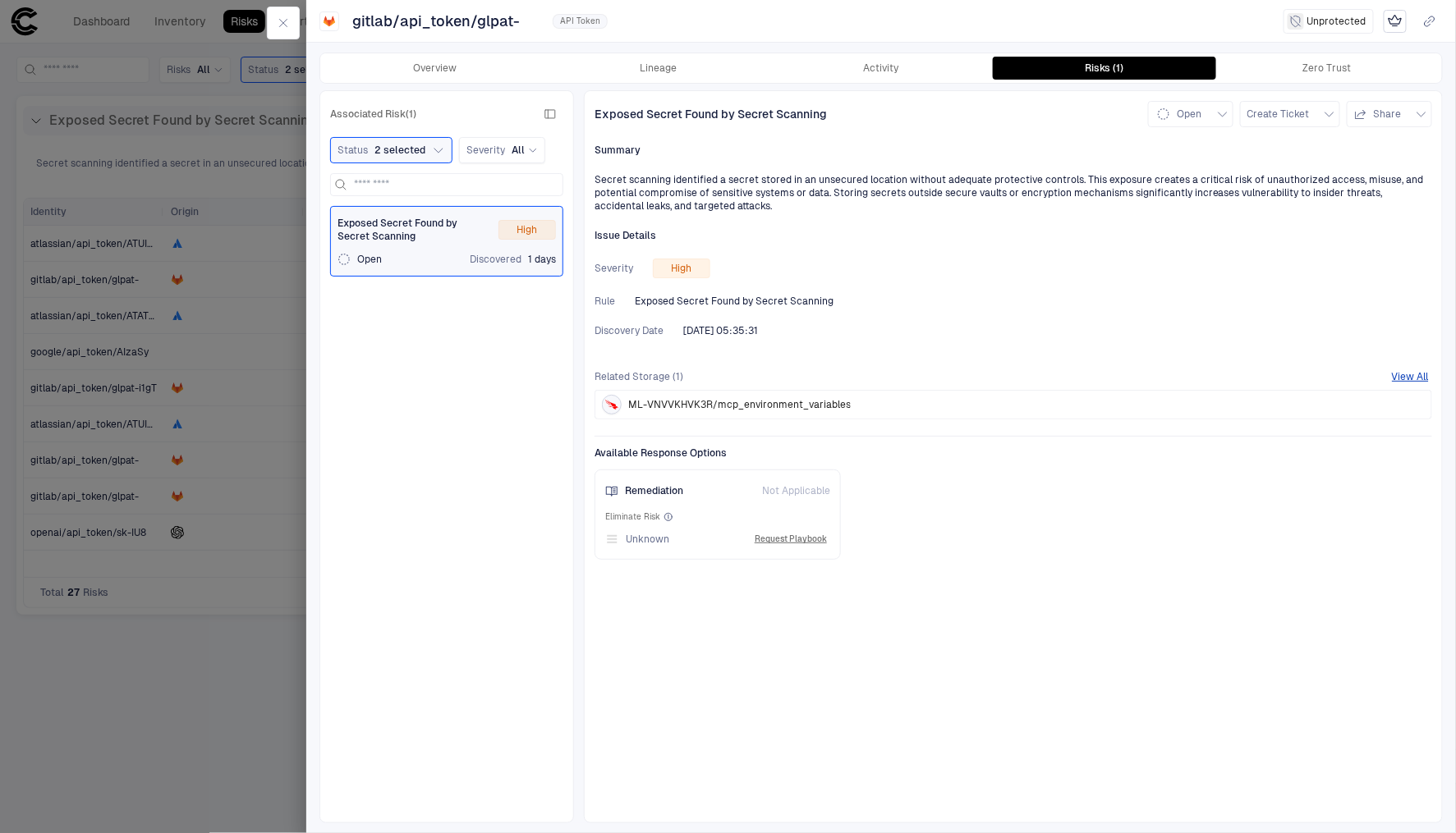
click at [100, 433] on div at bounding box center [728, 416] width 1456 height 833
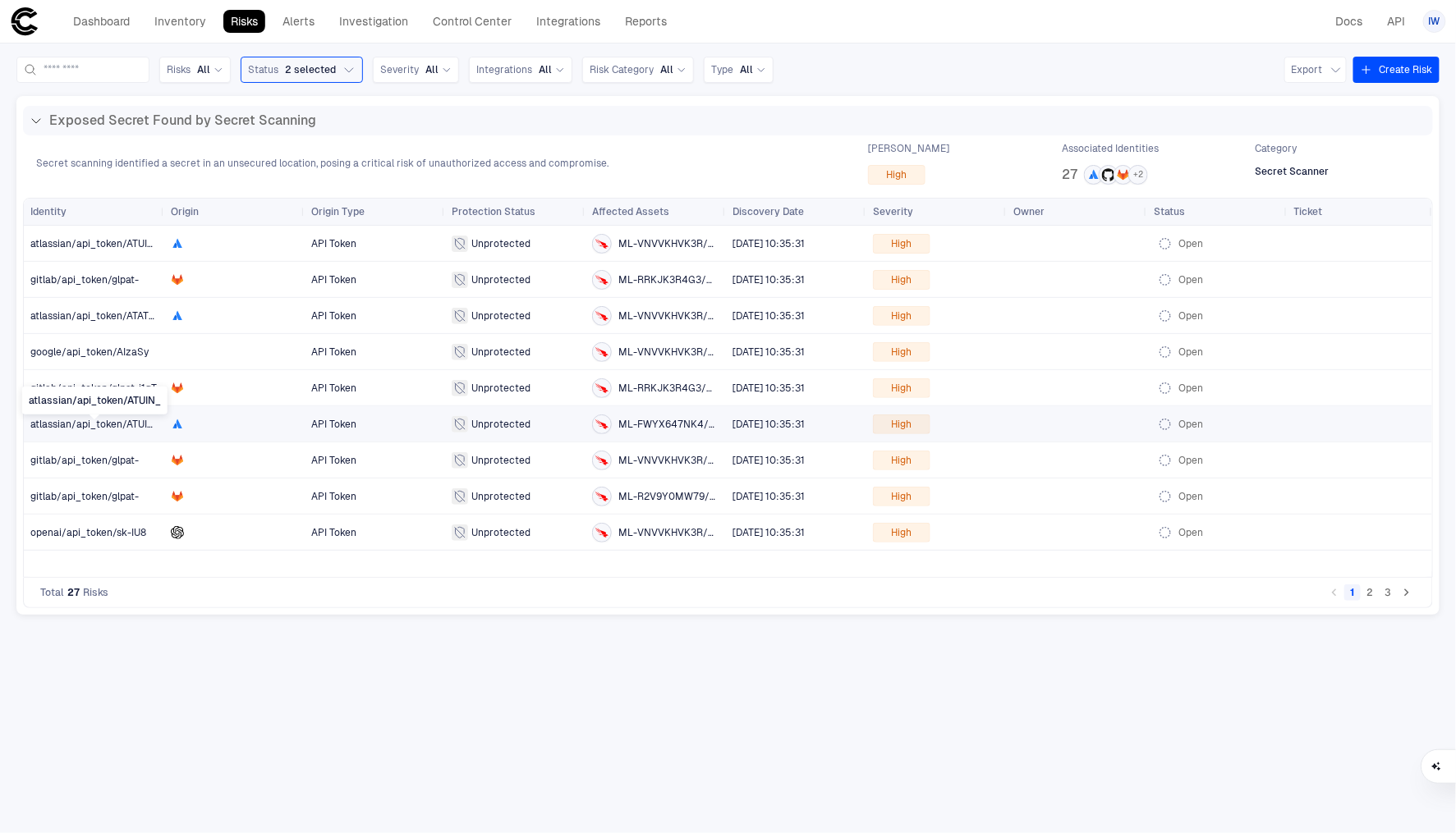
click at [100, 428] on span "atlassian/api_token/ATUIN_" at bounding box center [95, 424] width 129 height 11
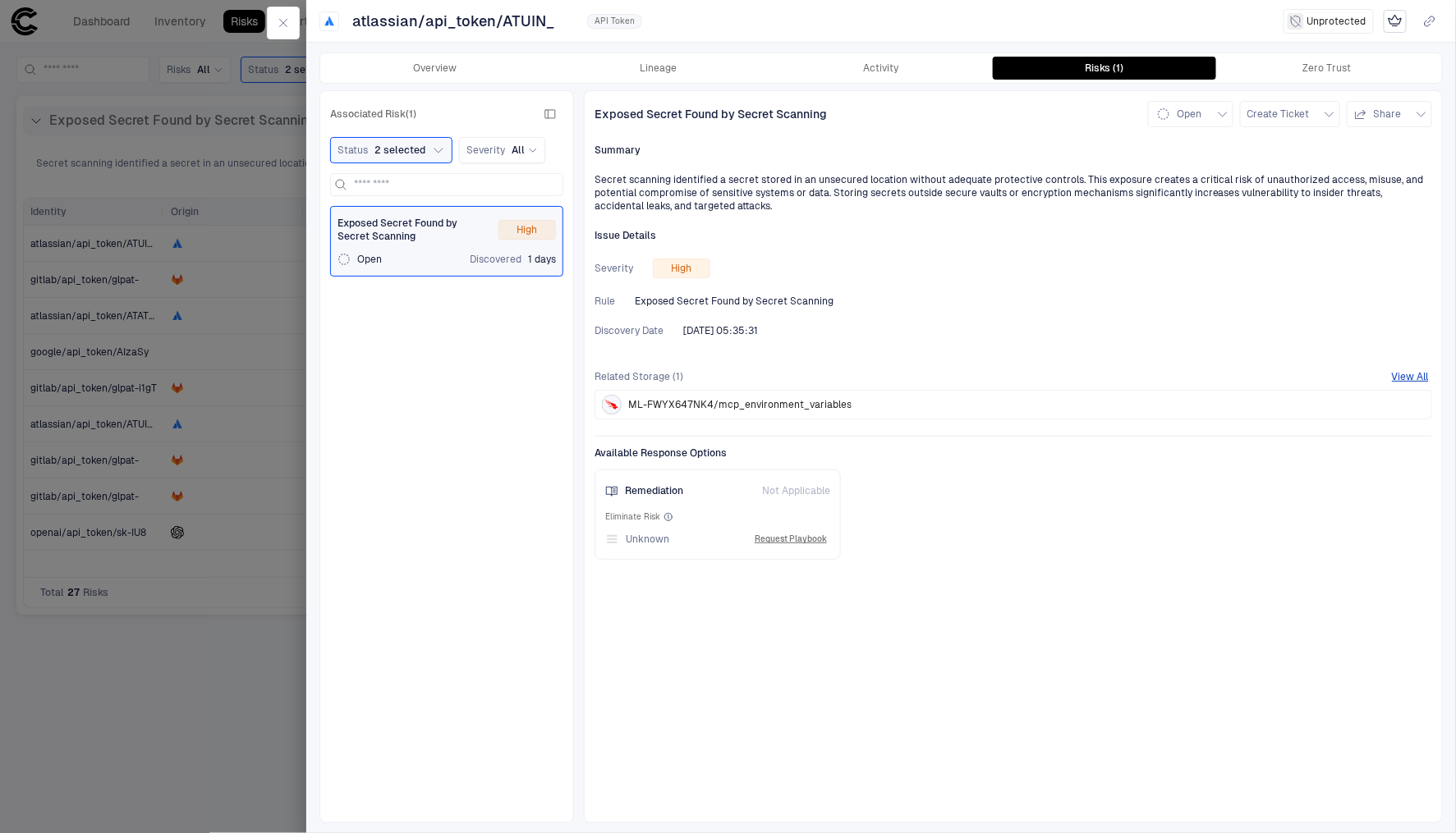
click at [100, 428] on div at bounding box center [728, 416] width 1456 height 833
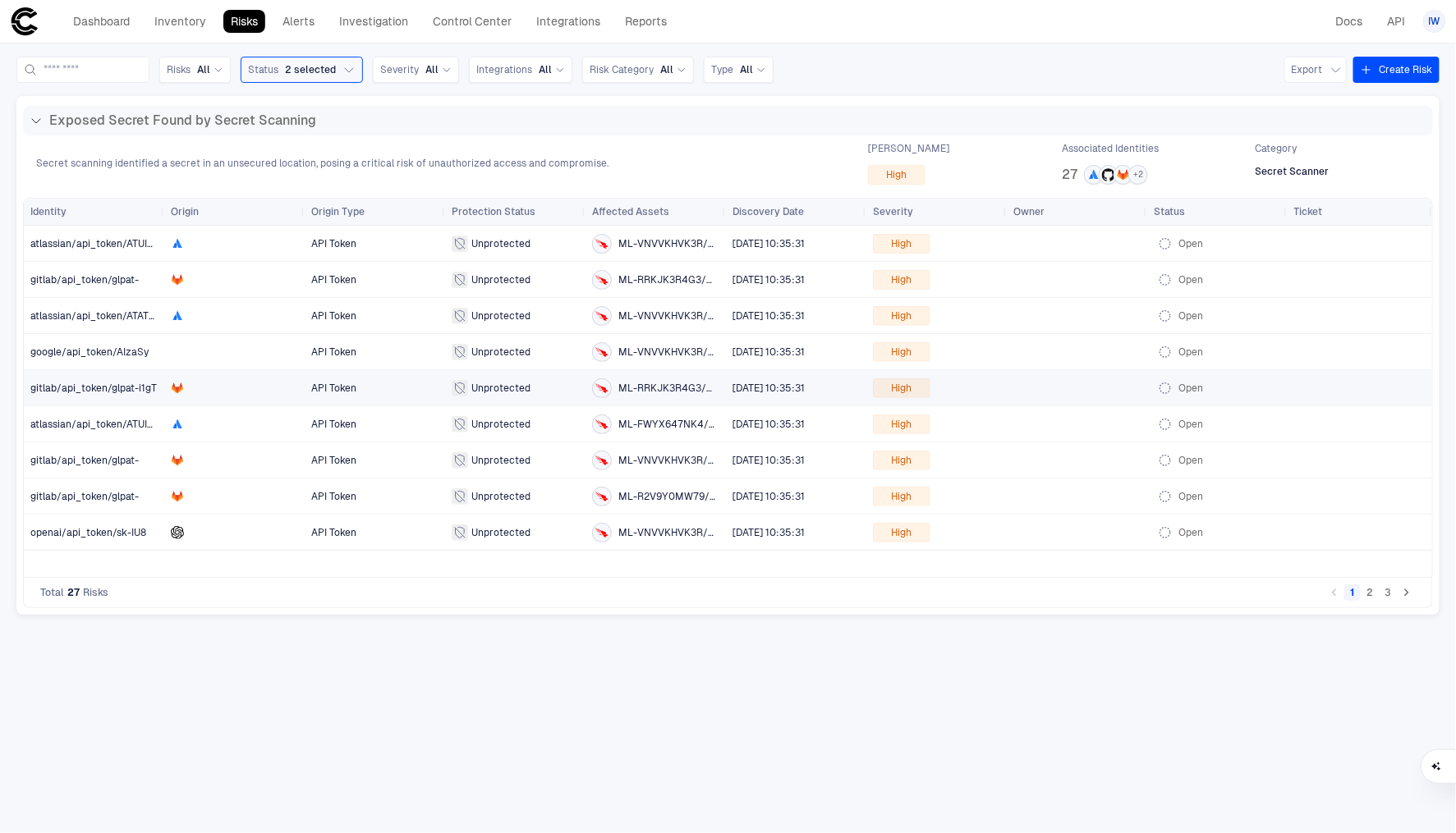
click at [104, 394] on span "gitlab/api_token/glpat-i1gT" at bounding box center [94, 388] width 127 height 33
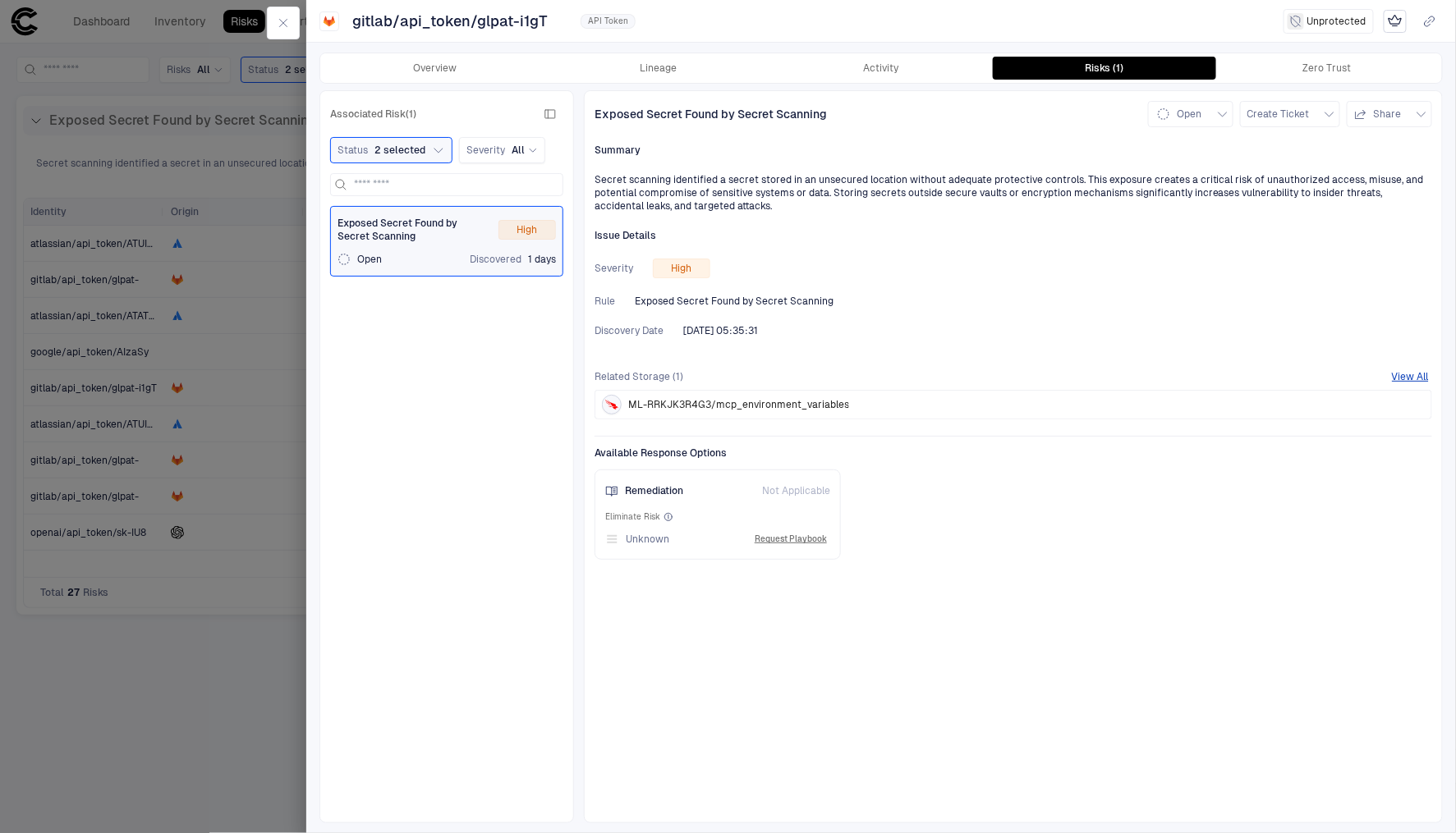
click at [106, 365] on div at bounding box center [728, 416] width 1456 height 833
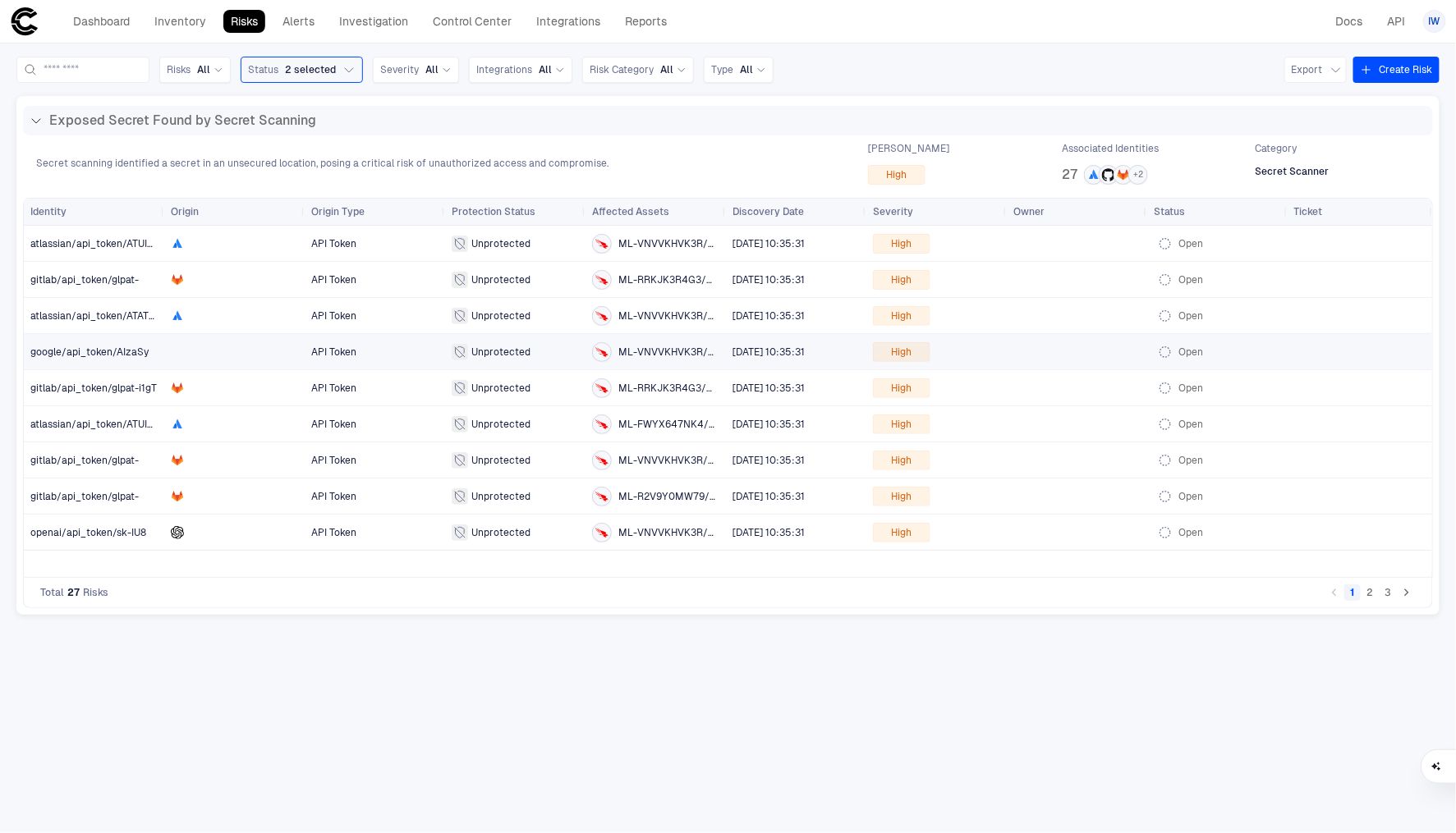
click at [106, 356] on span "google/api_token/AIzaSy" at bounding box center [89, 352] width 118 height 11
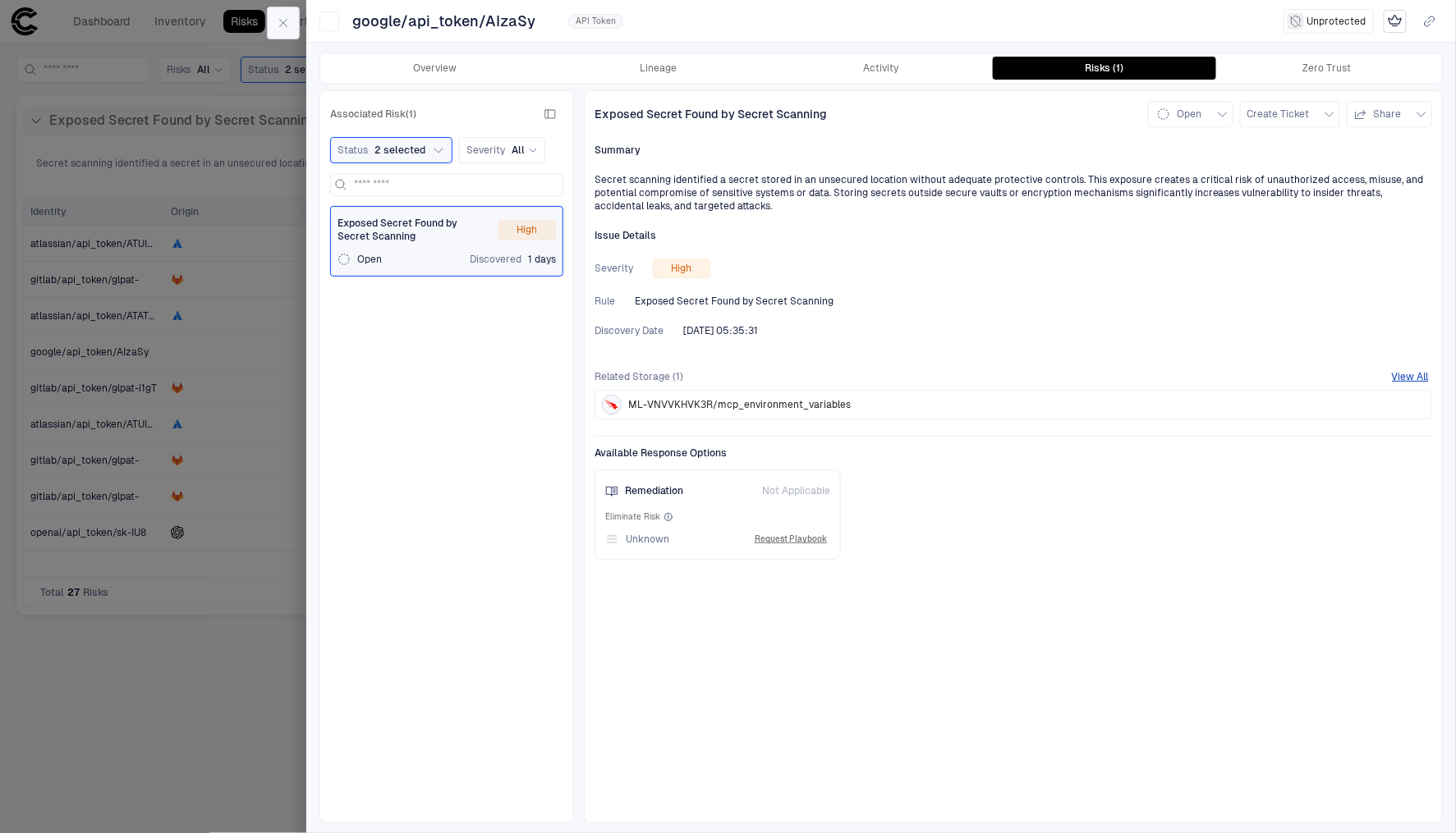
click at [290, 20] on icon "button" at bounding box center [283, 22] width 13 height 13
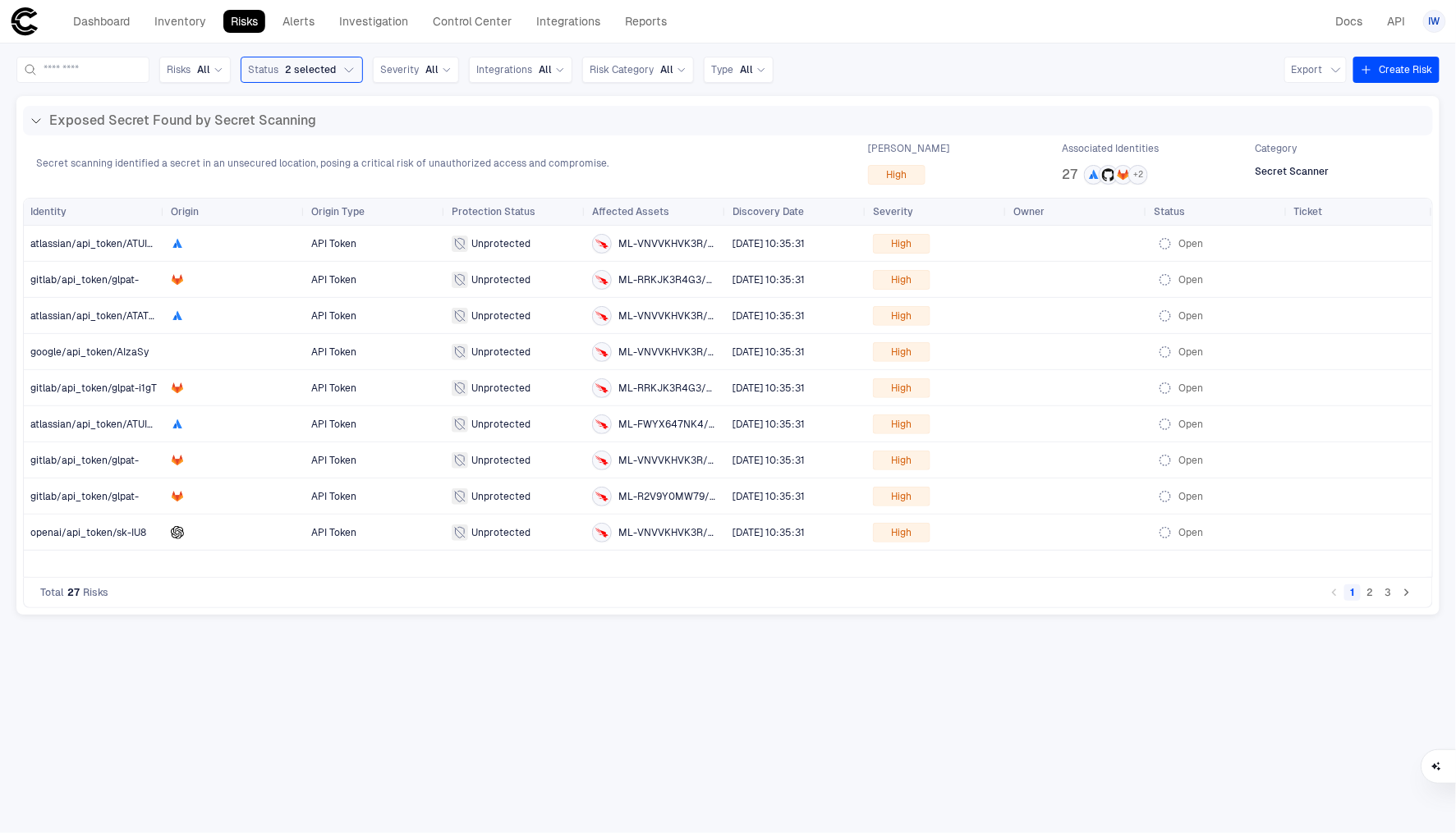
click at [1095, 74] on div "Risks All Status 2 selected Severity All Integrations All Risk Category All Typ…" at bounding box center [728, 70] width 1424 height 26
click at [128, 23] on link "Dashboard" at bounding box center [101, 21] width 72 height 23
